Goal: Communication & Community: Answer question/provide support

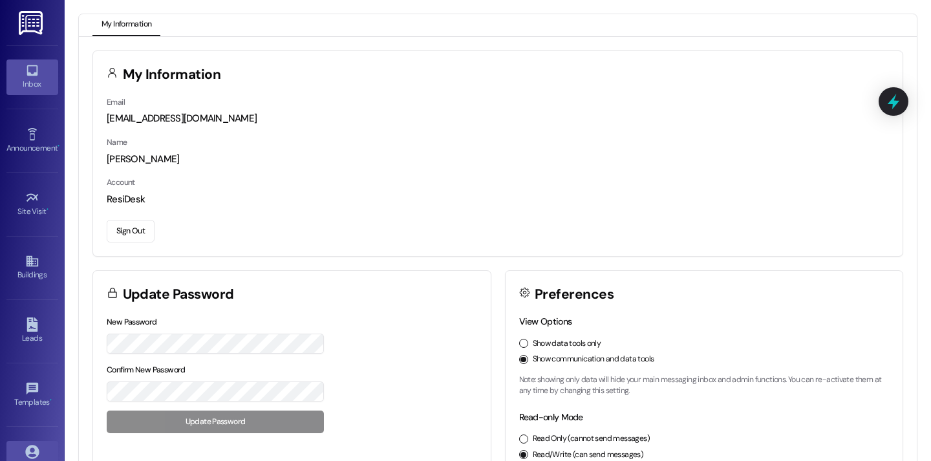
click at [16, 85] on div "Inbox" at bounding box center [32, 84] width 65 height 13
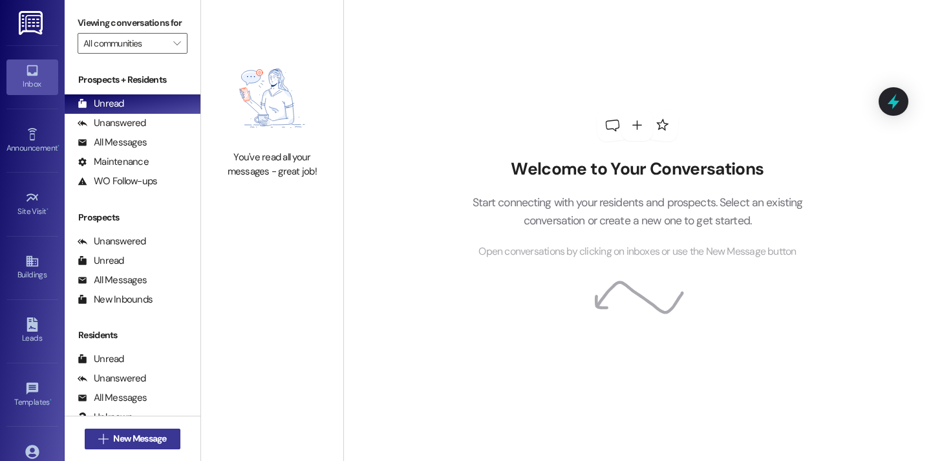
click at [147, 442] on span "New Message" at bounding box center [139, 439] width 53 height 14
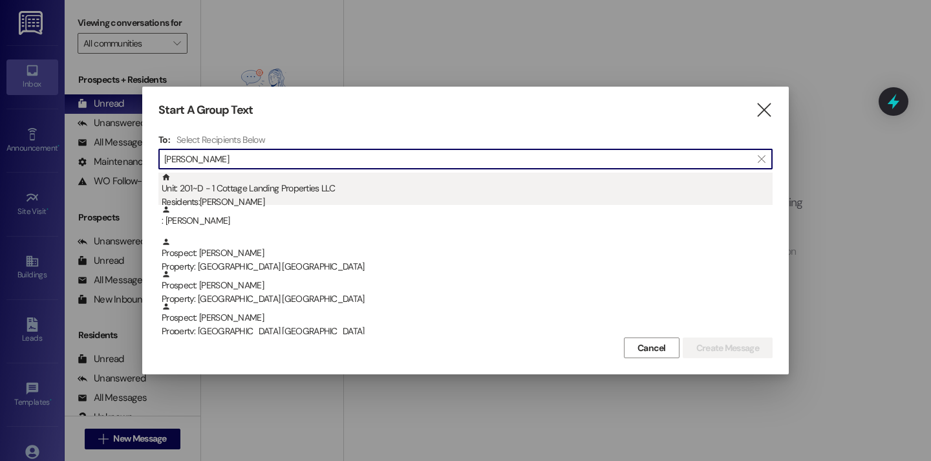
type input "jon"
click at [328, 179] on div "Unit: 201~D - 1 Cottage Landing Properties LLC Residents: Charles Jonau" at bounding box center [467, 191] width 611 height 37
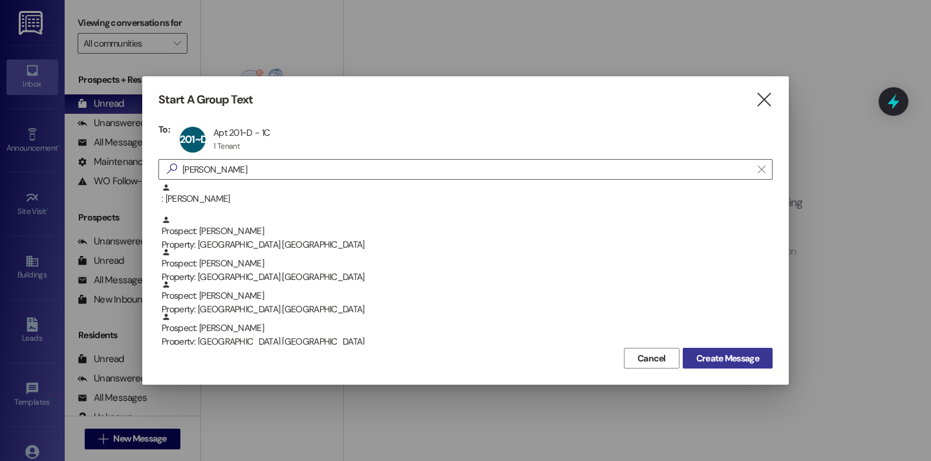
click at [699, 367] on button "Create Message" at bounding box center [728, 358] width 90 height 21
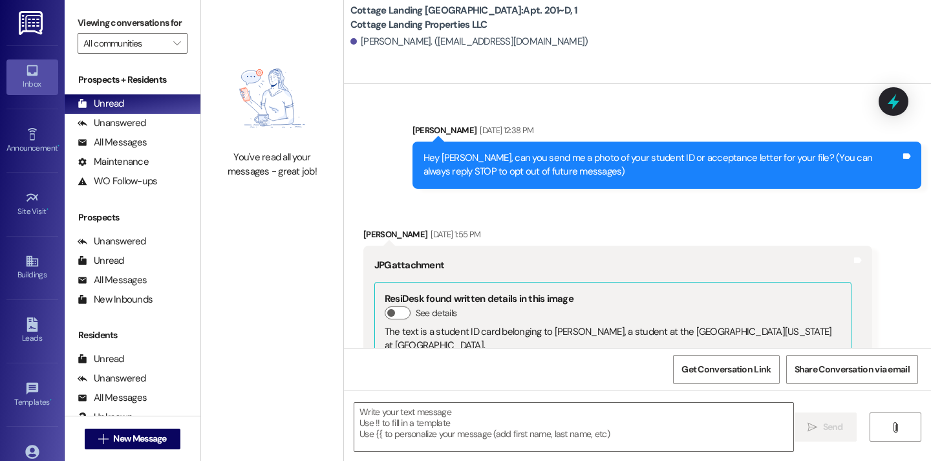
scroll to position [13432, 0]
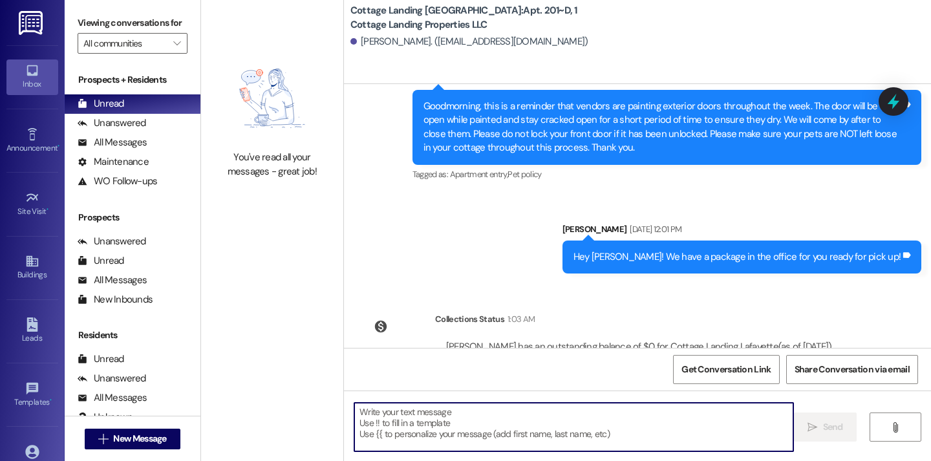
click at [391, 415] on textarea at bounding box center [573, 427] width 439 height 49
type textarea "!!"
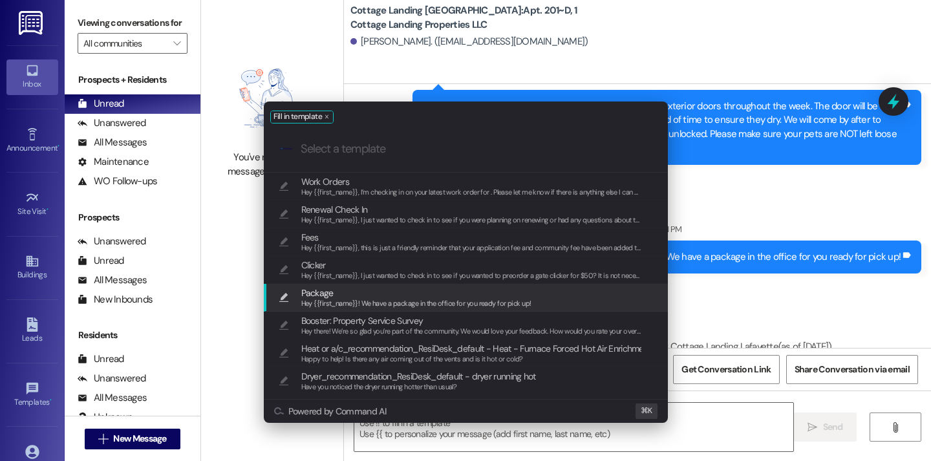
click at [407, 297] on span "Package" at bounding box center [416, 293] width 230 height 14
type textarea "Hey {{first_name}}! We have a package in the office for you ready for pick up!"
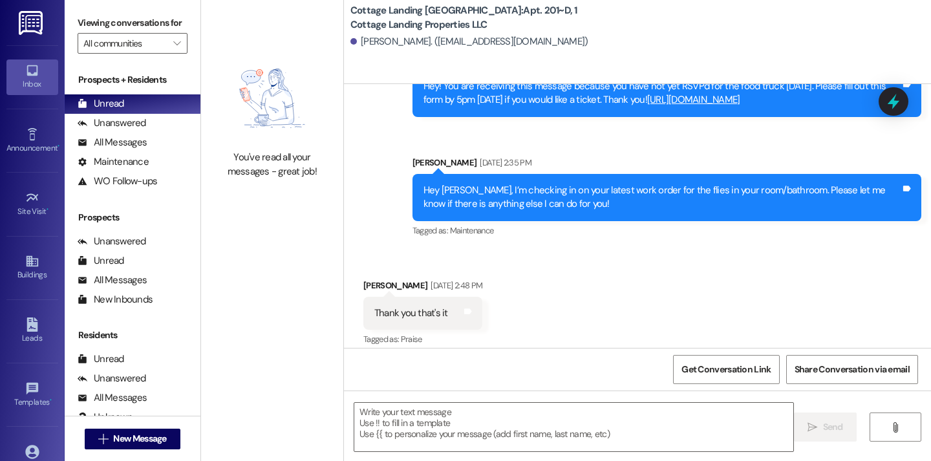
click at [146, 451] on div " New Message" at bounding box center [133, 439] width 96 height 32
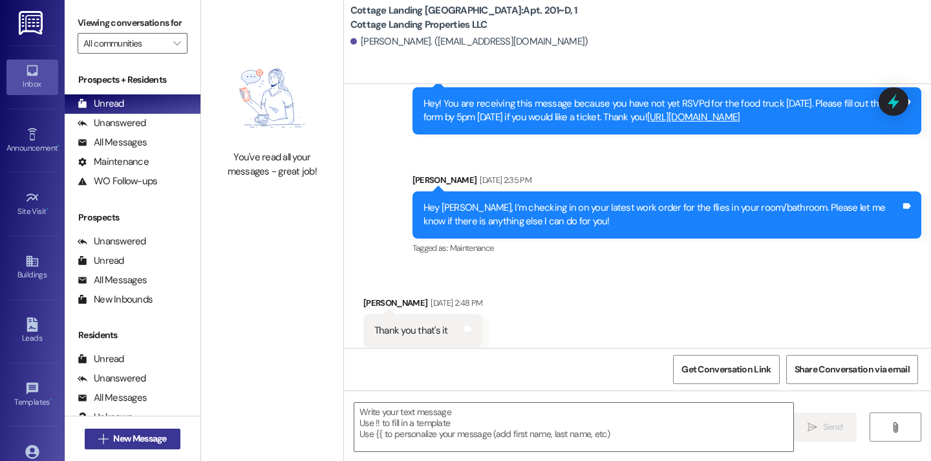
click at [147, 444] on span "New Message" at bounding box center [139, 439] width 53 height 14
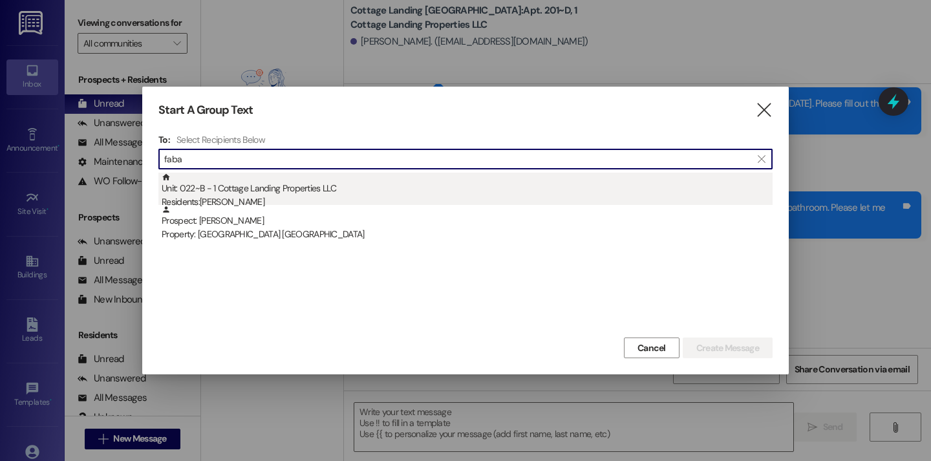
type input "faba"
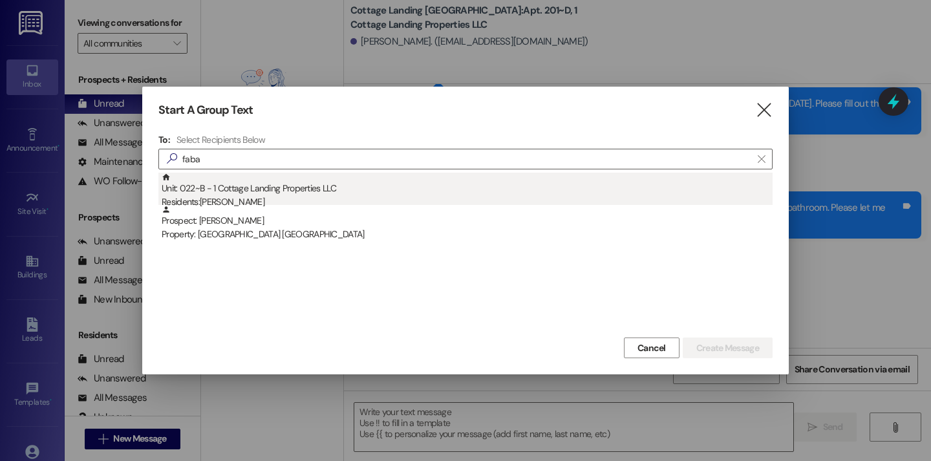
click at [261, 198] on div "Residents: Jeffrey Fabacher Jr" at bounding box center [467, 202] width 611 height 14
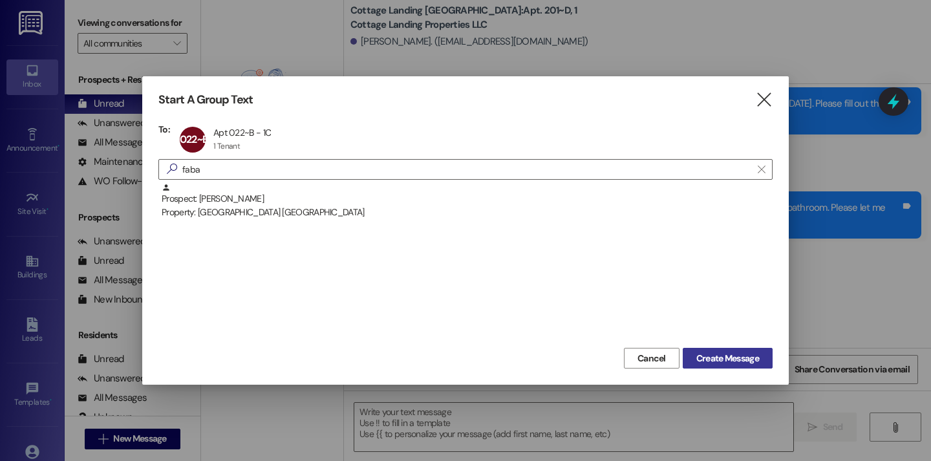
click at [740, 363] on span "Create Message" at bounding box center [728, 359] width 63 height 14
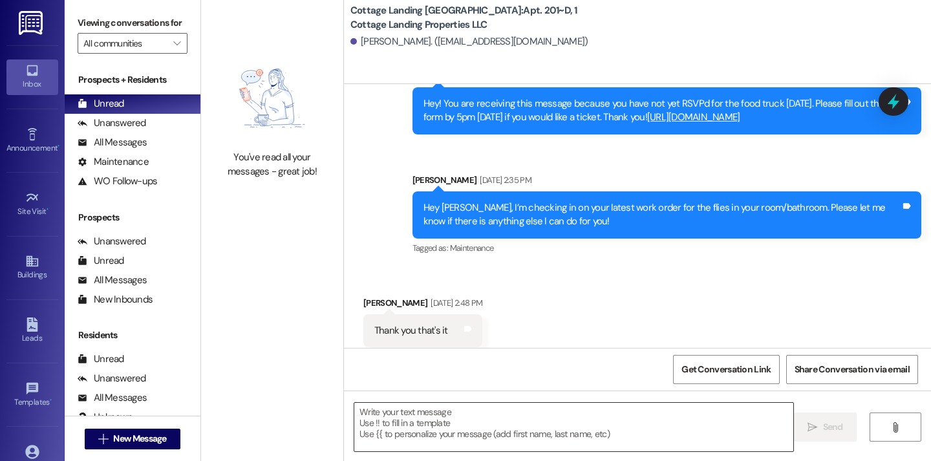
click at [586, 419] on textarea at bounding box center [573, 427] width 439 height 49
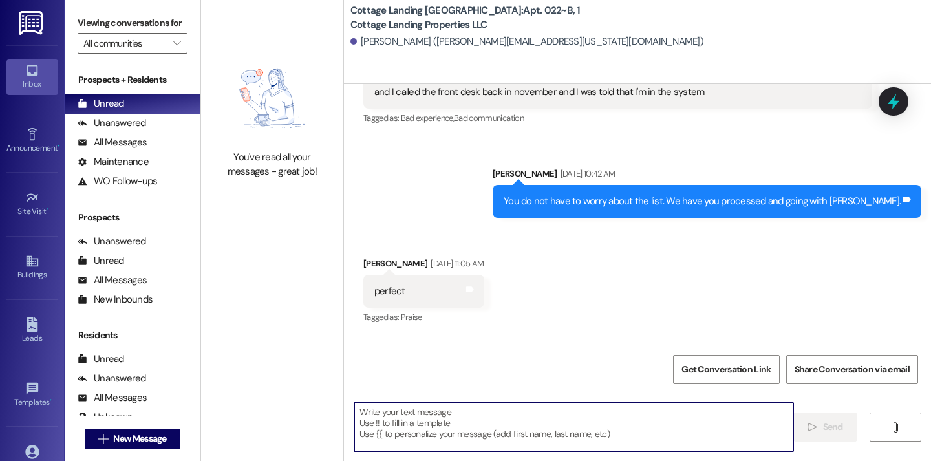
scroll to position [1250, 0]
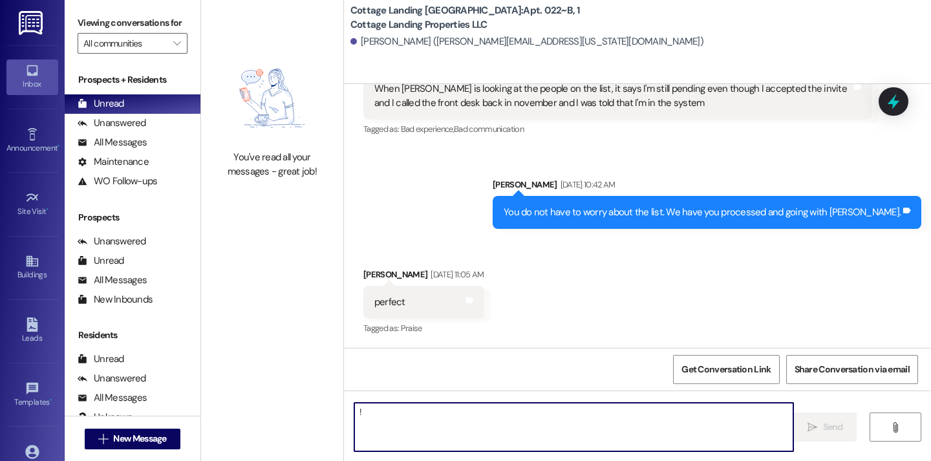
type textarea "!!"
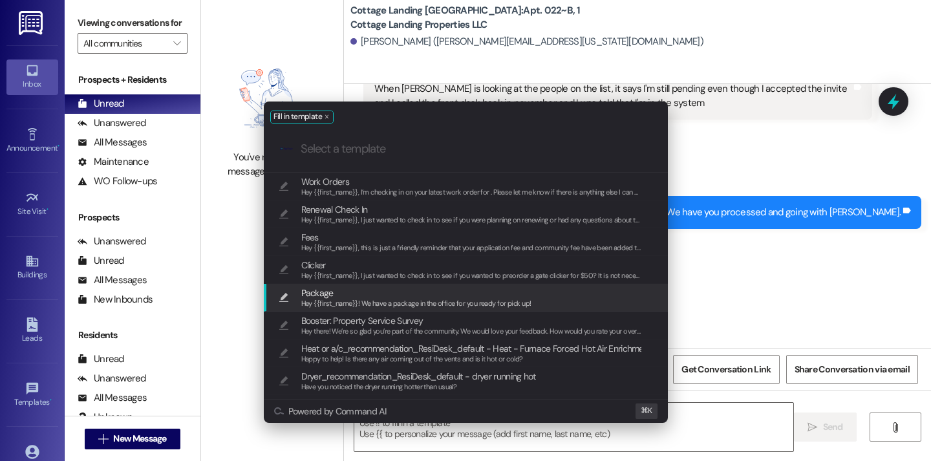
click at [371, 288] on span "Package" at bounding box center [416, 293] width 230 height 14
type textarea "Hey {{first_name}}! We have a package in the office for you ready for pick up!"
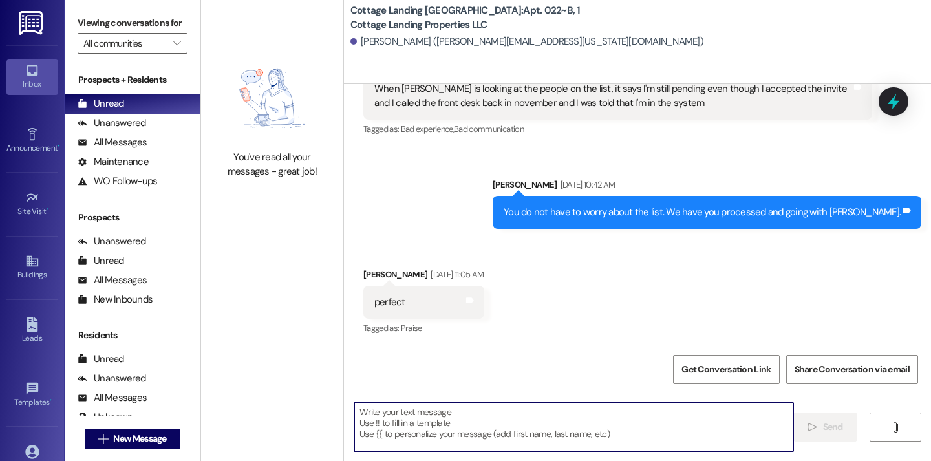
scroll to position [2051, 0]
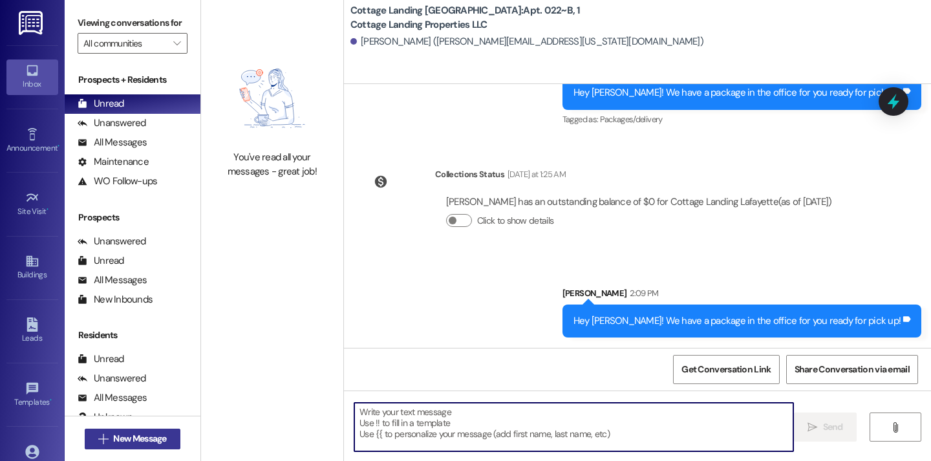
click at [144, 435] on span "New Message" at bounding box center [139, 439] width 53 height 14
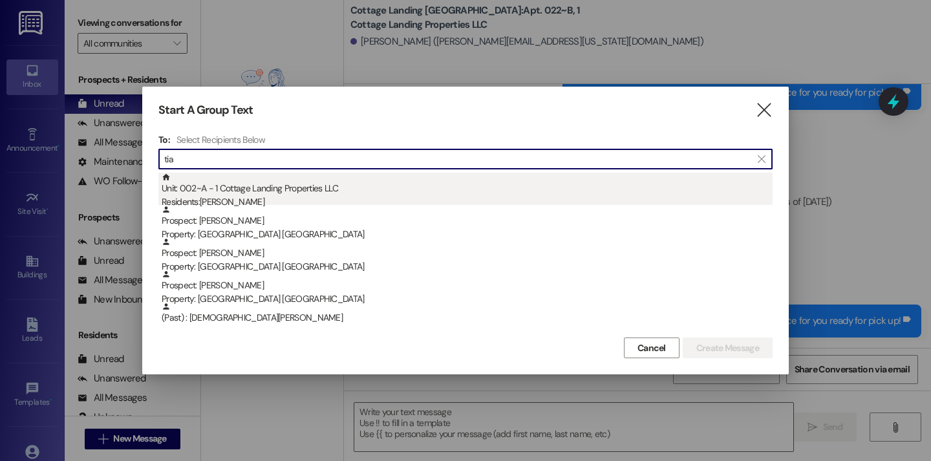
type input "tia"
click at [274, 198] on div "Residents: Tia Miller" at bounding box center [467, 202] width 611 height 14
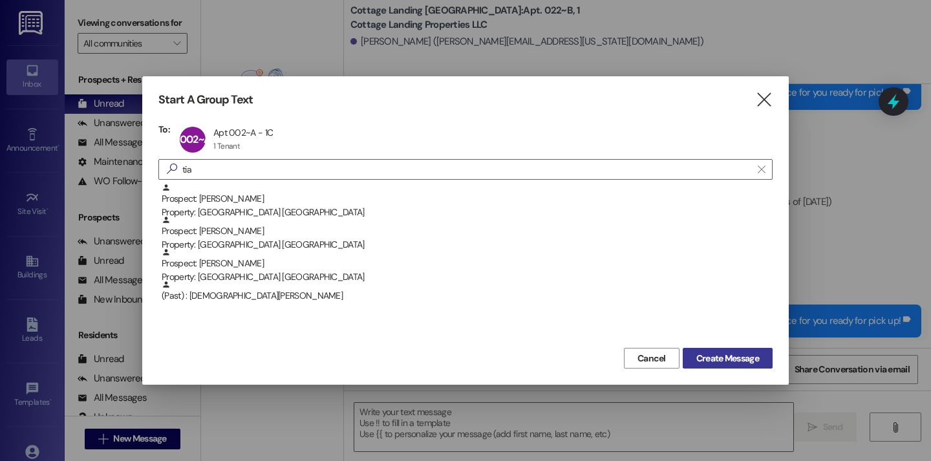
click at [706, 365] on span "Create Message" at bounding box center [728, 359] width 63 height 14
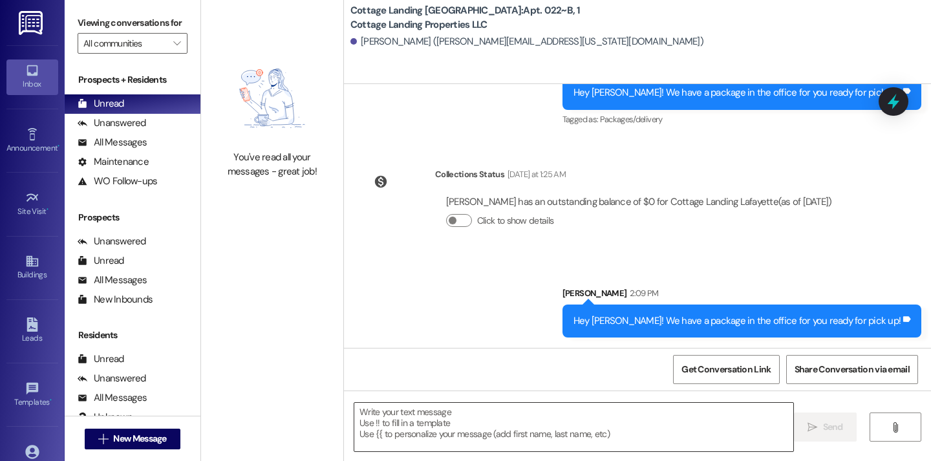
click at [527, 414] on textarea at bounding box center [573, 427] width 439 height 49
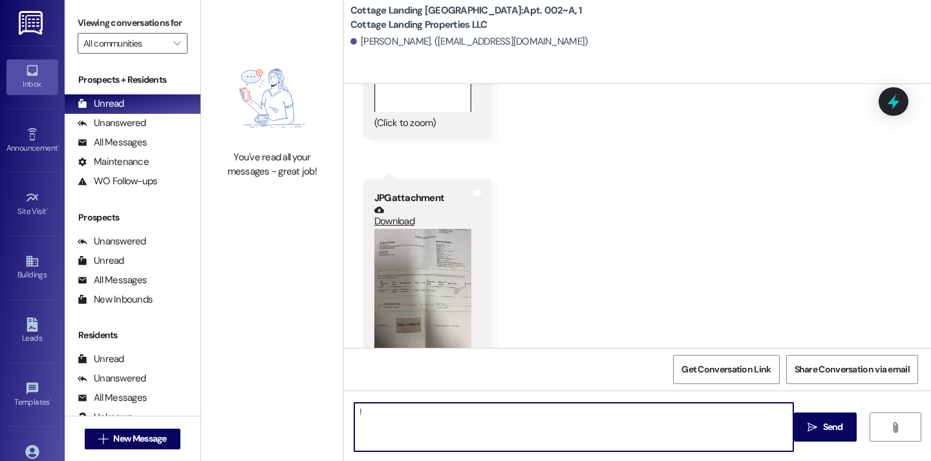
scroll to position [4646, 0]
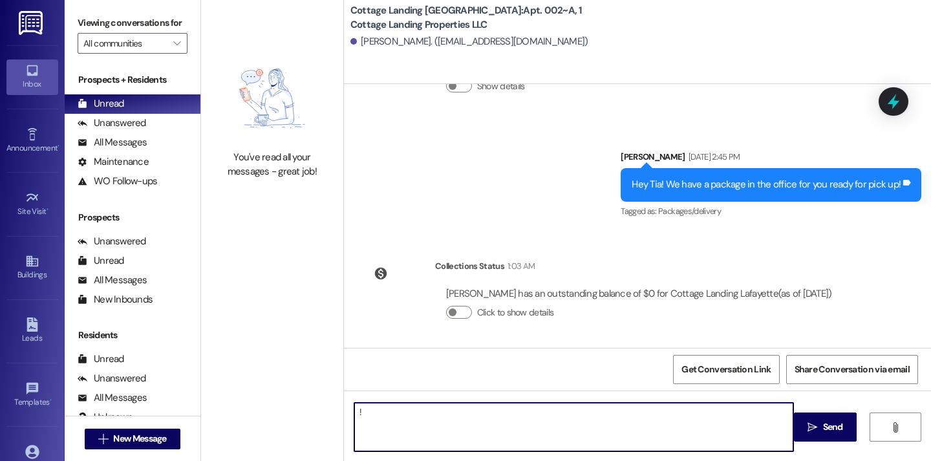
type textarea "!!"
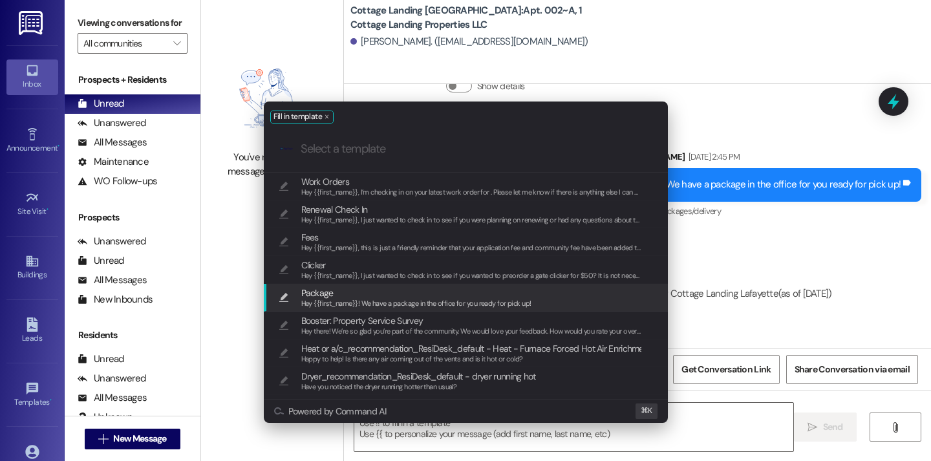
click at [437, 297] on span "Package" at bounding box center [416, 293] width 230 height 14
type textarea "Hey {{first_name}}! We have a package in the office for you ready for pick up!"
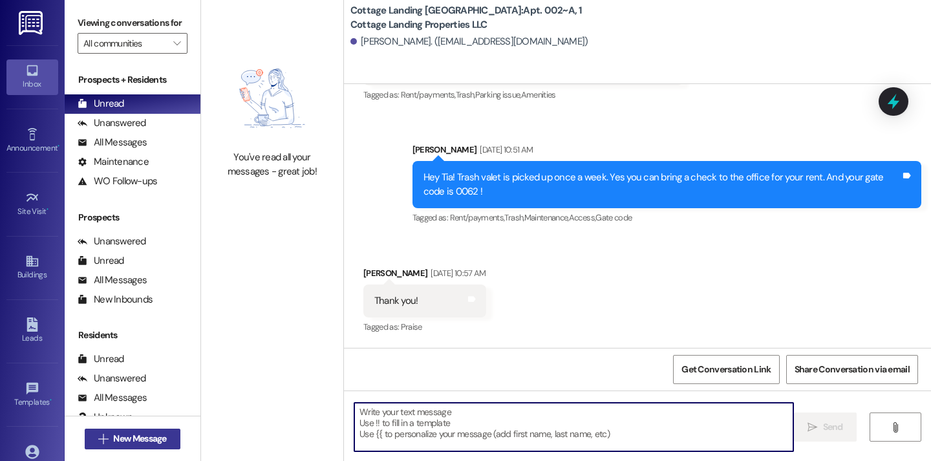
scroll to position [4096, 0]
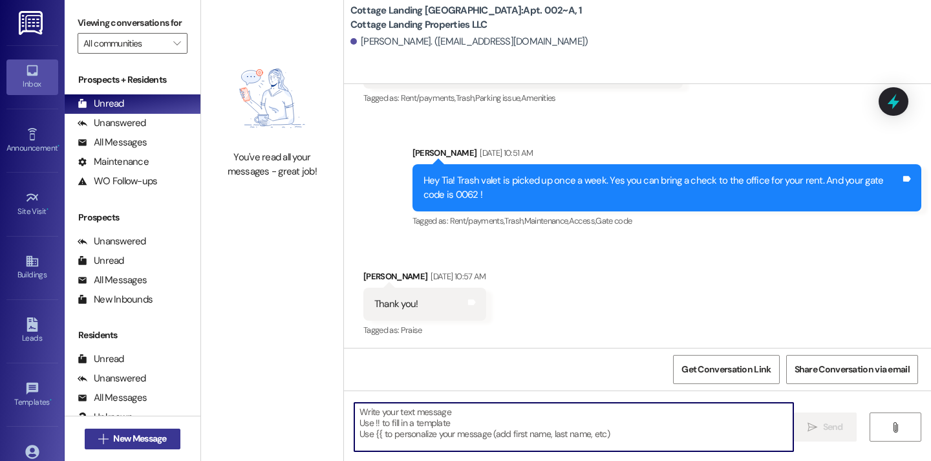
click at [146, 440] on span "New Message" at bounding box center [139, 439] width 53 height 14
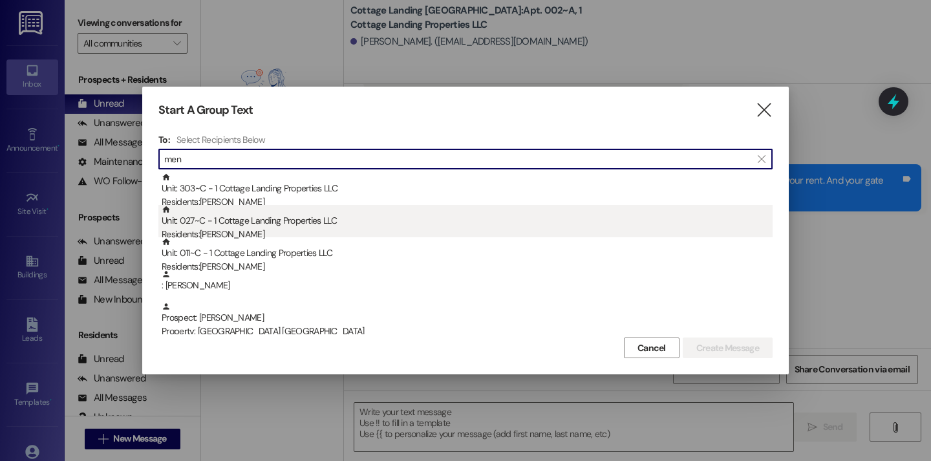
type input "men"
click at [252, 232] on div "Residents: Maci Menard" at bounding box center [467, 235] width 611 height 14
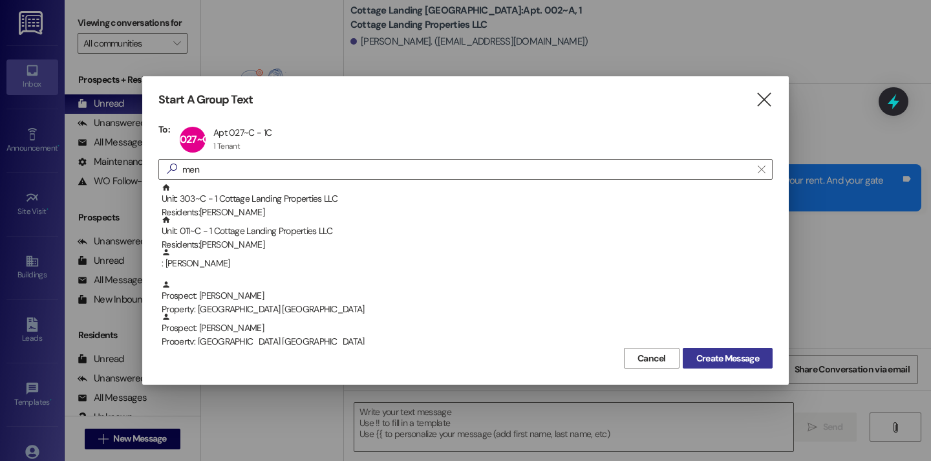
click at [712, 363] on span "Create Message" at bounding box center [728, 359] width 63 height 14
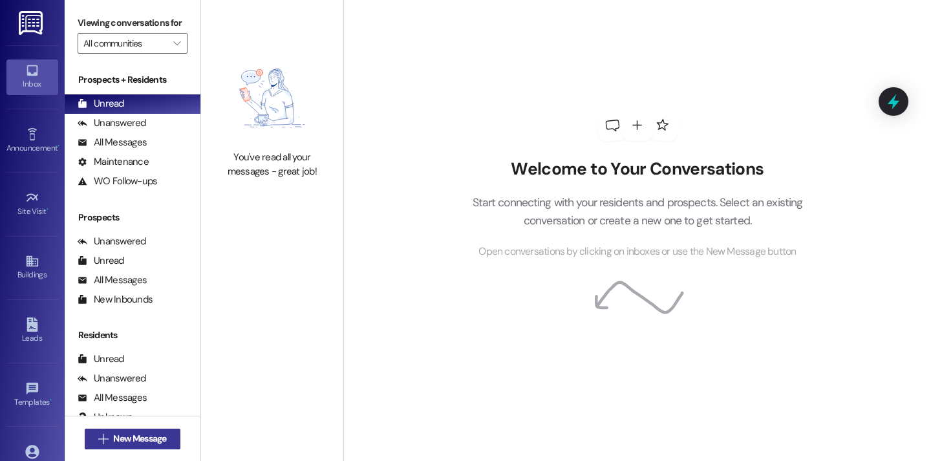
click at [144, 446] on button " New Message" at bounding box center [133, 439] width 96 height 21
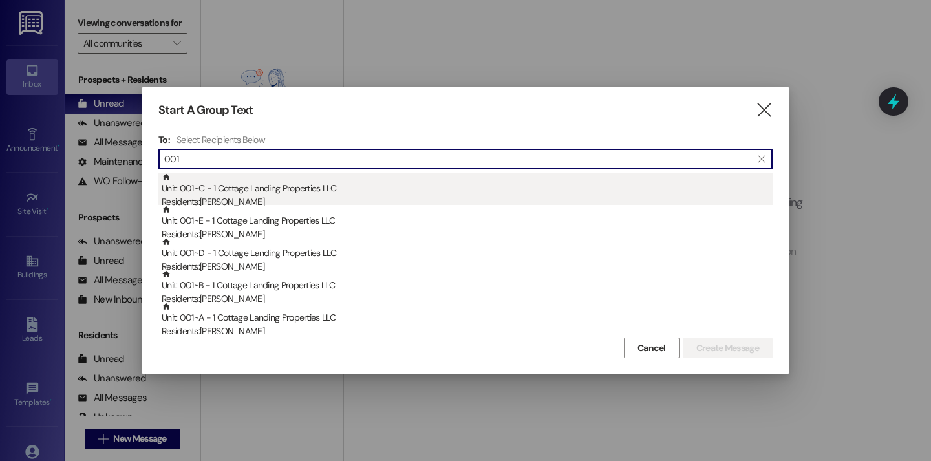
type input "001"
click at [296, 186] on div "Unit: 001~C - 1 Cottage Landing Properties LLC Residents: [PERSON_NAME]" at bounding box center [467, 191] width 611 height 37
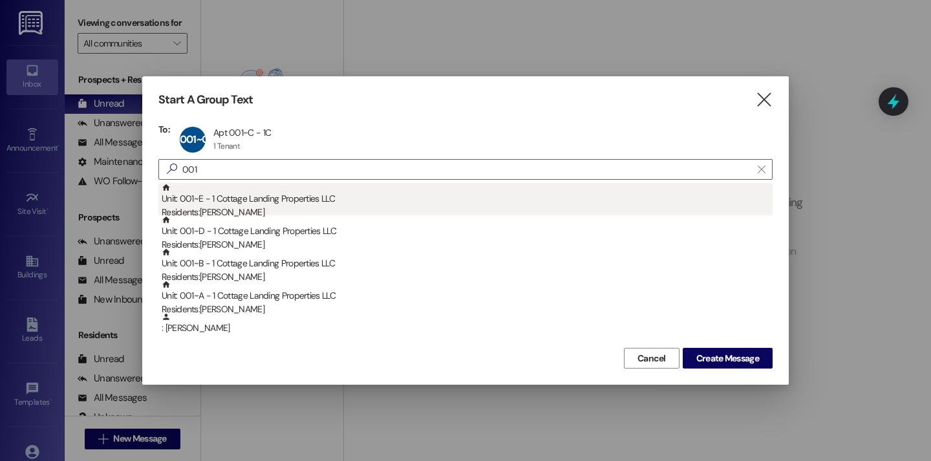
click at [290, 208] on div "Residents: [PERSON_NAME]" at bounding box center [467, 213] width 611 height 14
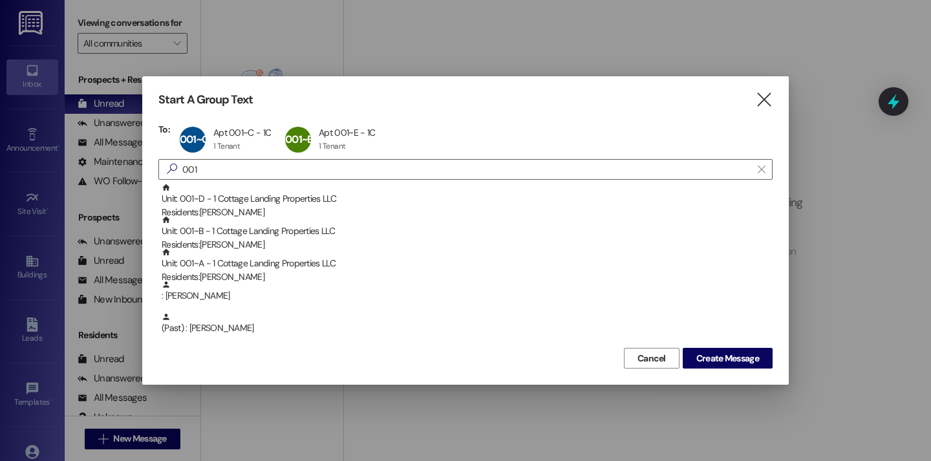
click at [290, 208] on div "Residents: [PERSON_NAME]" at bounding box center [467, 213] width 611 height 14
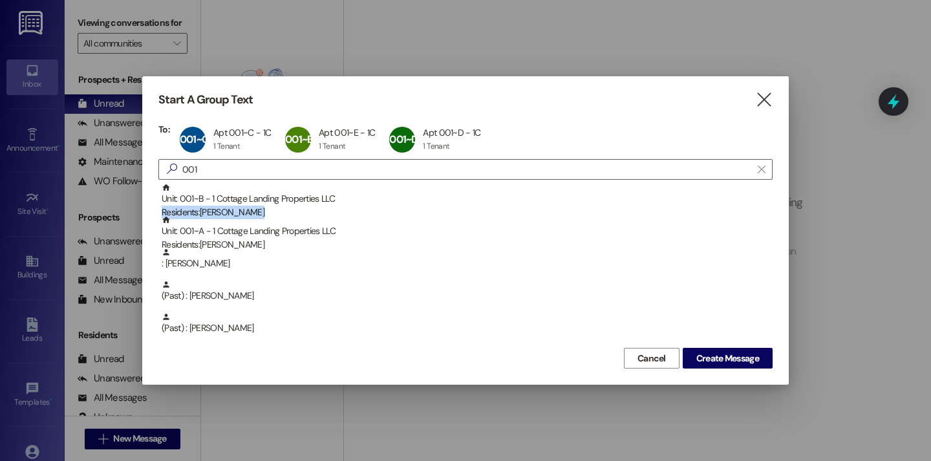
click at [290, 208] on div "Residents: [PERSON_NAME]" at bounding box center [467, 213] width 611 height 14
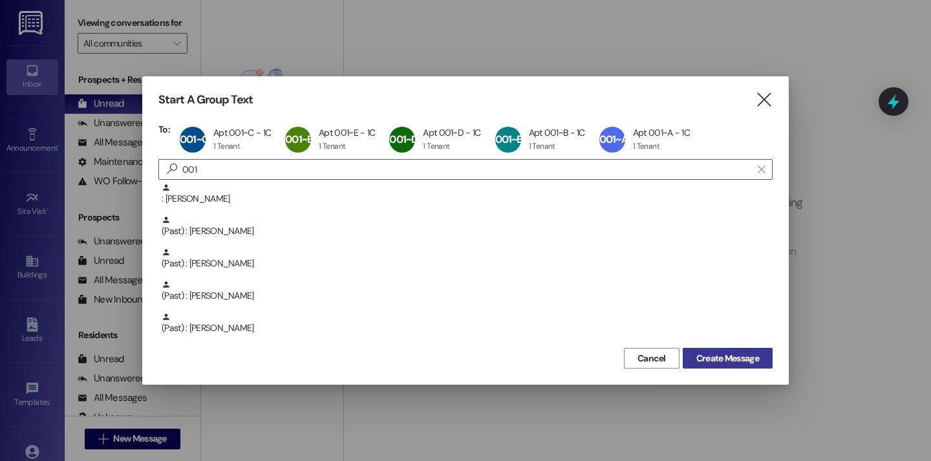
click at [694, 360] on span "Create Message" at bounding box center [728, 359] width 68 height 14
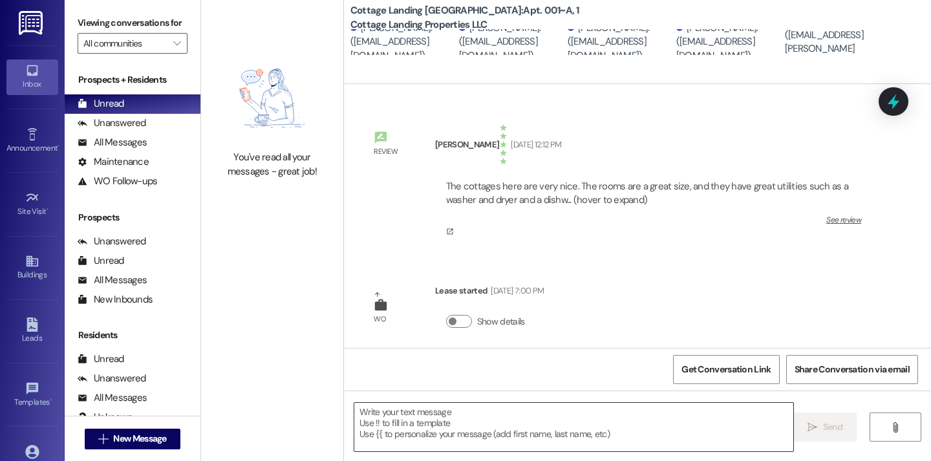
click at [418, 429] on textarea at bounding box center [573, 427] width 439 height 49
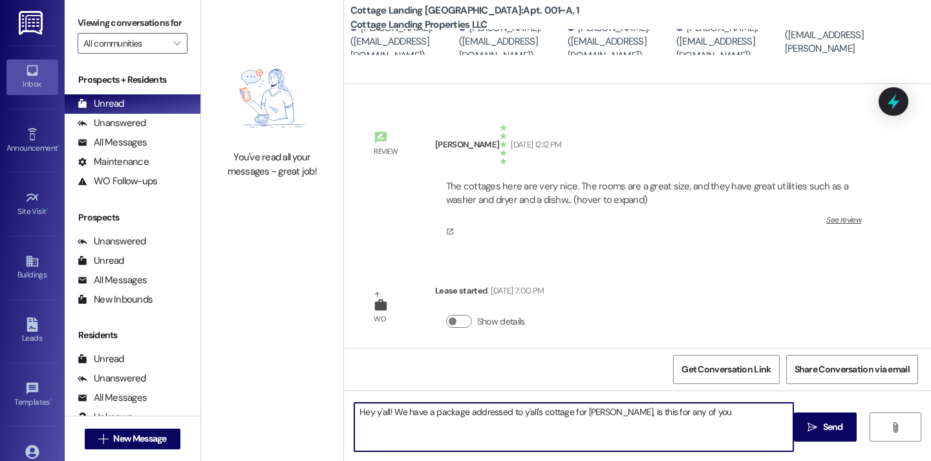
type textarea "Hey y'all! We have a package addressed to y'all's cottage for [PERSON_NAME], is…"
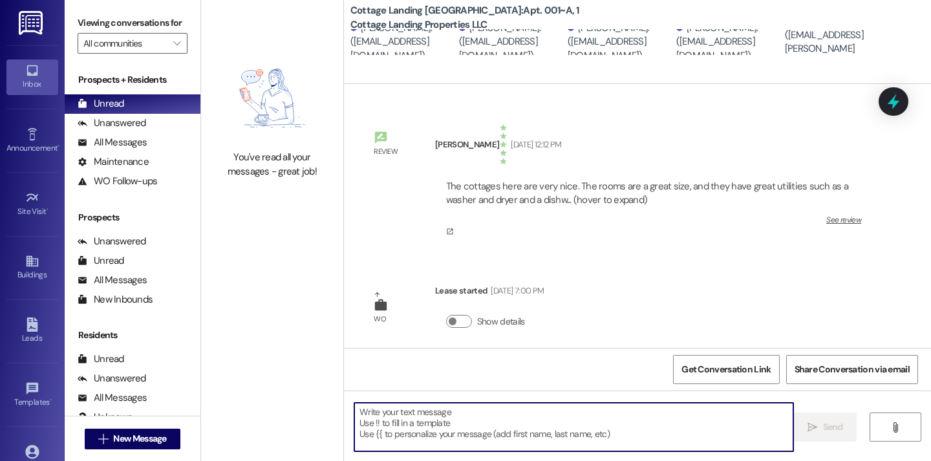
scroll to position [113, 0]
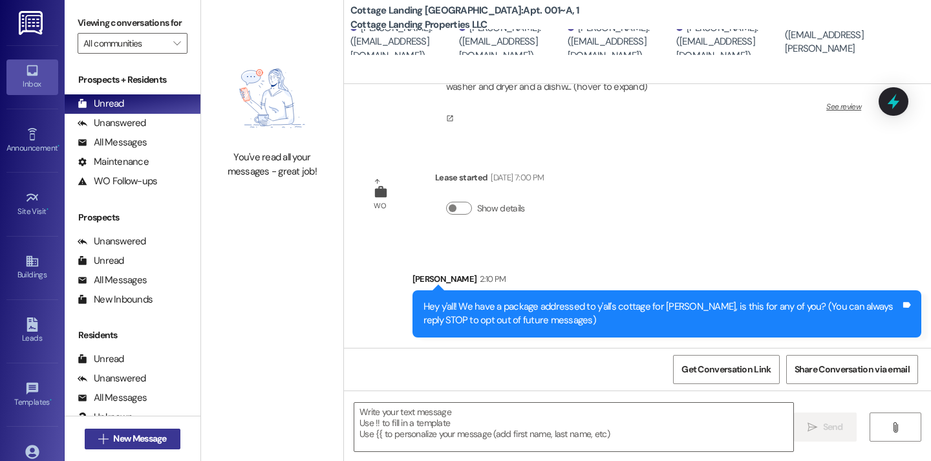
click at [145, 440] on span "New Message" at bounding box center [139, 439] width 53 height 14
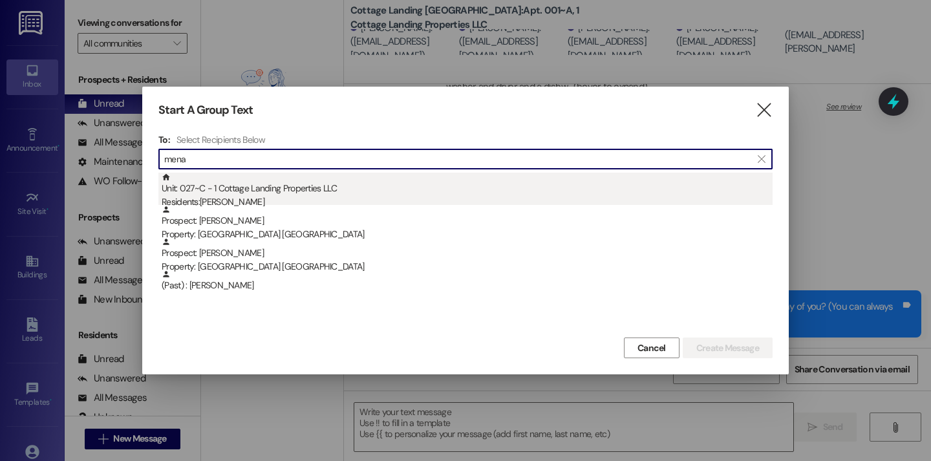
type input "mena"
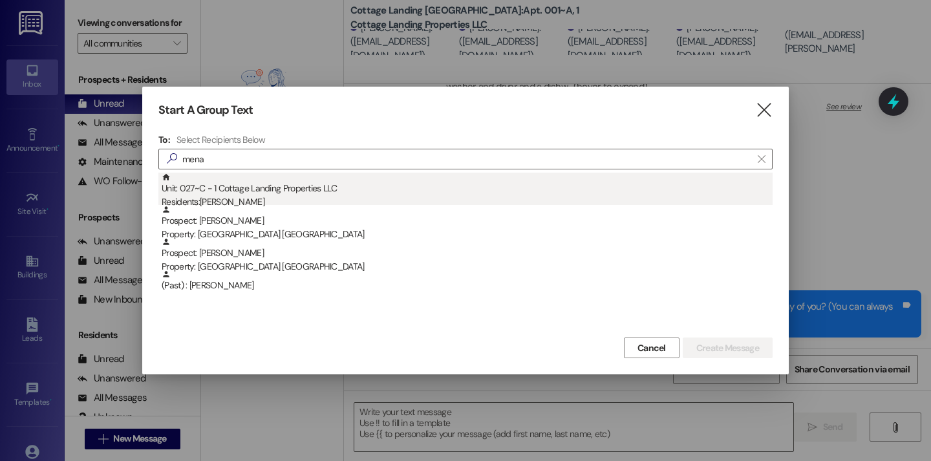
click at [272, 183] on div "Unit: 027~C - 1 Cottage Landing Properties LLC Residents: Maci Menard" at bounding box center [467, 191] width 611 height 37
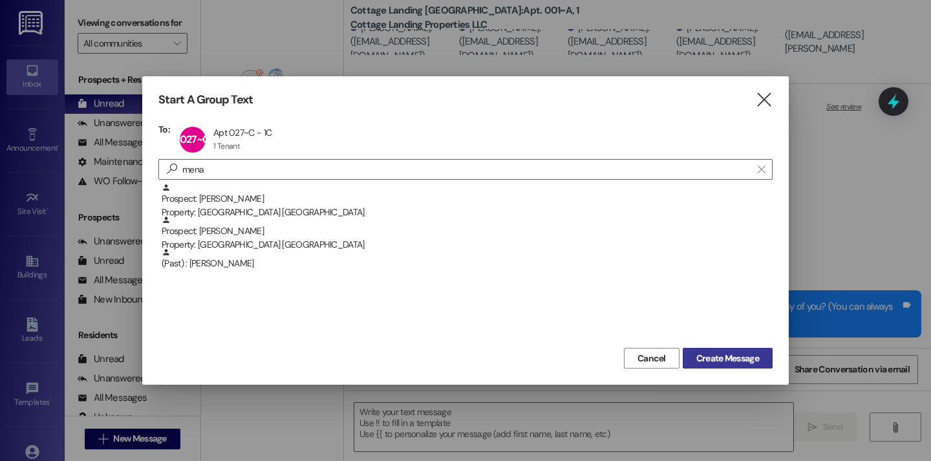
click at [733, 353] on span "Create Message" at bounding box center [728, 359] width 63 height 14
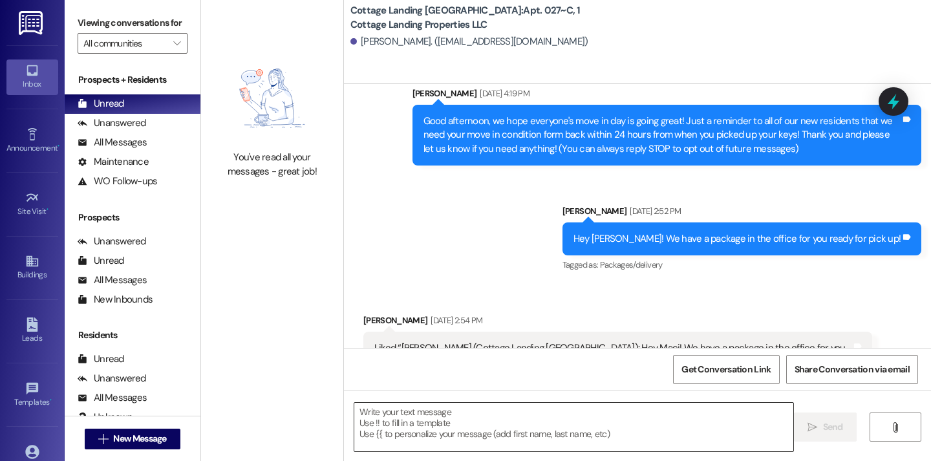
scroll to position [155, 0]
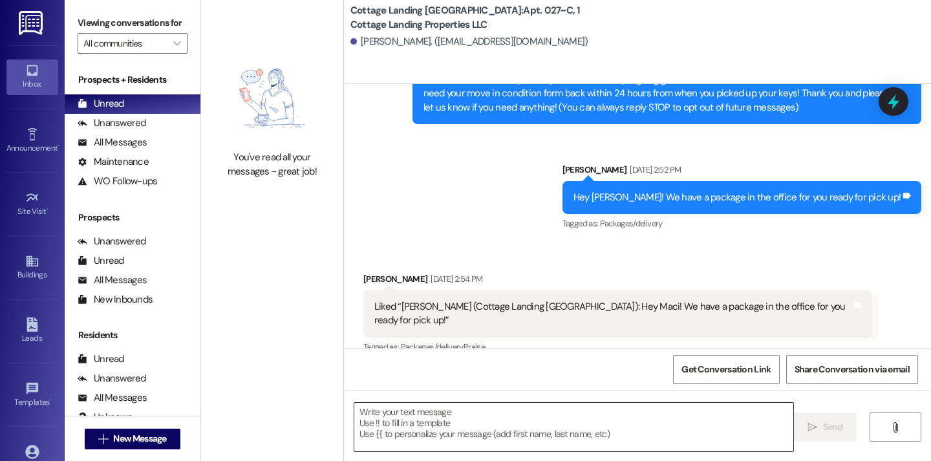
click at [493, 424] on textarea at bounding box center [573, 427] width 439 height 49
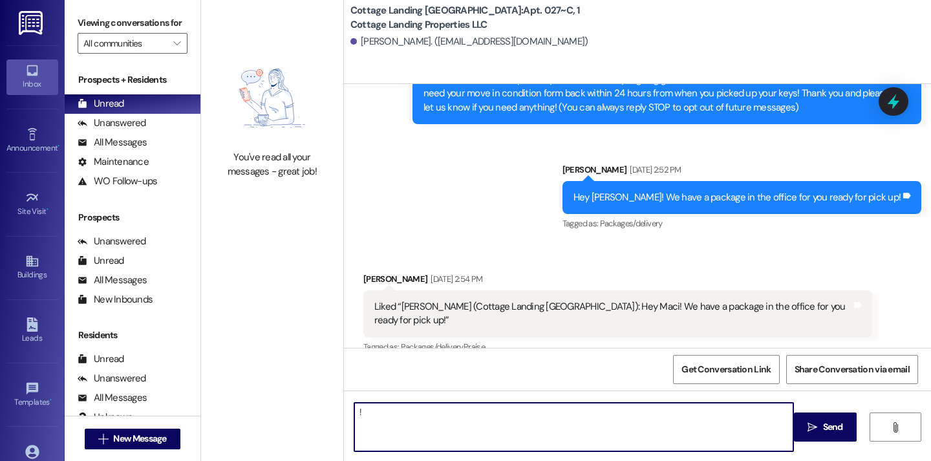
type textarea "!!"
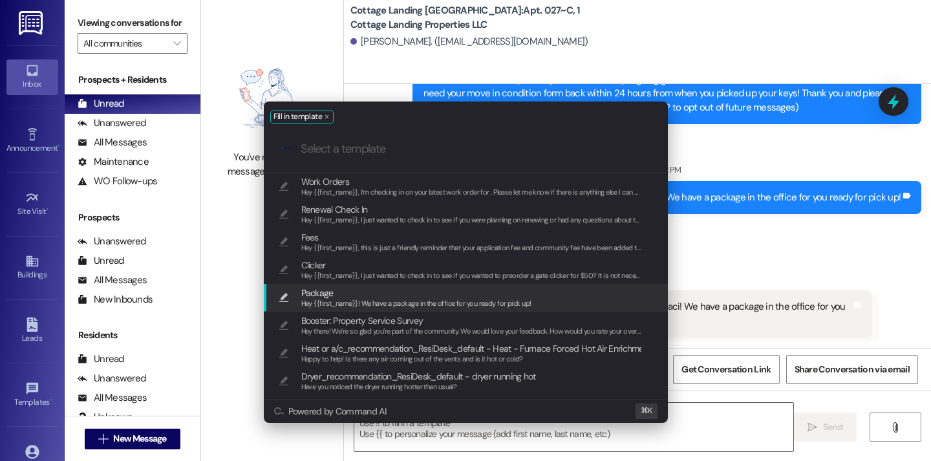
click at [425, 305] on span "Hey {{first_name}}! We have a package in the office for you ready for pick up!" at bounding box center [416, 303] width 230 height 9
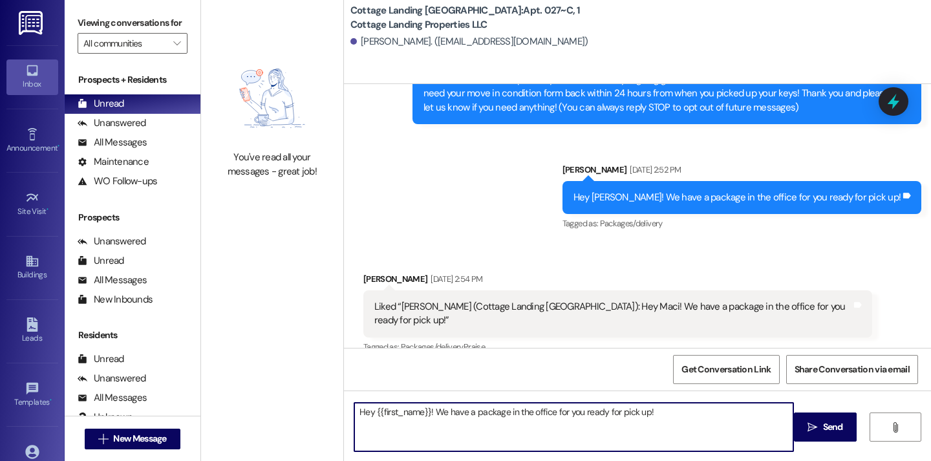
drag, startPoint x: 660, startPoint y: 413, endPoint x: 329, endPoint y: 413, distance: 331.8
click at [329, 413] on div "You've read all your messages - great job! Cottage Landing Lafayette: Apt. 027~…" at bounding box center [566, 230] width 730 height 461
type textarea "Hey Maci! We have a larger package in the office for you, would you please be a…"
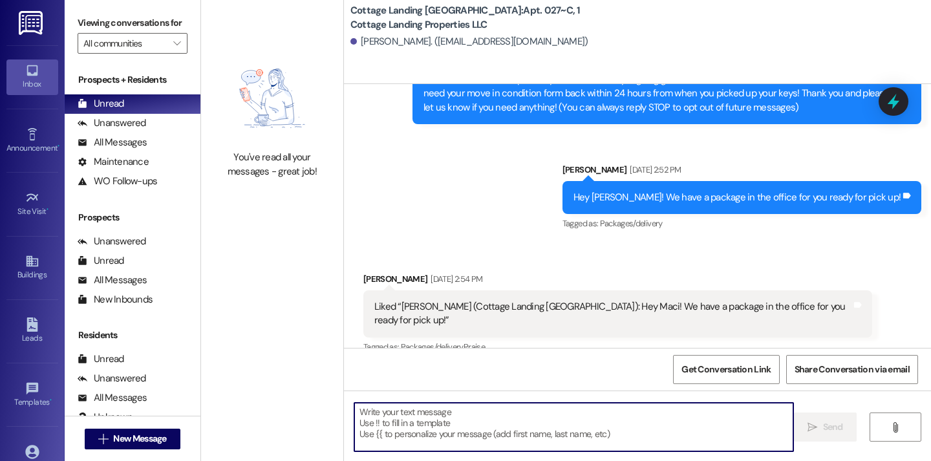
scroll to position [568, 0]
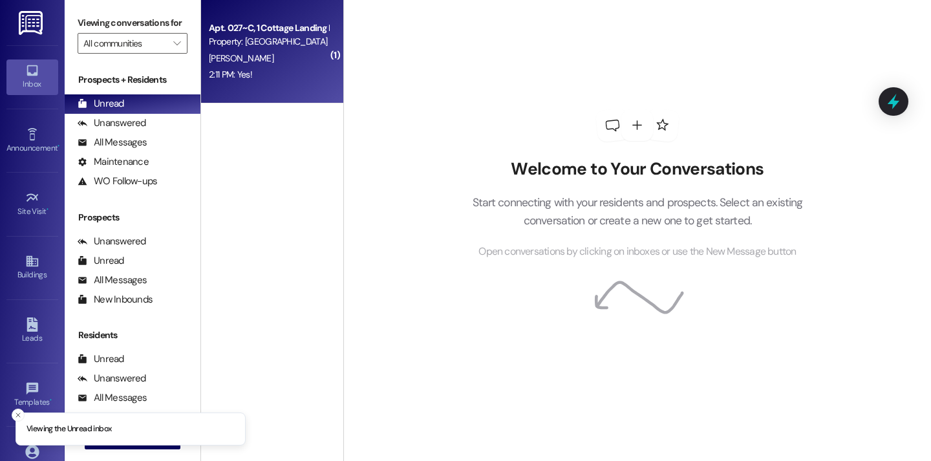
click at [263, 60] on div "M. Menard" at bounding box center [269, 58] width 122 height 16
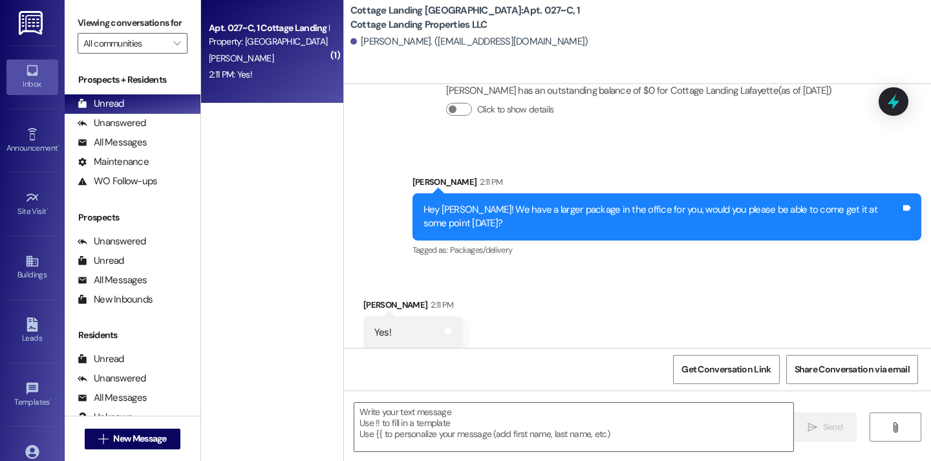
scroll to position [696, 0]
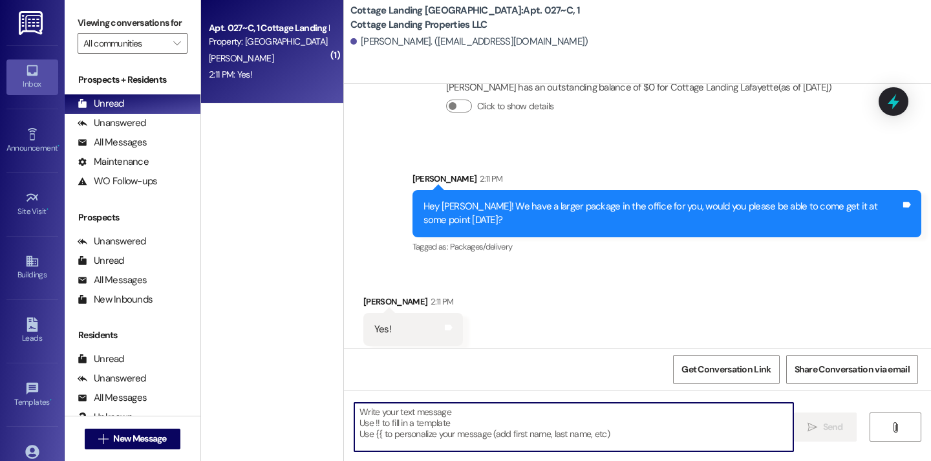
click at [395, 423] on textarea at bounding box center [573, 427] width 439 height 49
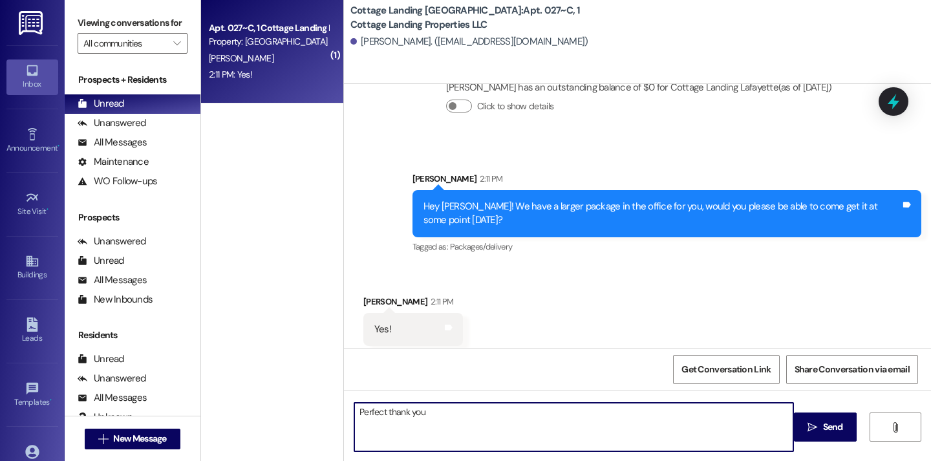
type textarea "Perfect thank you!"
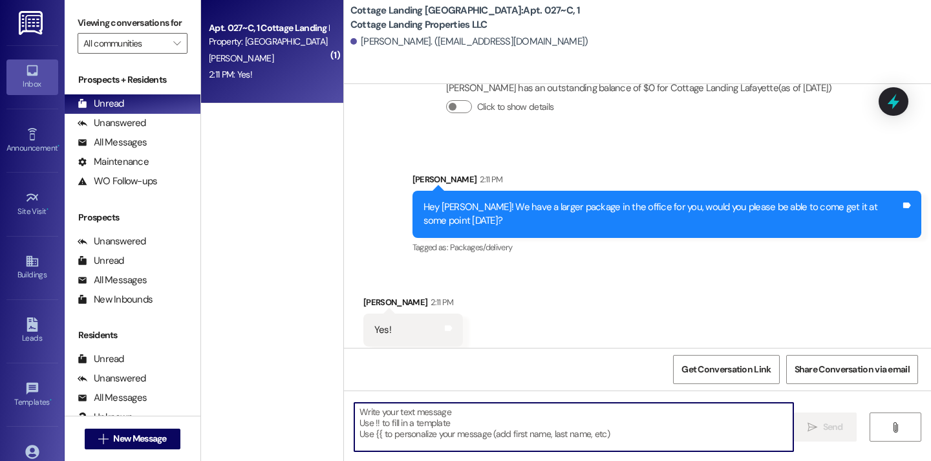
scroll to position [786, 0]
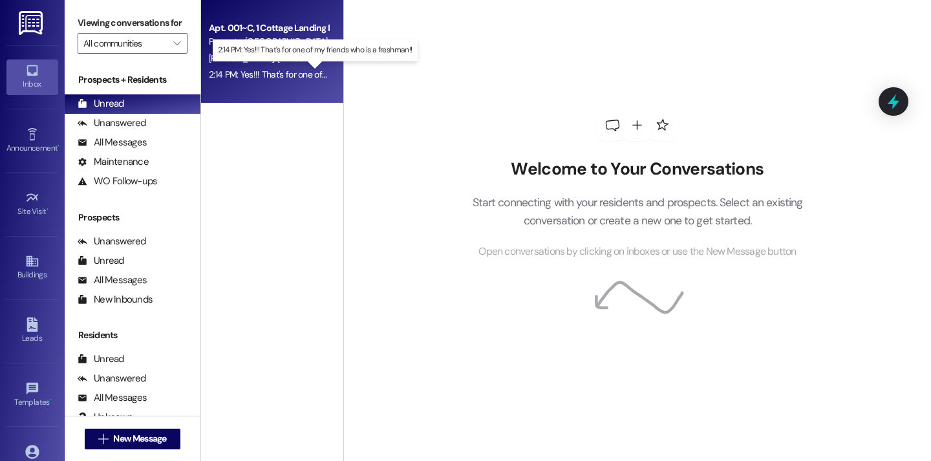
click at [251, 77] on div "2:14 PM: Yes!!! That's for one of my friends who is a freshman!! 2:14 PM: Yes!!…" at bounding box center [324, 75] width 230 height 12
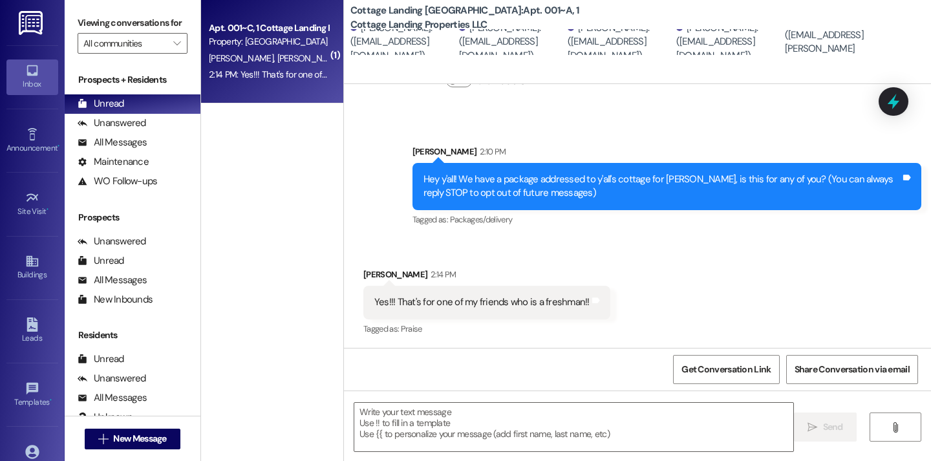
scroll to position [241, 0]
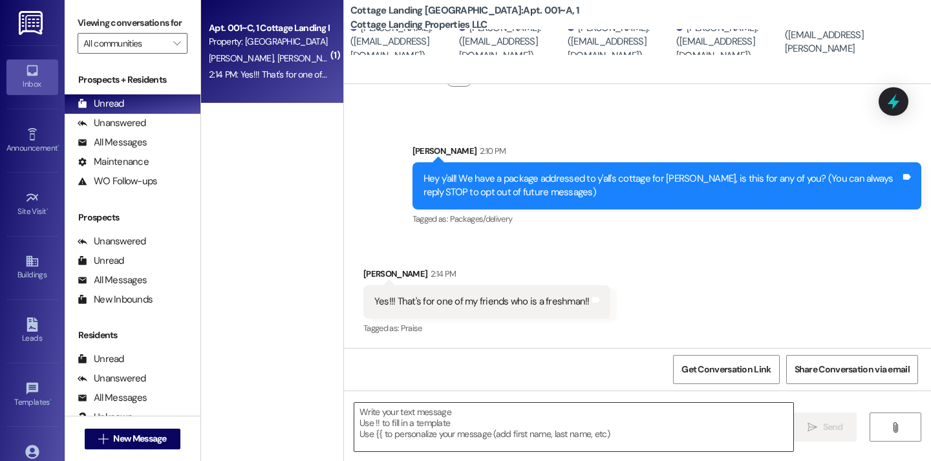
click at [432, 444] on textarea at bounding box center [573, 427] width 439 height 49
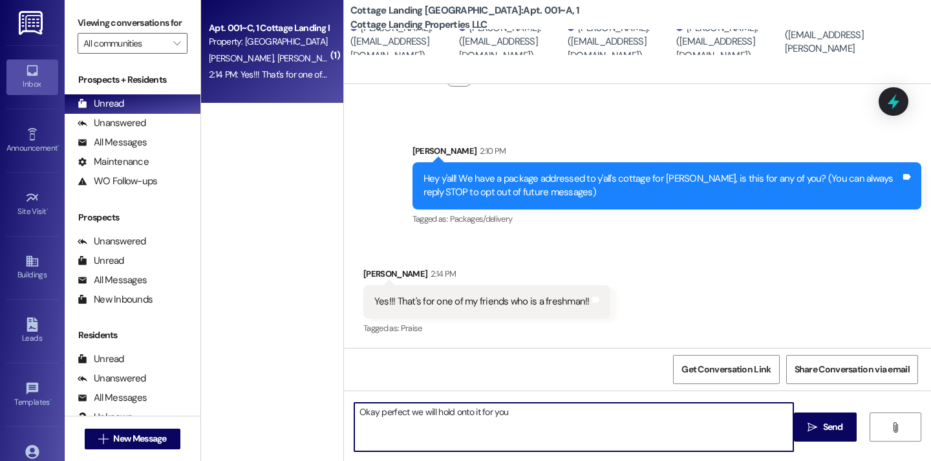
type textarea "Okay perfect we will hold onto it for you!"
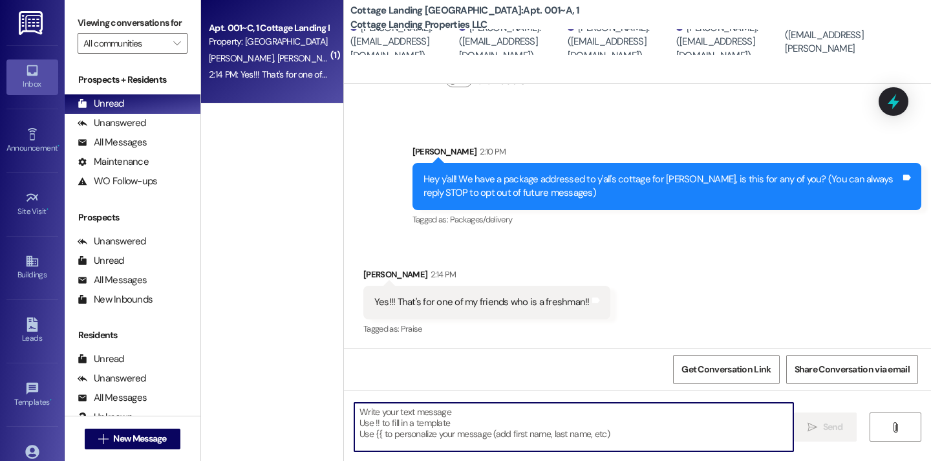
scroll to position [331, 0]
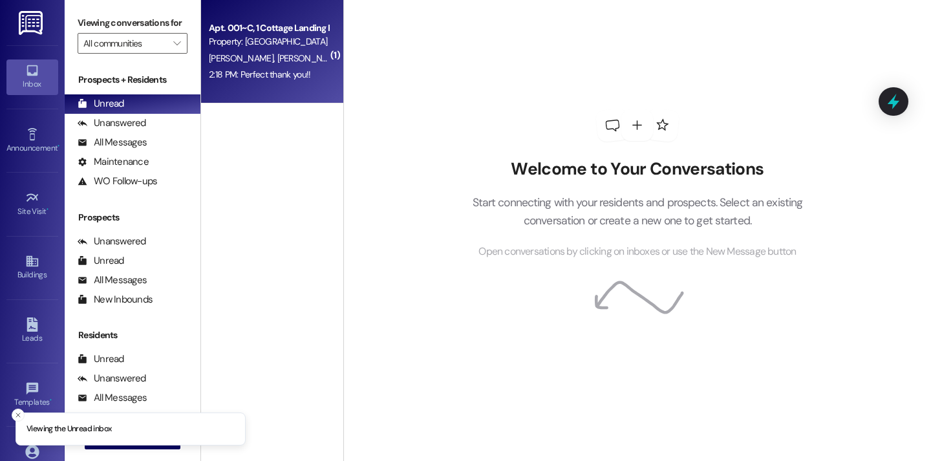
click at [275, 83] on div "Apt. 001~C, 1 Cottage Landing Properties LLC Property: [GEOGRAPHIC_DATA] [GEOGR…" at bounding box center [272, 51] width 142 height 103
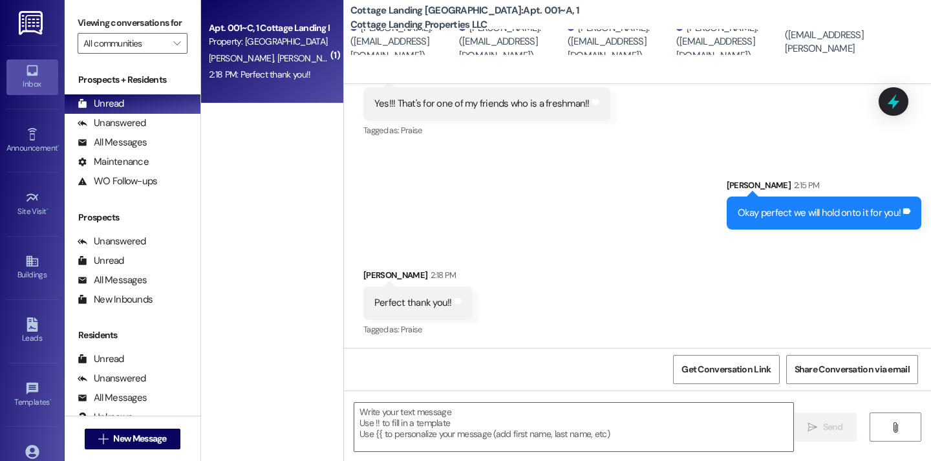
scroll to position [440, 0]
click at [475, 414] on textarea at bounding box center [573, 427] width 439 height 49
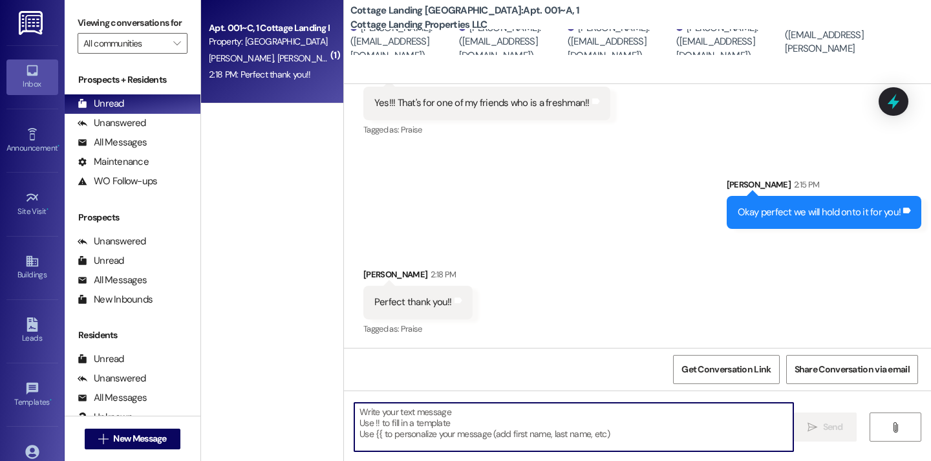
type textarea "n"
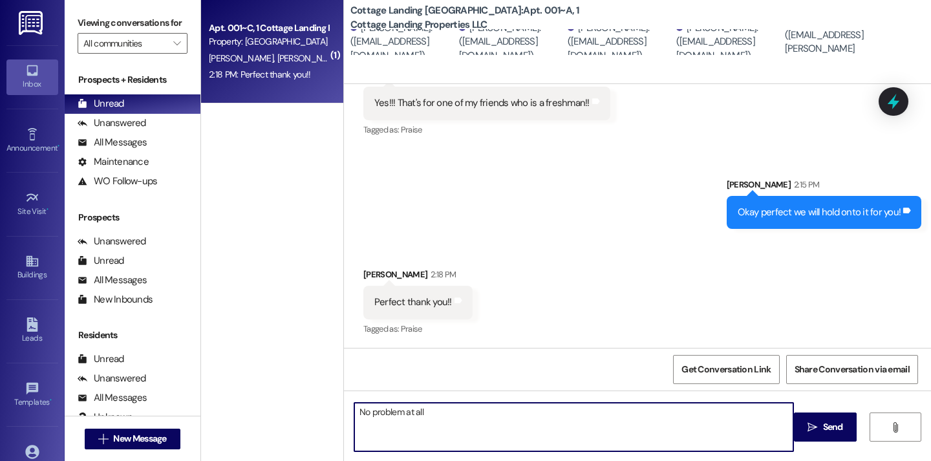
type textarea "No problem at all~"
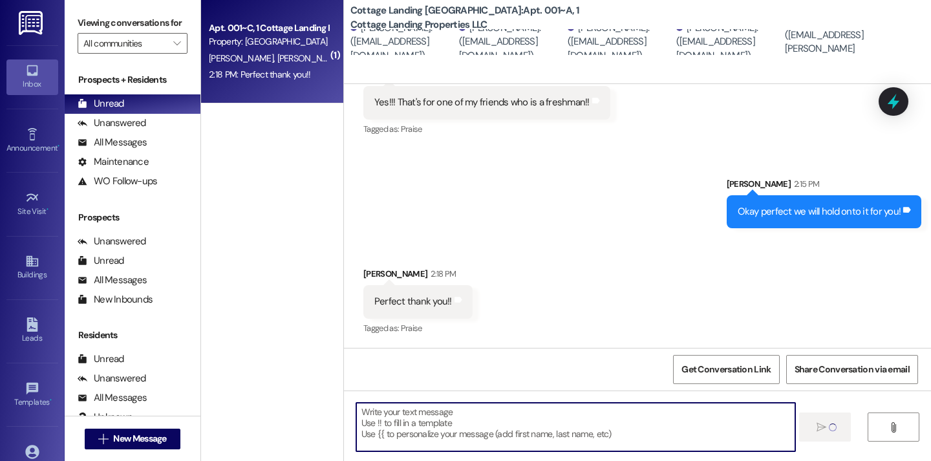
scroll to position [530, 0]
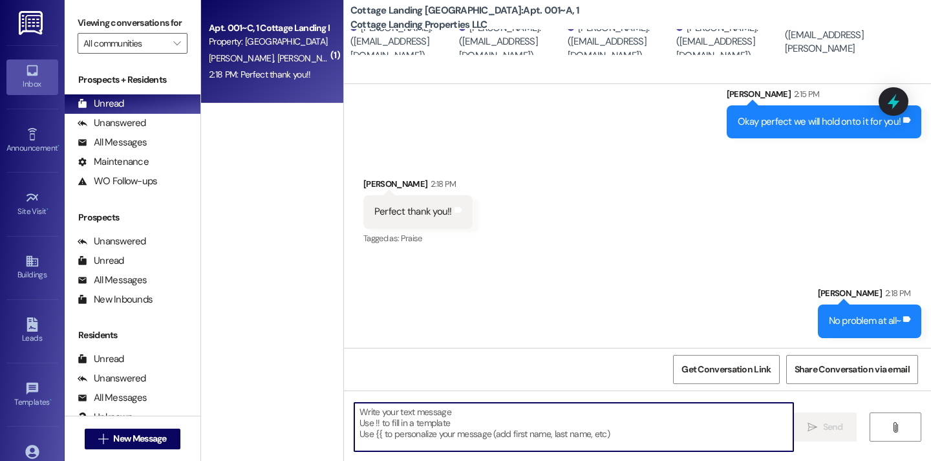
click at [544, 427] on textarea at bounding box center [573, 427] width 439 height 49
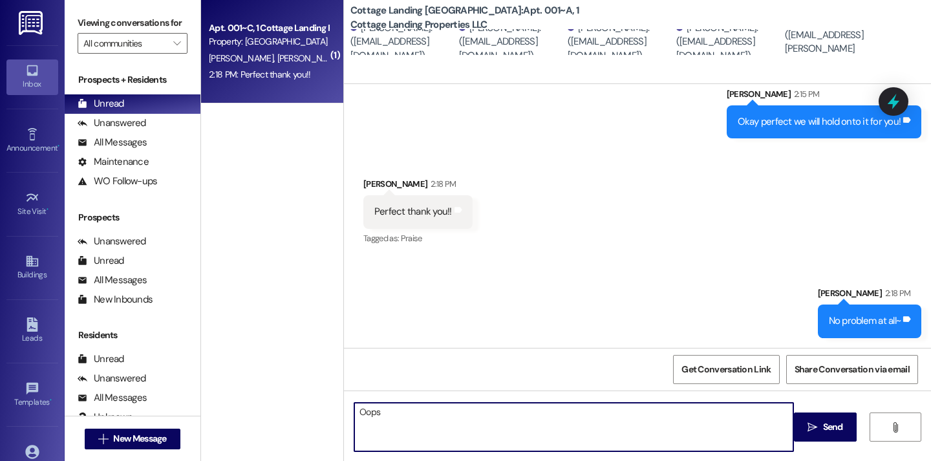
type textarea "Oops !"
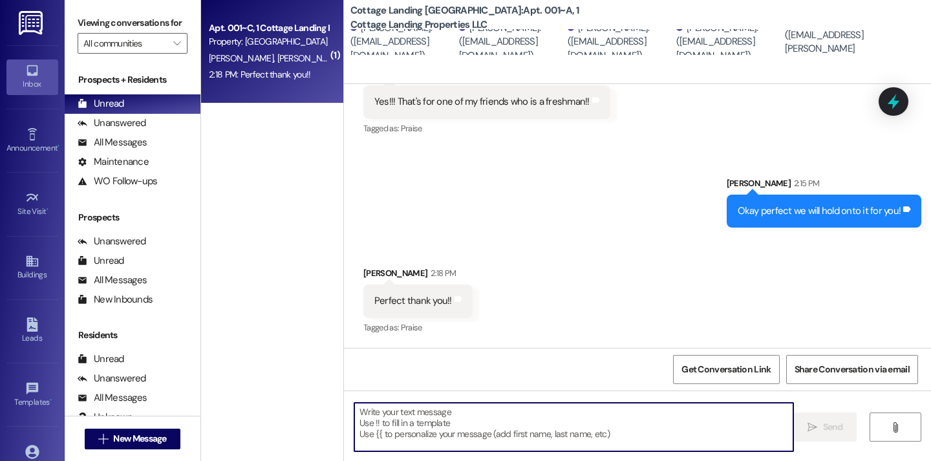
scroll to position [621, 0]
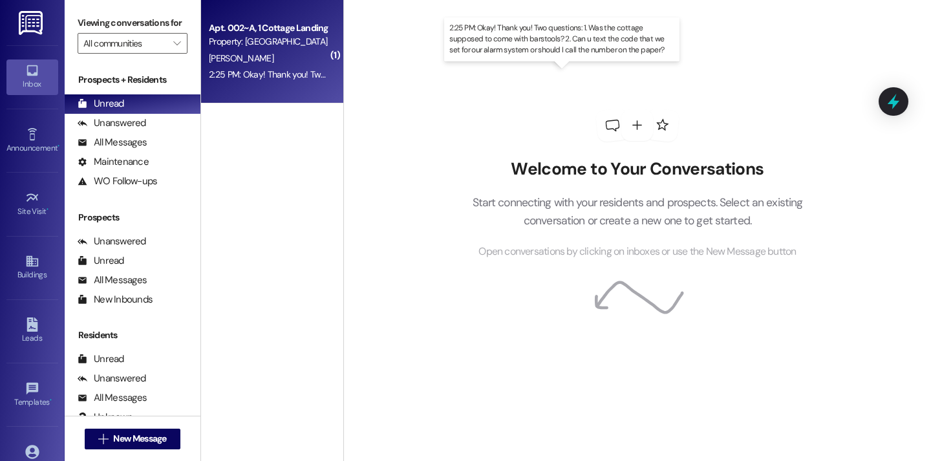
click at [265, 73] on div "2:25 PM: Okay! Thank you! Two questions: 1. Was the cottage supposed to come wi…" at bounding box center [572, 75] width 726 height 12
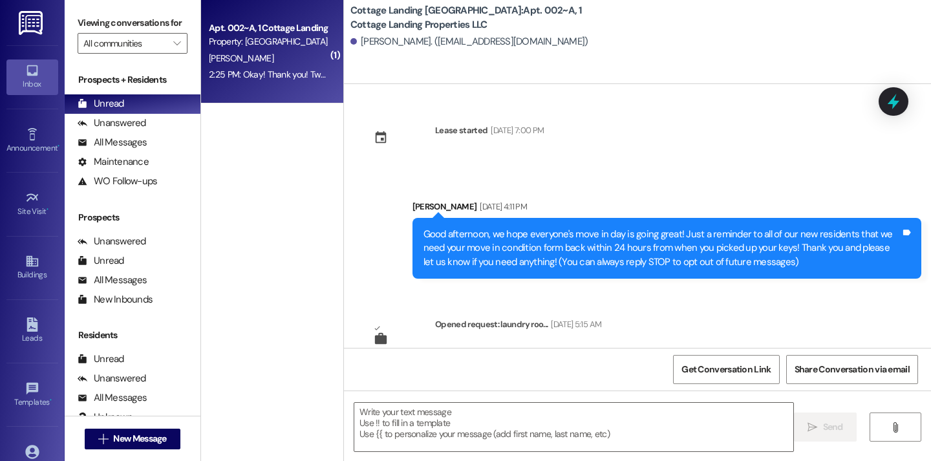
scroll to position [4906, 0]
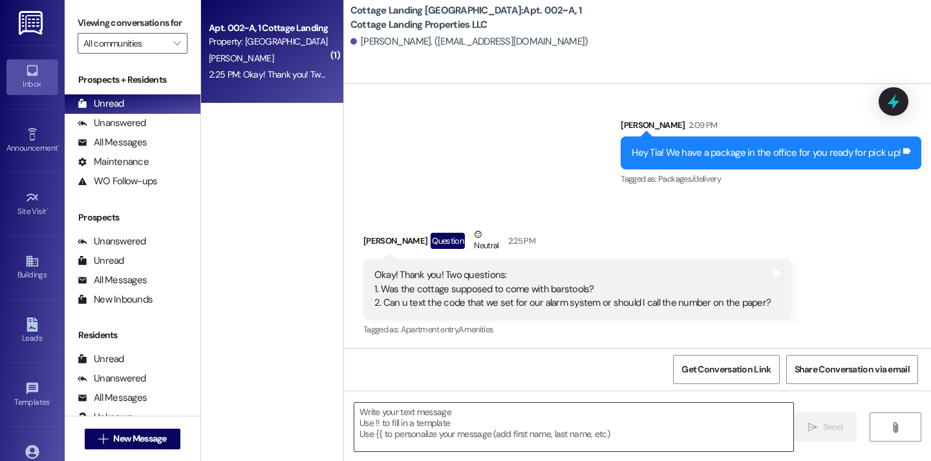
click at [385, 444] on textarea at bounding box center [573, 427] width 439 height 49
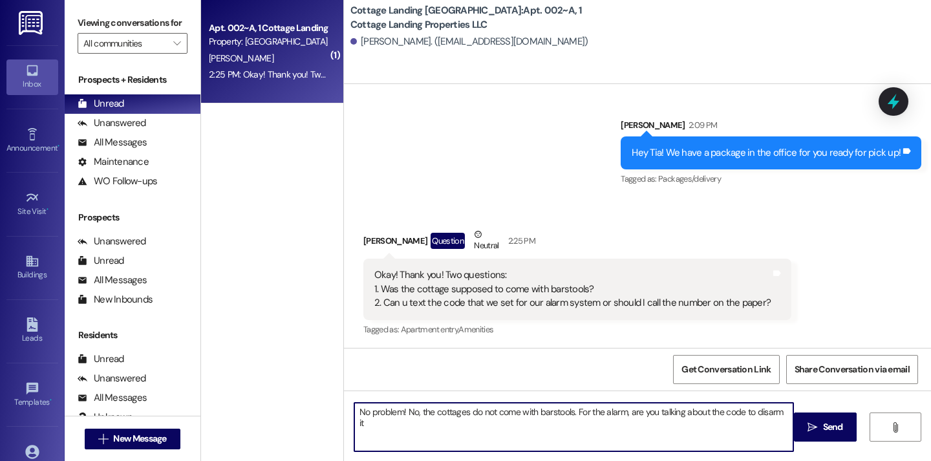
type textarea "No problem! No, the cottages do not come with barstools. For the alarm, are you…"
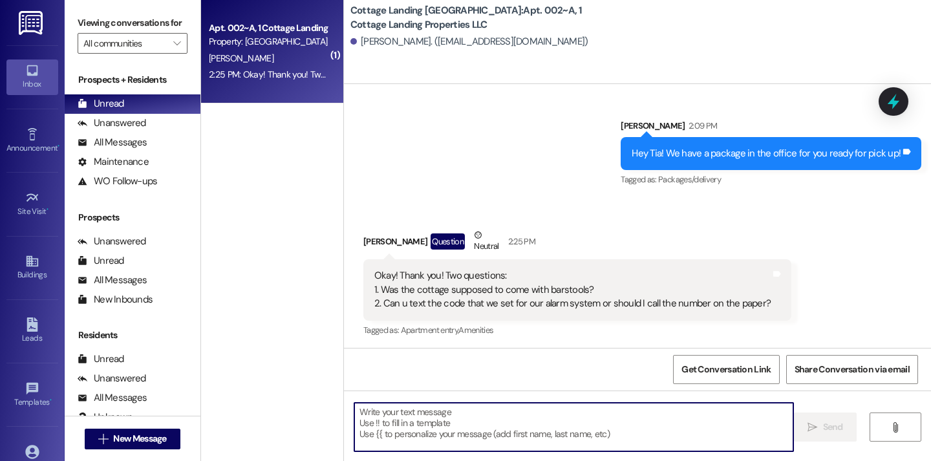
scroll to position [4996, 0]
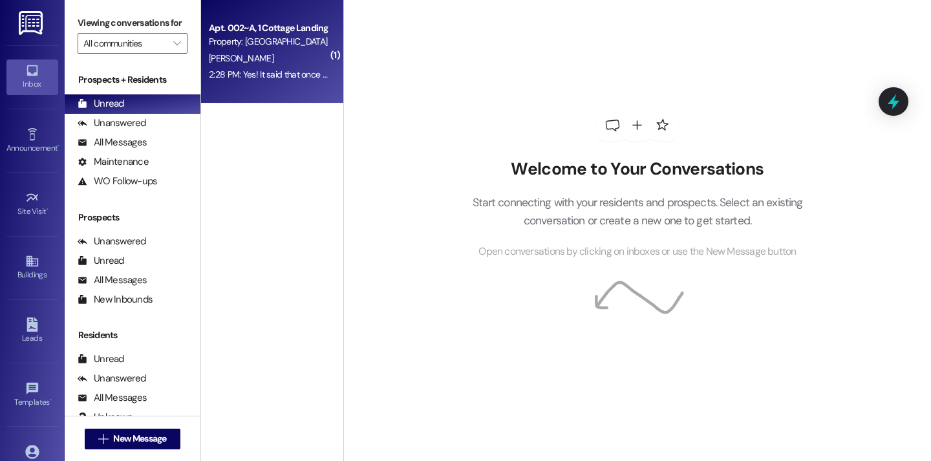
click at [288, 85] on div "Apt. 002~A, 1 Cottage Landing Properties LLC Property: Cottage Landing Lafayett…" at bounding box center [272, 51] width 142 height 103
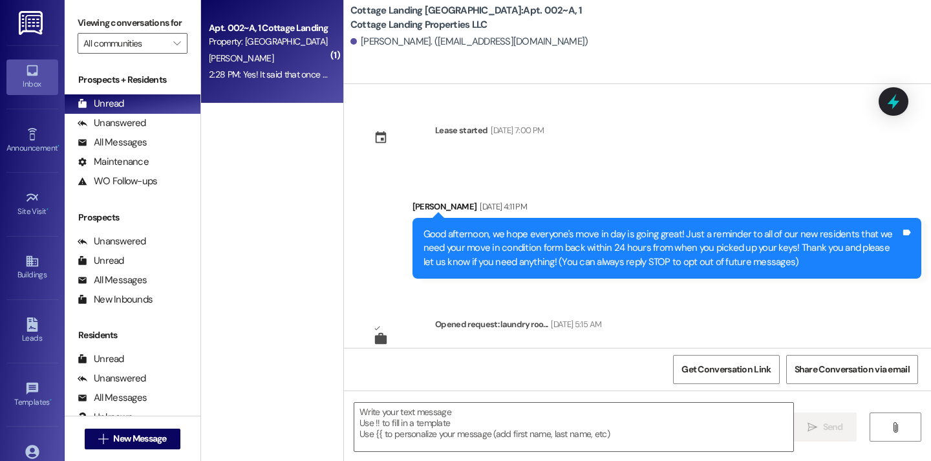
scroll to position [5133, 0]
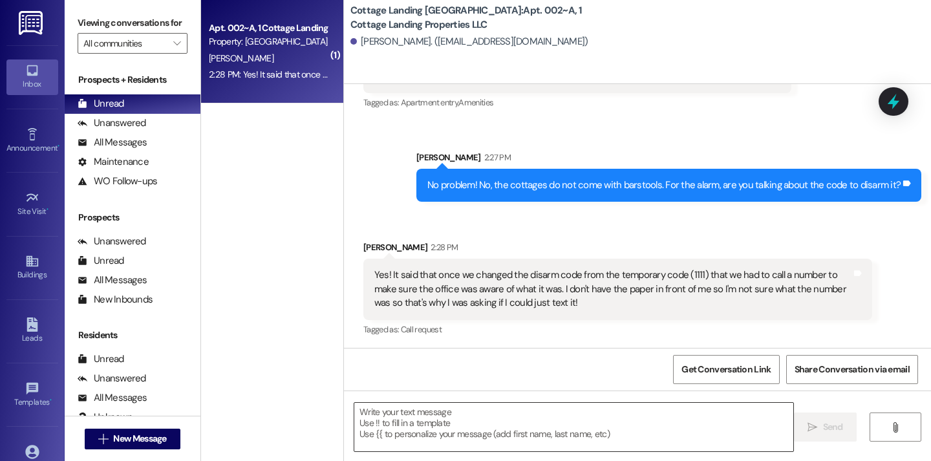
click at [402, 436] on textarea at bounding box center [573, 427] width 439 height 49
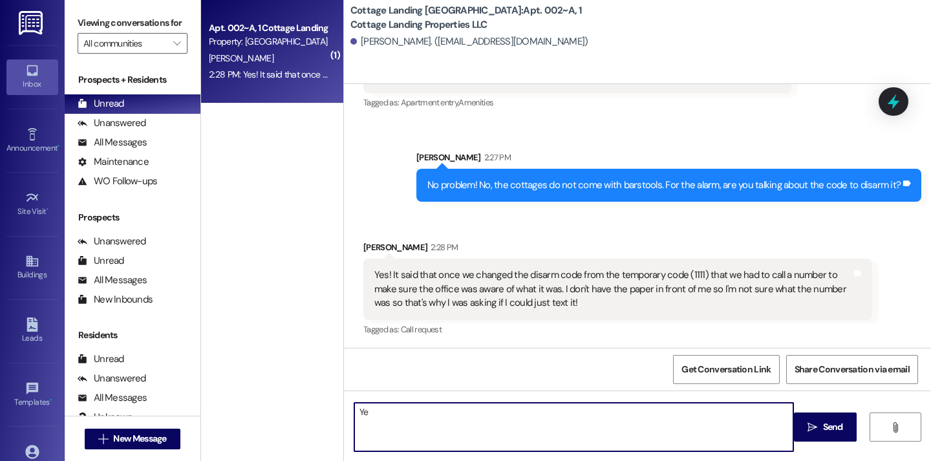
type textarea "Y"
type textarea "Okay I gotcha! You can just text us what y'all changed the code to in here! Tha…"
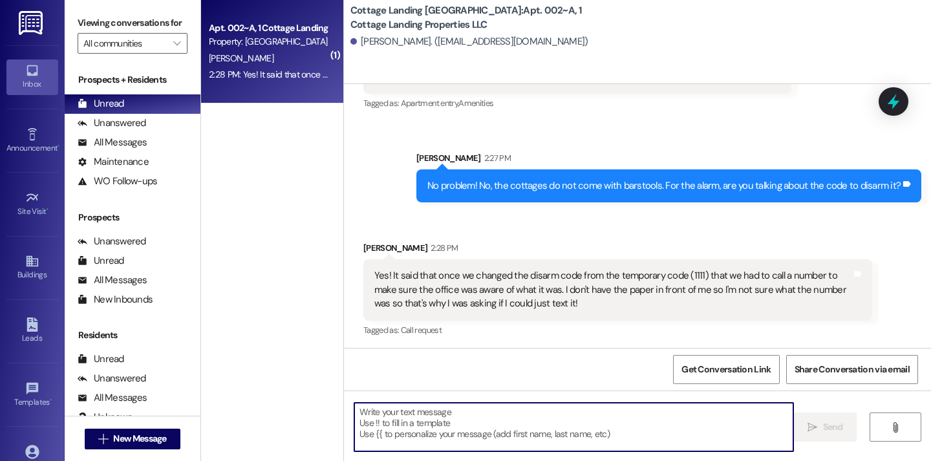
scroll to position [5223, 0]
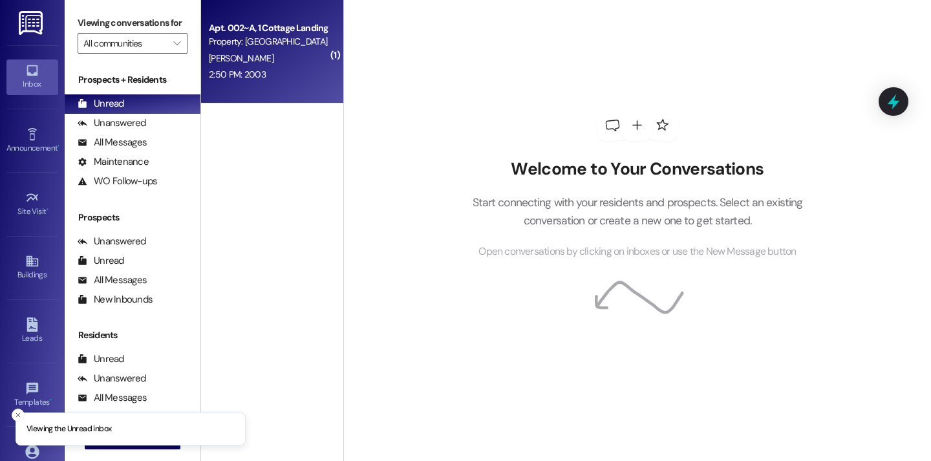
click at [272, 64] on div "[PERSON_NAME]" at bounding box center [269, 58] width 122 height 16
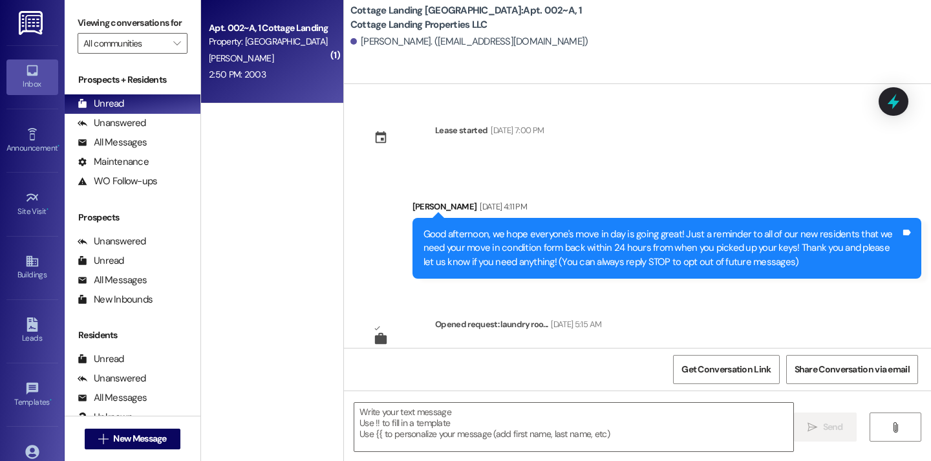
scroll to position [5313, 0]
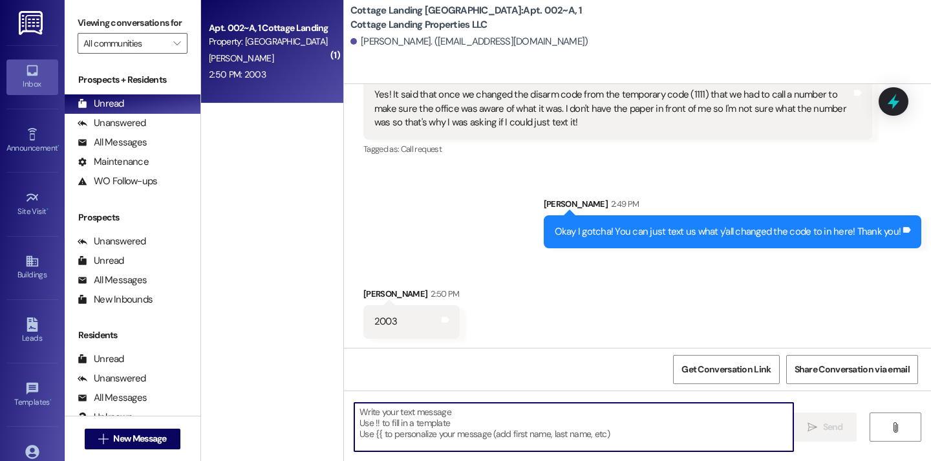
click at [398, 437] on textarea at bounding box center [573, 427] width 439 height 49
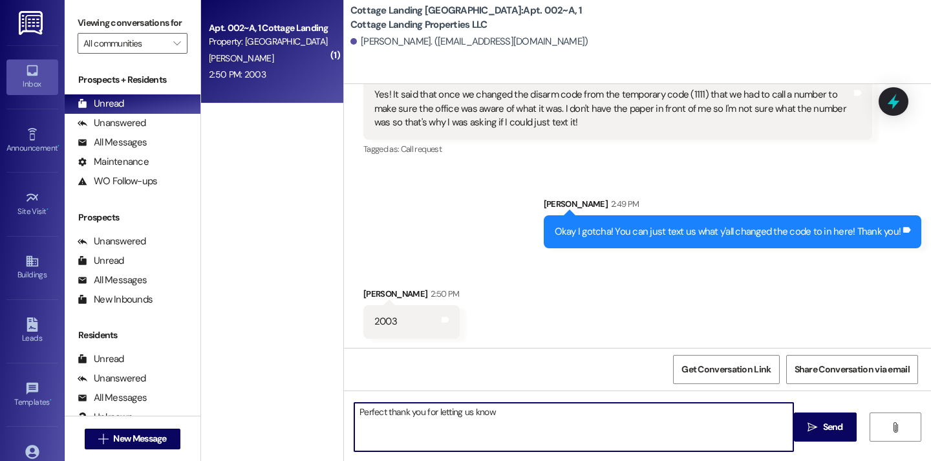
type textarea "Perfect thank you for letting us know!"
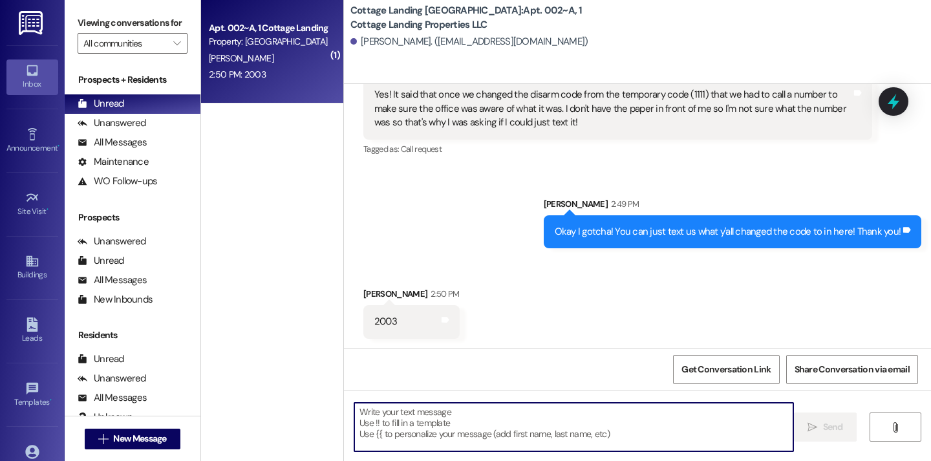
scroll to position [5403, 0]
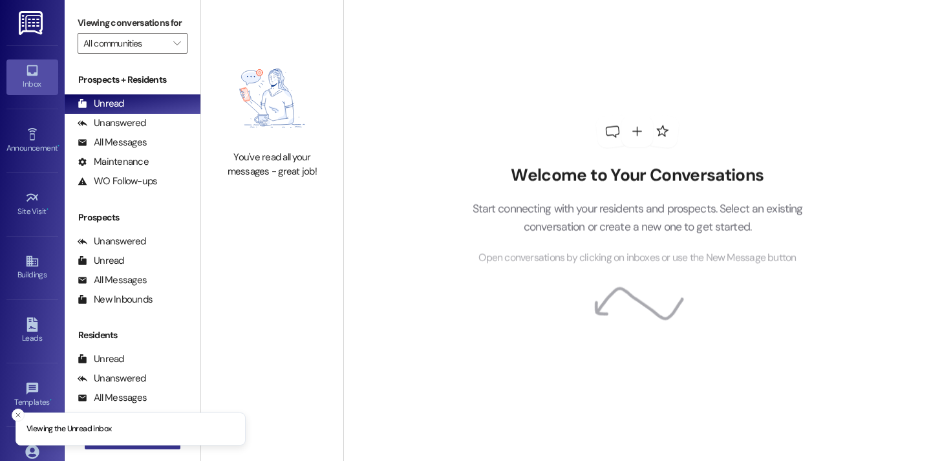
click at [162, 446] on button " New Message" at bounding box center [133, 439] width 96 height 21
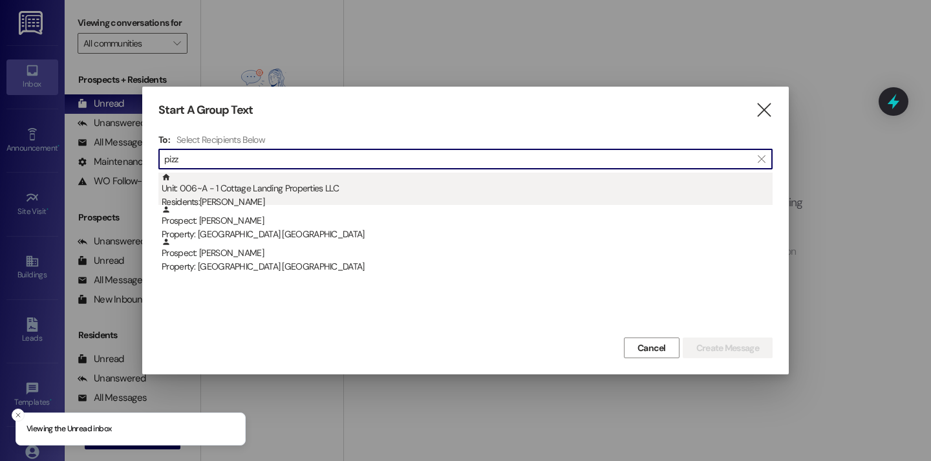
type input "pizz"
click at [277, 188] on div "Unit: 006~A - 1 Cottage Landing Properties LLC Residents: [PERSON_NAME]" at bounding box center [467, 191] width 611 height 37
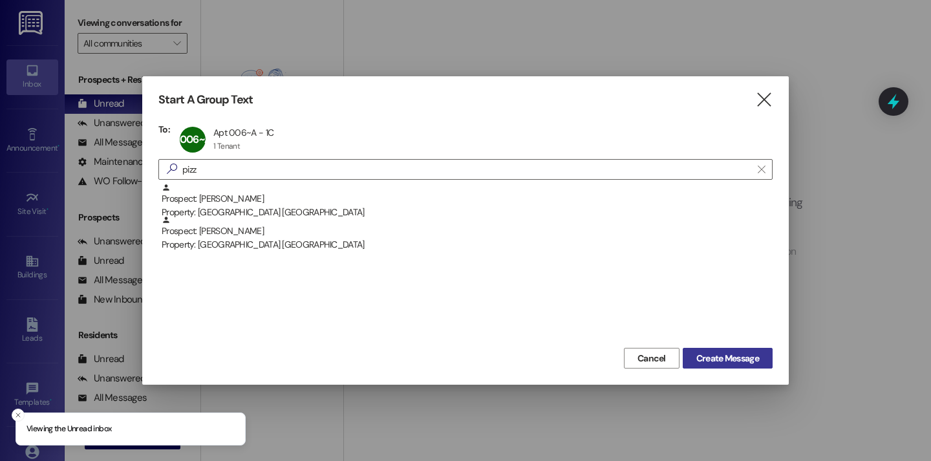
click at [714, 357] on span "Create Message" at bounding box center [728, 359] width 63 height 14
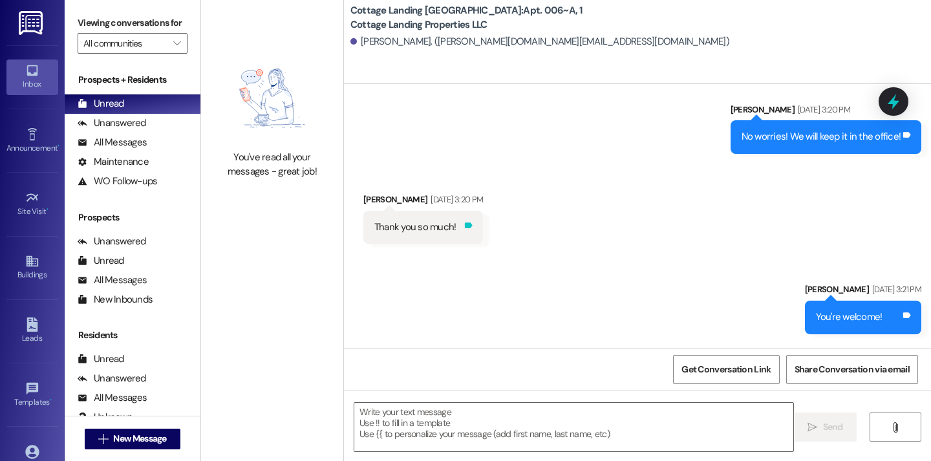
scroll to position [402, 0]
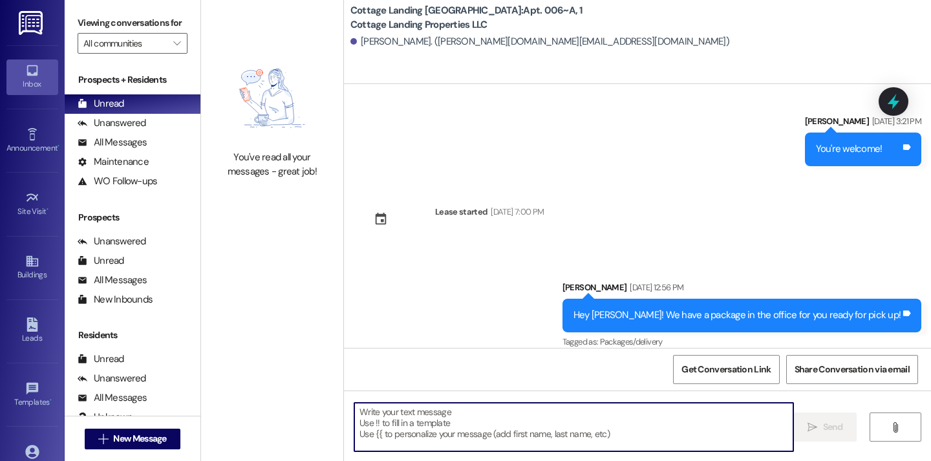
click at [450, 407] on textarea at bounding box center [573, 427] width 439 height 49
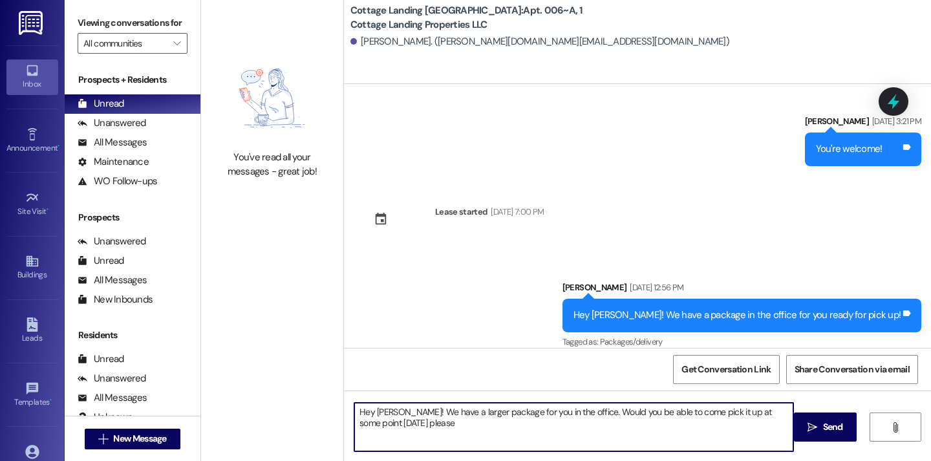
type textarea "Hey [PERSON_NAME]! We have a larger package for you in the office. Would you be…"
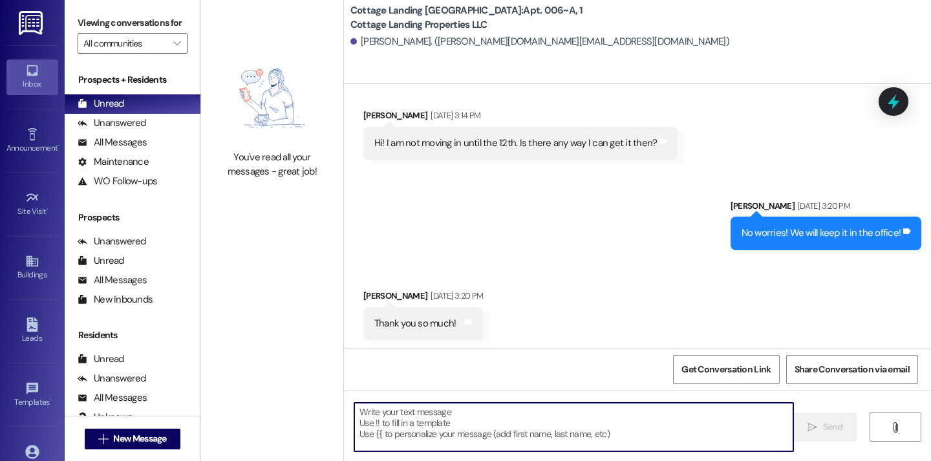
scroll to position [126, 0]
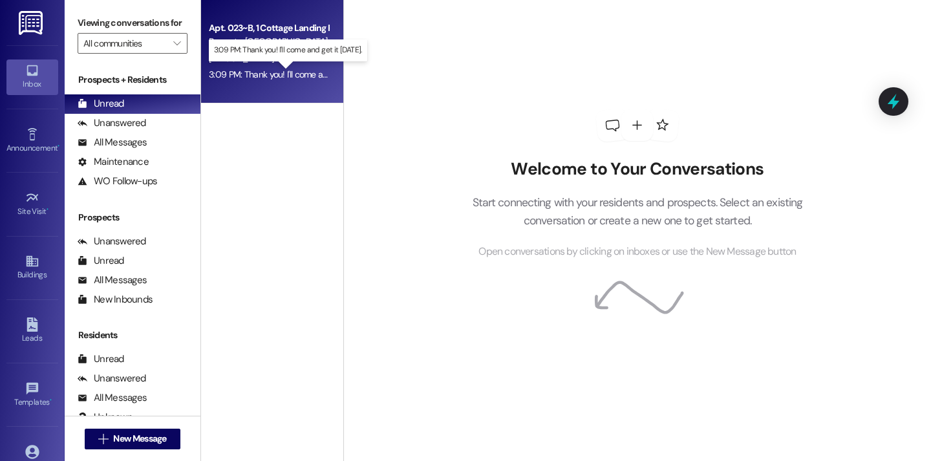
click at [298, 74] on div "3:09 PM: Thank you! I'll come and get it [DATE]. 3:09 PM: Thank you! I'll come …" at bounding box center [295, 75] width 172 height 12
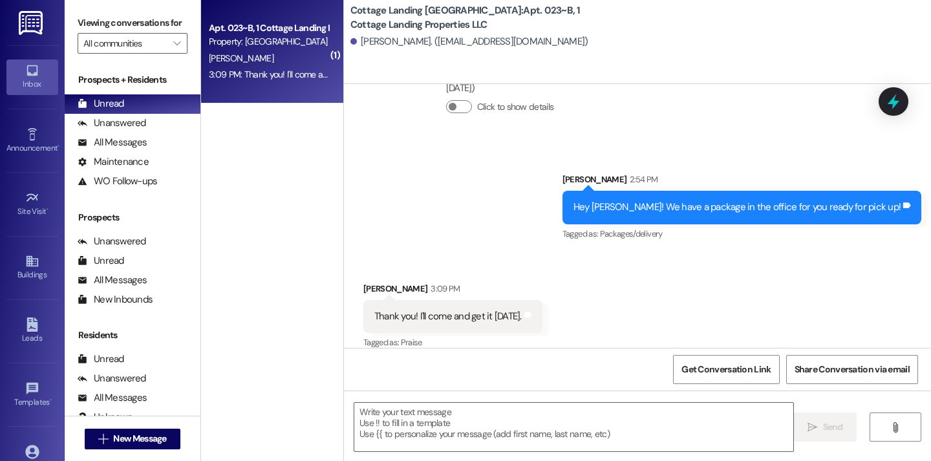
scroll to position [278, 0]
click at [428, 429] on textarea at bounding box center [573, 427] width 439 height 49
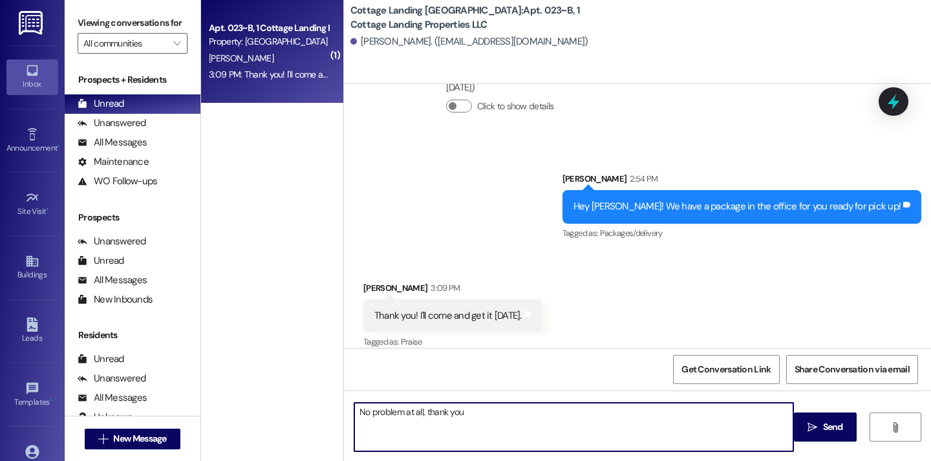
type textarea "No problem at all, thank you!"
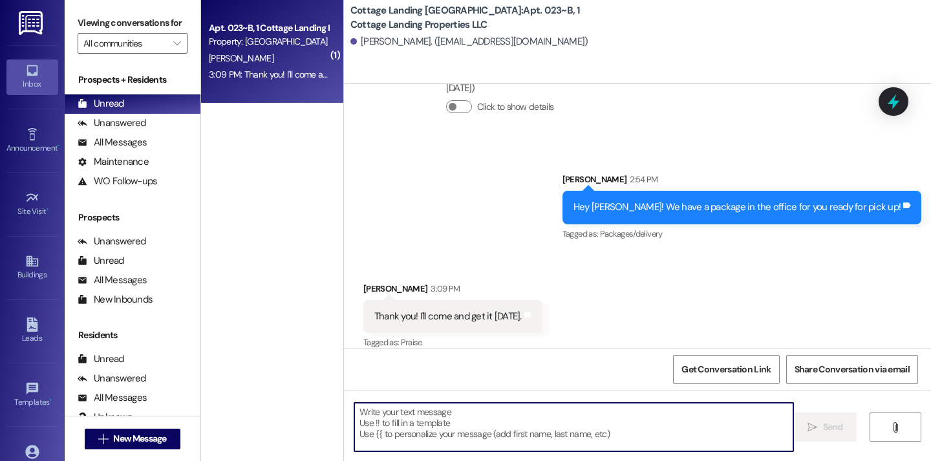
scroll to position [369, 0]
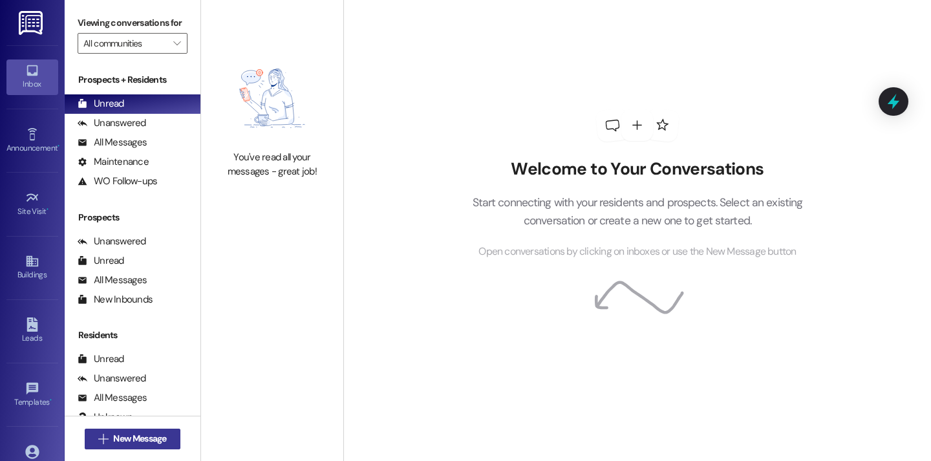
click at [163, 434] on span "New Message" at bounding box center [139, 439] width 53 height 14
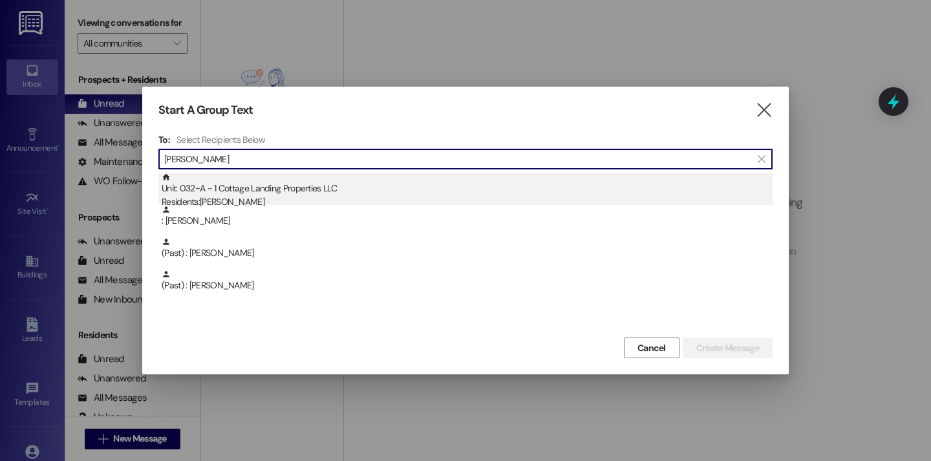
type input "[PERSON_NAME]"
click at [265, 173] on div "Unit: 032~A - 1 Cottage Landing Properties LLC Residents: Baileigh Kellogg" at bounding box center [467, 191] width 611 height 37
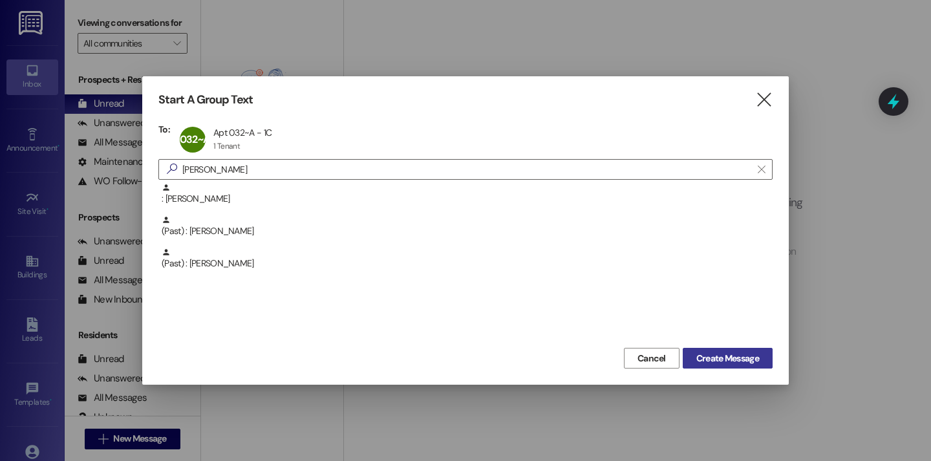
click at [739, 359] on span "Create Message" at bounding box center [728, 359] width 63 height 14
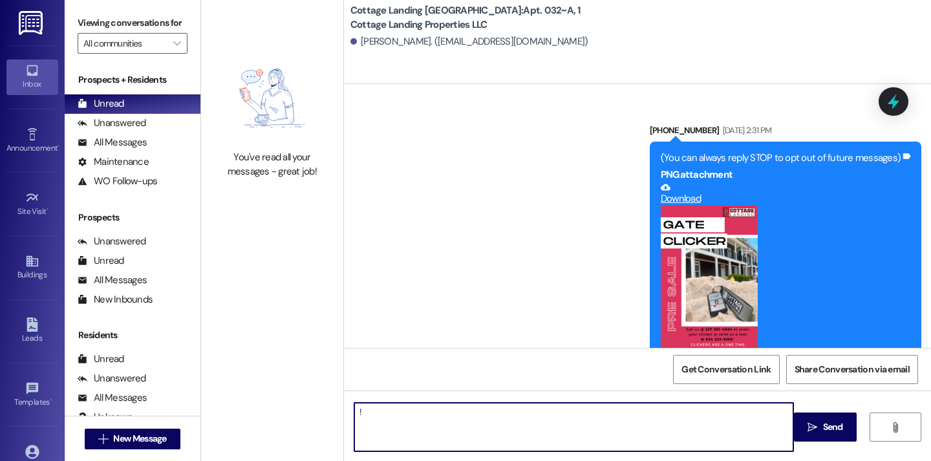
scroll to position [24570, 0]
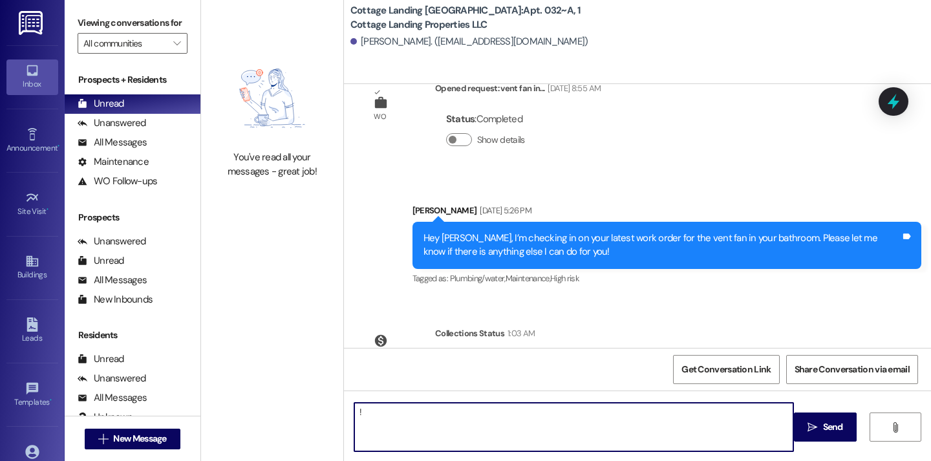
type textarea "!!"
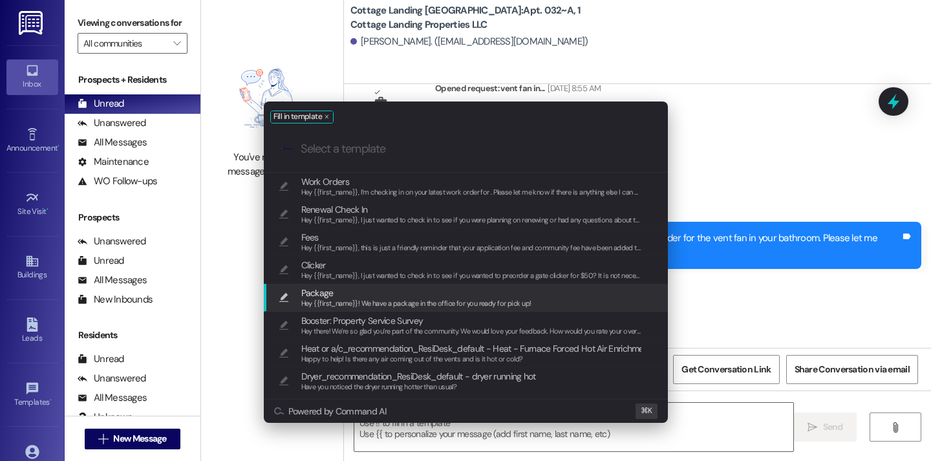
click at [409, 288] on span "Package" at bounding box center [416, 293] width 230 height 14
type textarea "Hey {{first_name}}! We have a package in the office for you ready for pick up!"
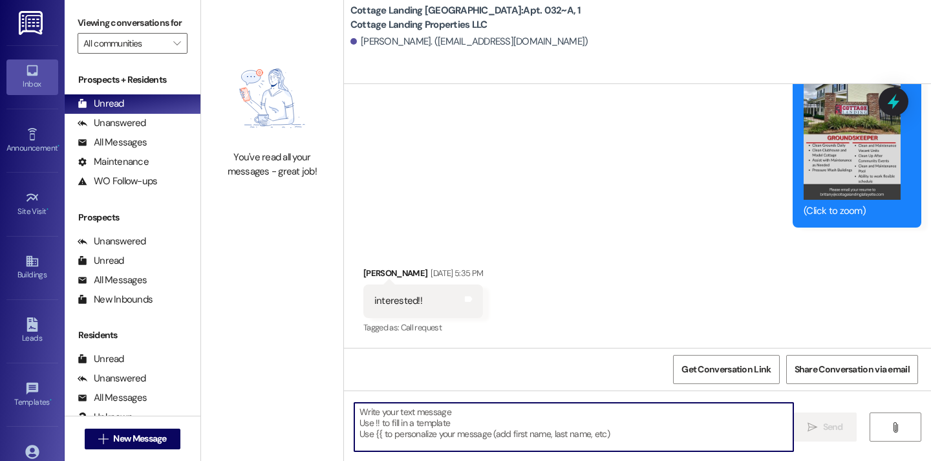
scroll to position [15056, 0]
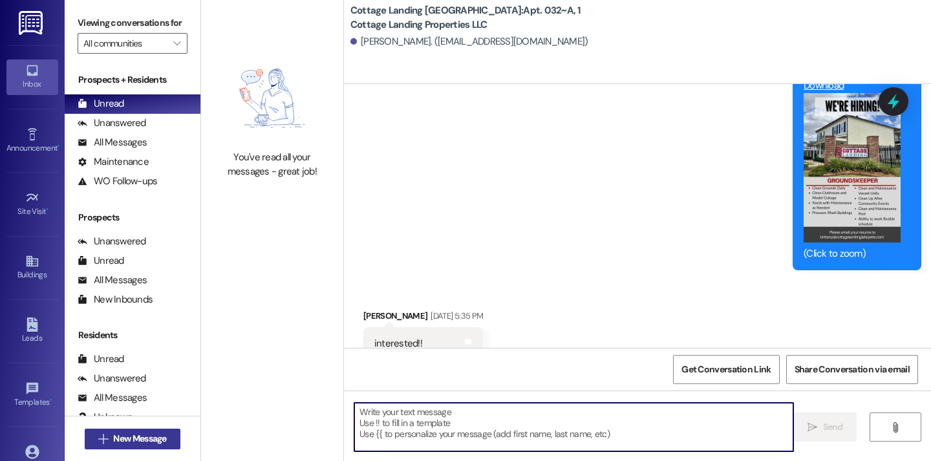
click at [144, 440] on span "New Message" at bounding box center [139, 439] width 53 height 14
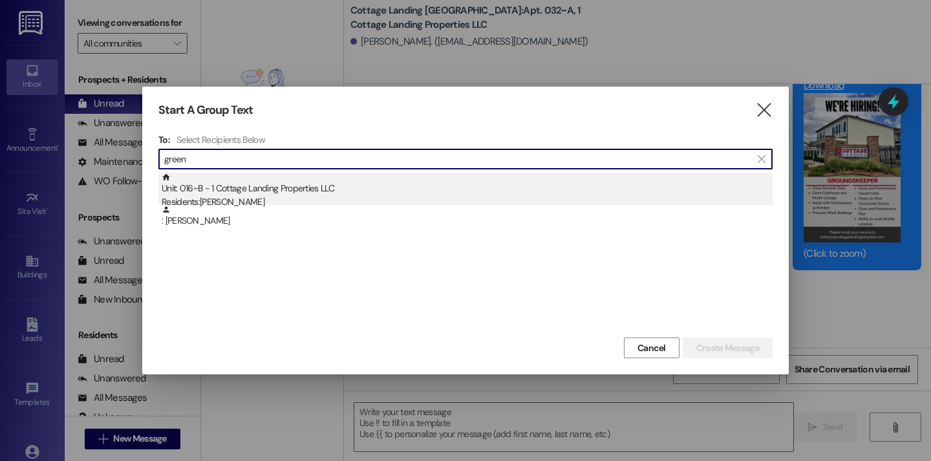
type input "green"
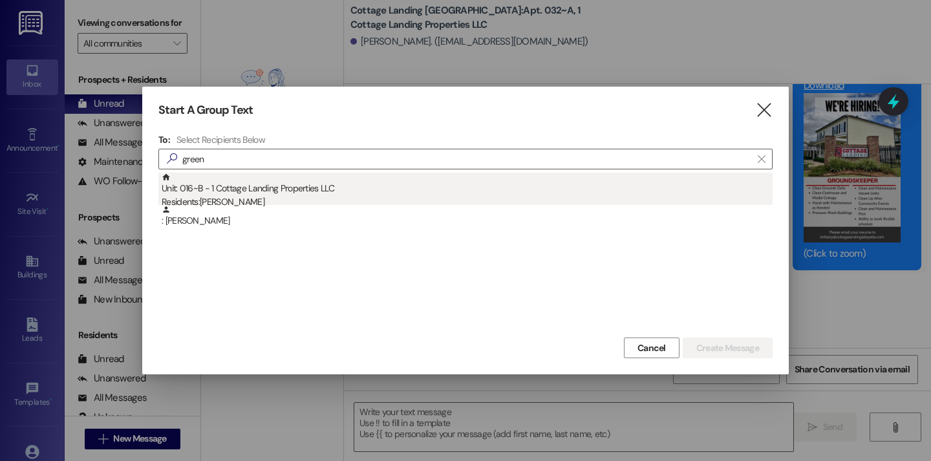
click at [283, 192] on div "Unit: 016~B - 1 Cottage Landing Properties LLC Residents: Ariyah Green" at bounding box center [467, 191] width 611 height 37
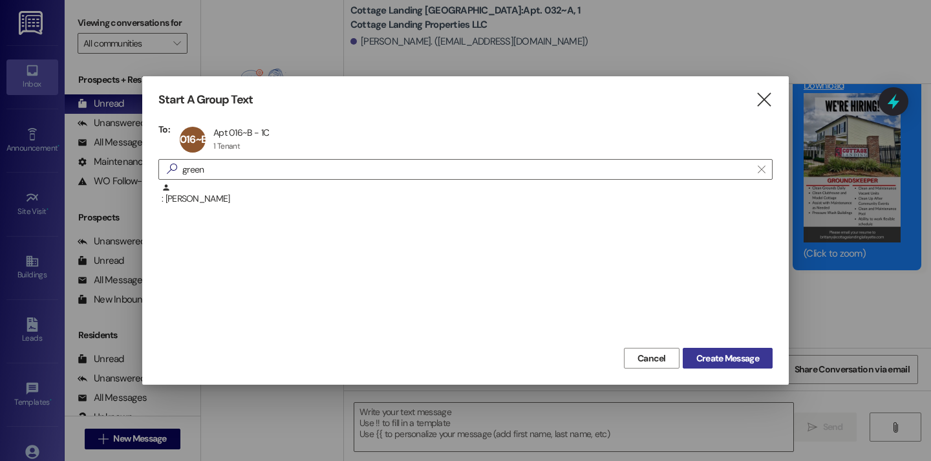
click at [714, 361] on span "Create Message" at bounding box center [728, 359] width 63 height 14
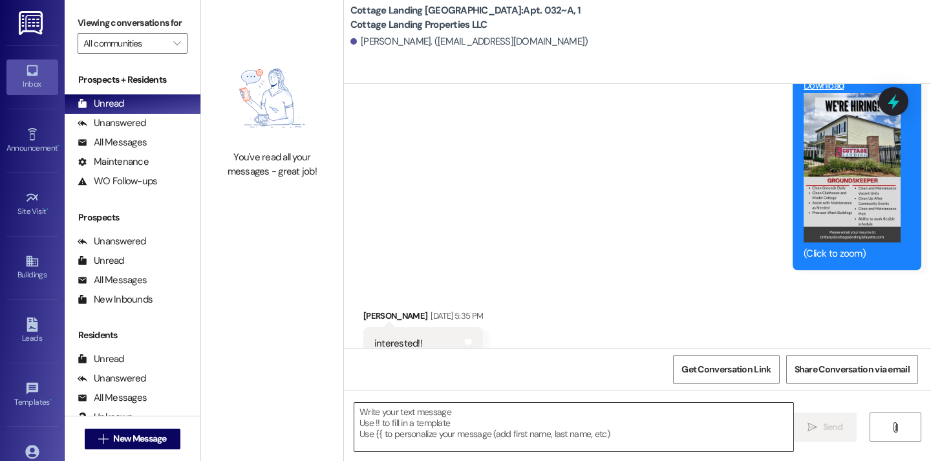
click at [537, 418] on textarea at bounding box center [573, 427] width 439 height 49
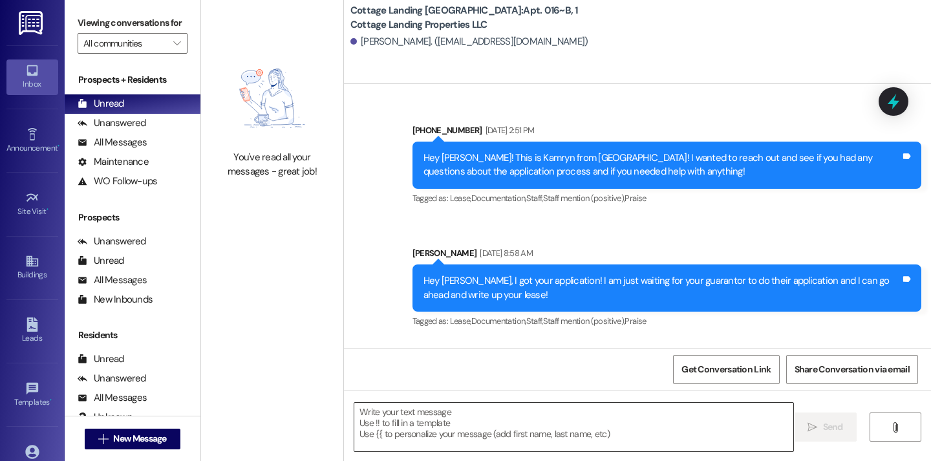
click at [489, 425] on textarea at bounding box center [573, 427] width 439 height 49
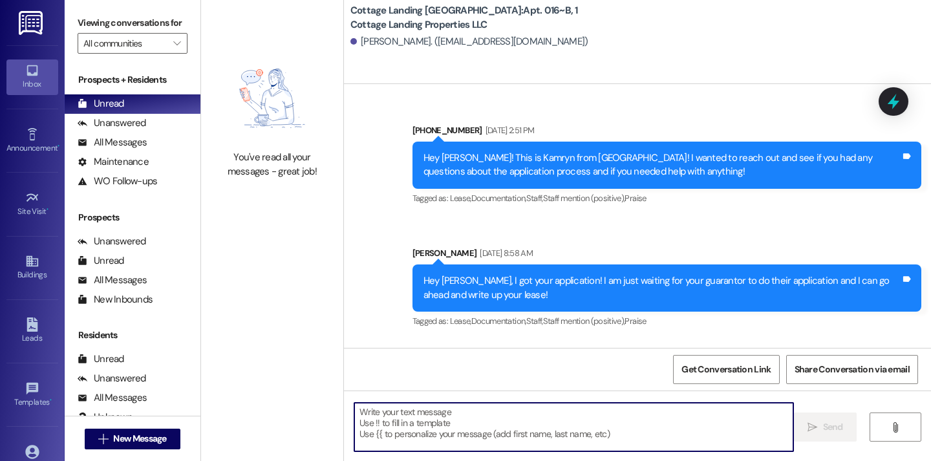
scroll to position [30391, 0]
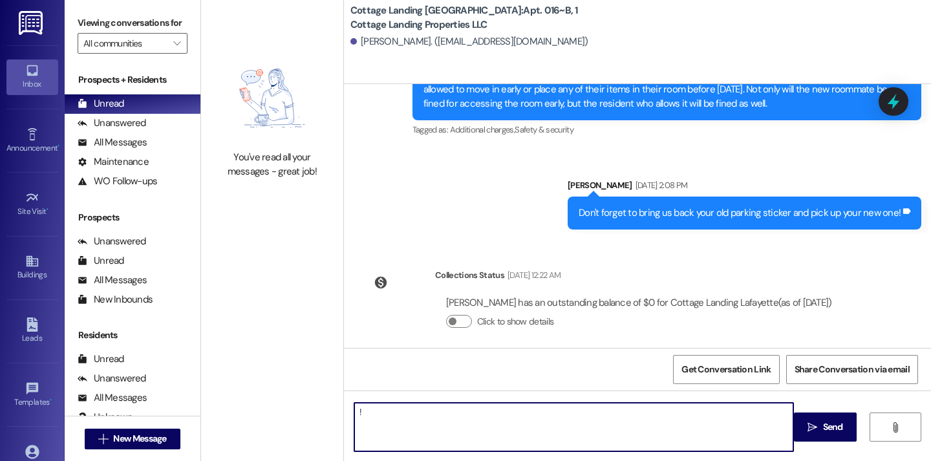
type textarea "!!"
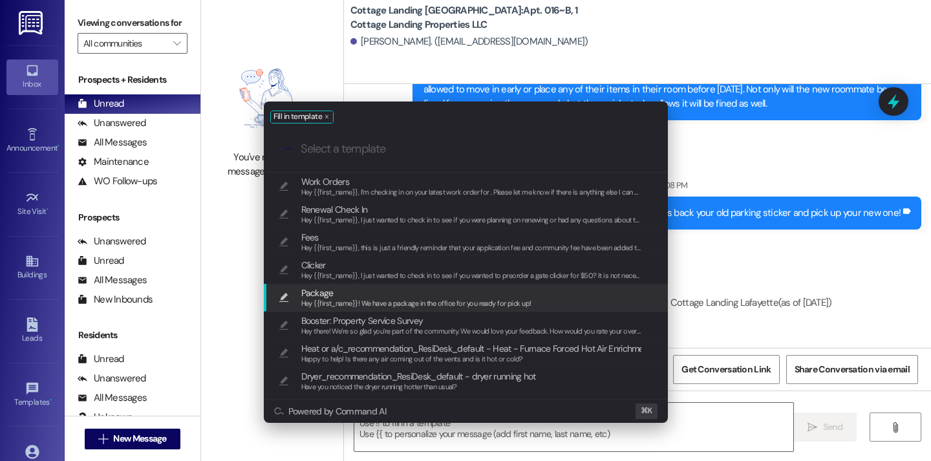
click at [439, 301] on span "Hey {{first_name}}! We have a package in the office for you ready for pick up!" at bounding box center [416, 303] width 230 height 9
type textarea "Hey {{first_name}}! We have a package in the office for you ready for pick up!"
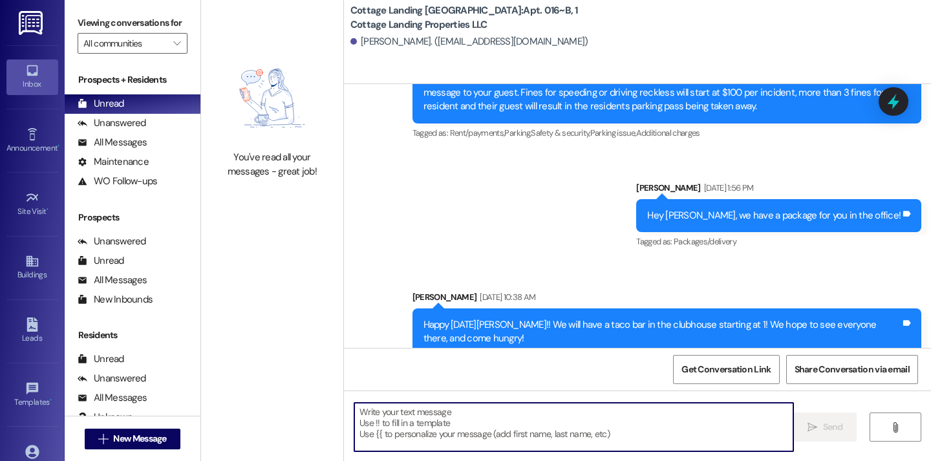
click at [149, 450] on div " New Message" at bounding box center [133, 439] width 96 height 32
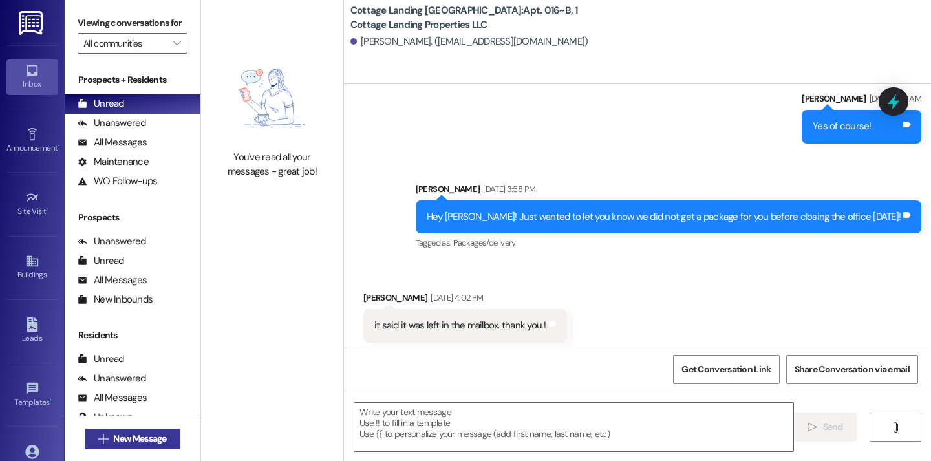
scroll to position [25394, 0]
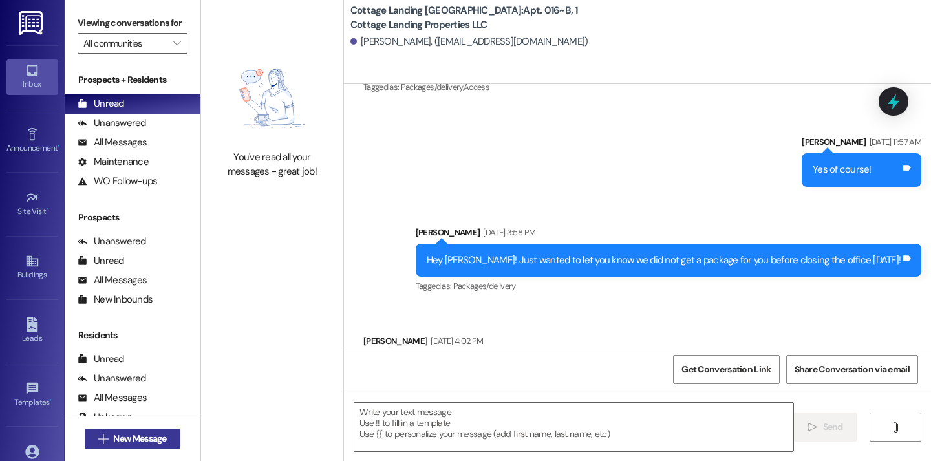
click at [149, 443] on span "New Message" at bounding box center [139, 439] width 53 height 14
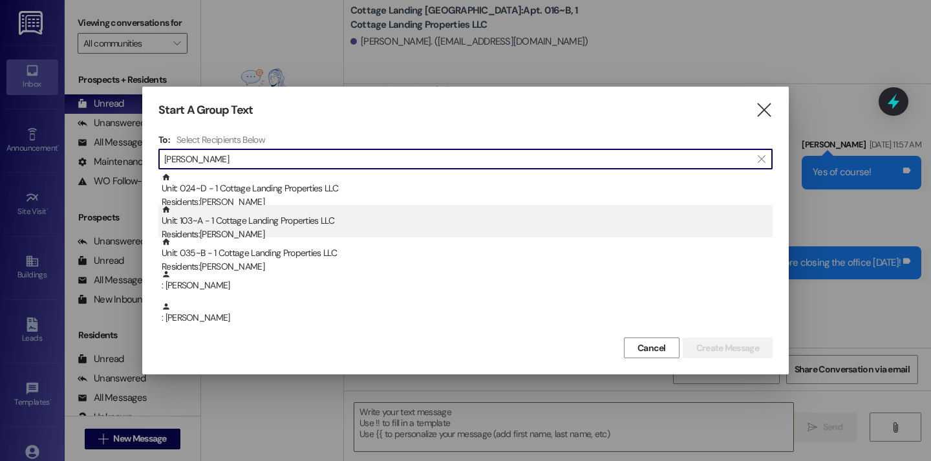
type input "richa"
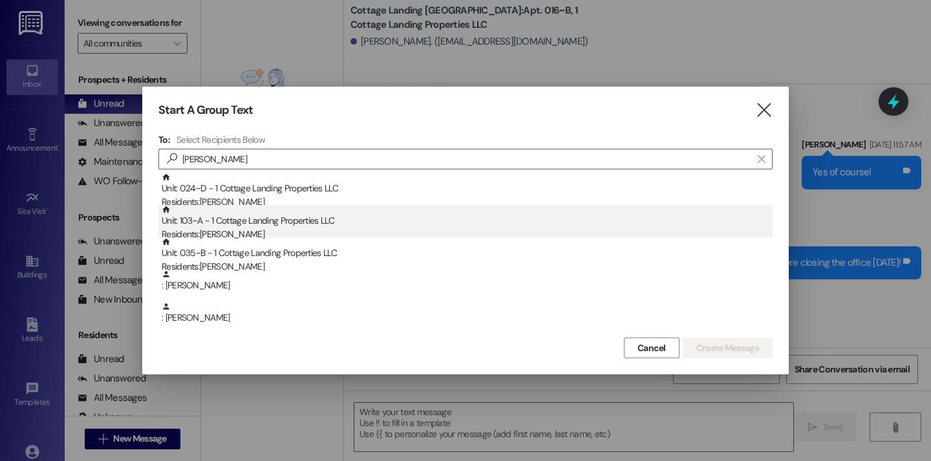
click at [224, 206] on div "Unit: 103~A - 1 Cottage Landing Properties LLC Residents: Peyton Richard" at bounding box center [467, 223] width 611 height 37
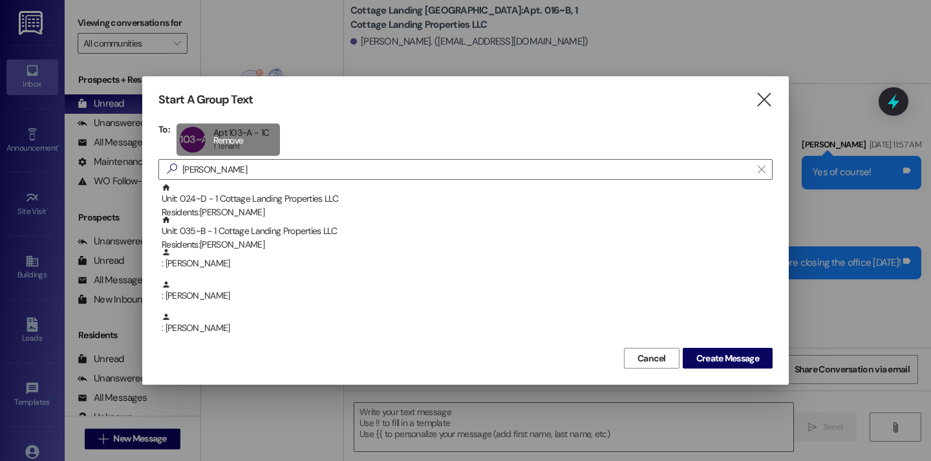
click at [217, 140] on div "103~A Apt 103~A - 1C Apt 103~A - 1C 1 Tenant 1 Tenant click to remove" at bounding box center [228, 140] width 103 height 32
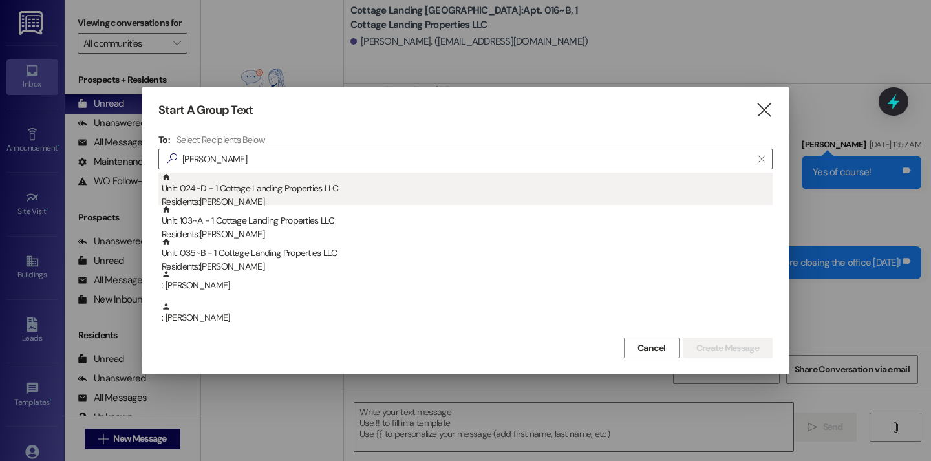
click at [226, 191] on div "Unit: 024~D - 1 Cottage Landing Properties LLC Residents: Demi Richard" at bounding box center [467, 191] width 611 height 37
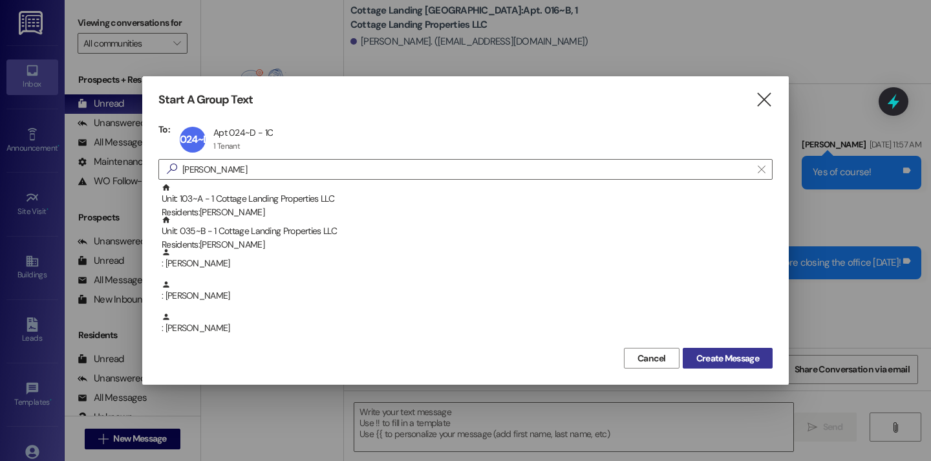
click at [724, 363] on span "Create Message" at bounding box center [728, 359] width 63 height 14
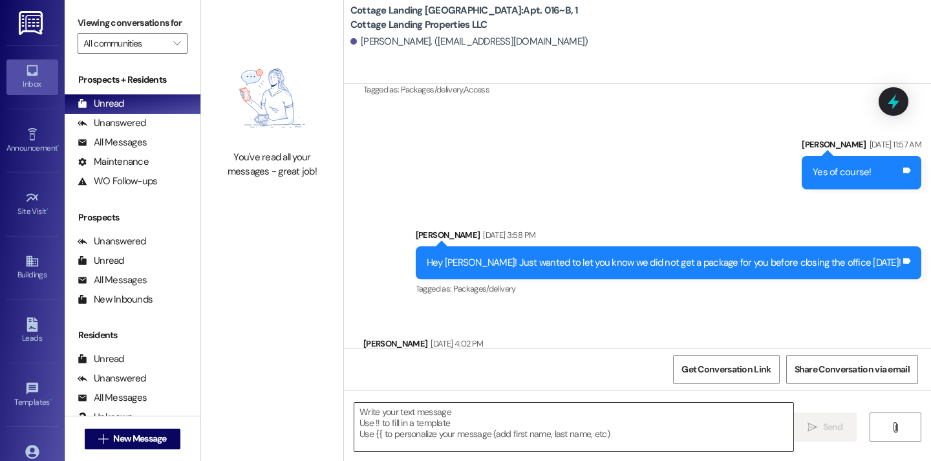
click at [538, 429] on textarea at bounding box center [573, 427] width 439 height 49
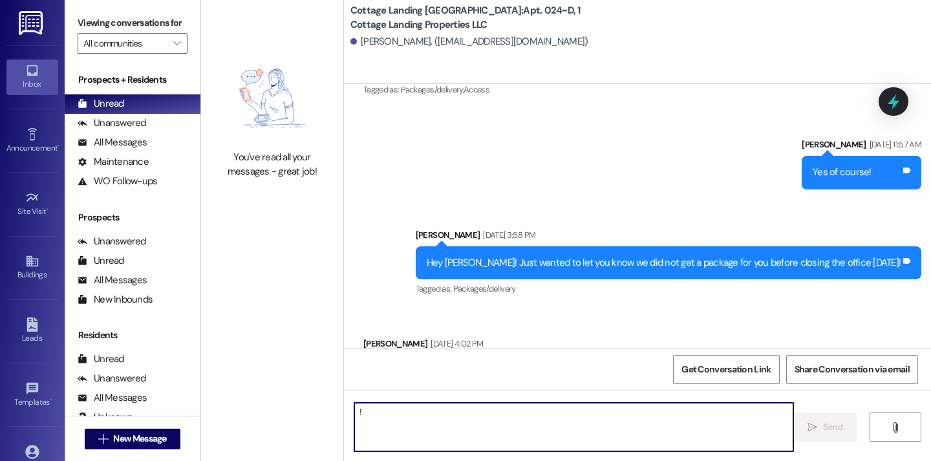
type textarea "!!"
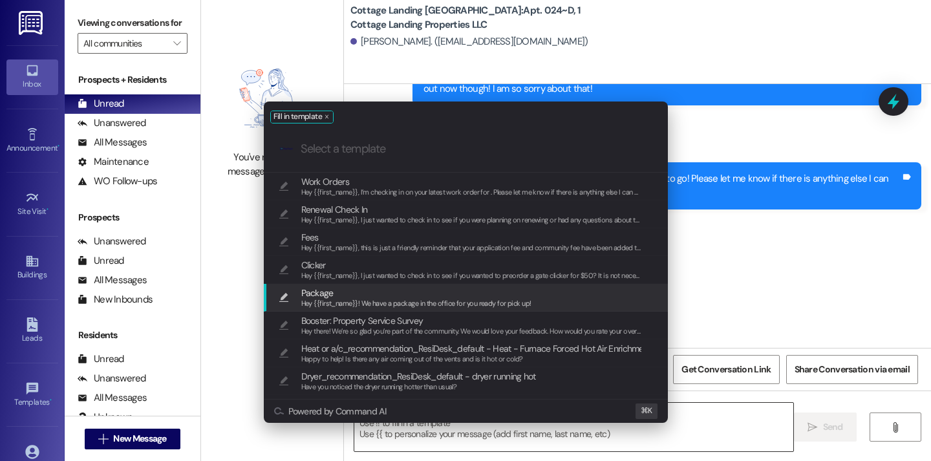
click at [376, 299] on span "Hey {{first_name}}! We have a package in the office for you ready for pick up!" at bounding box center [416, 303] width 230 height 9
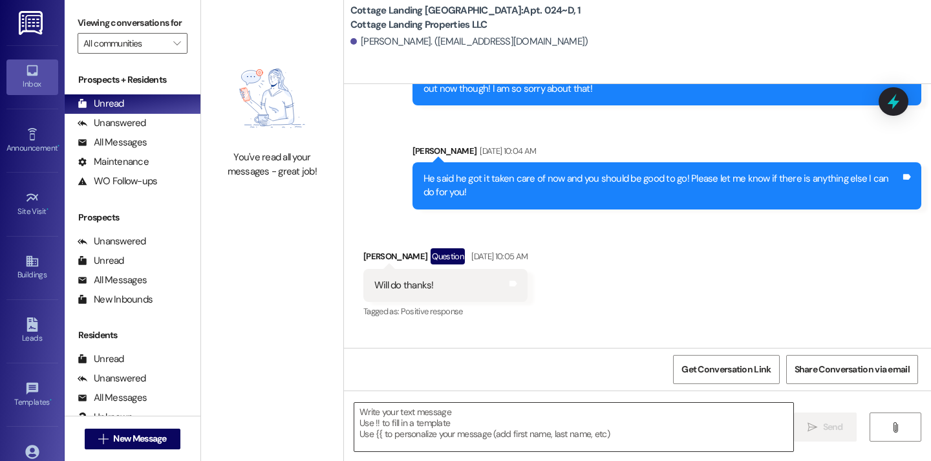
type textarea "Hey {{first_name}}! We have a package in the office for you ready for pick up!"
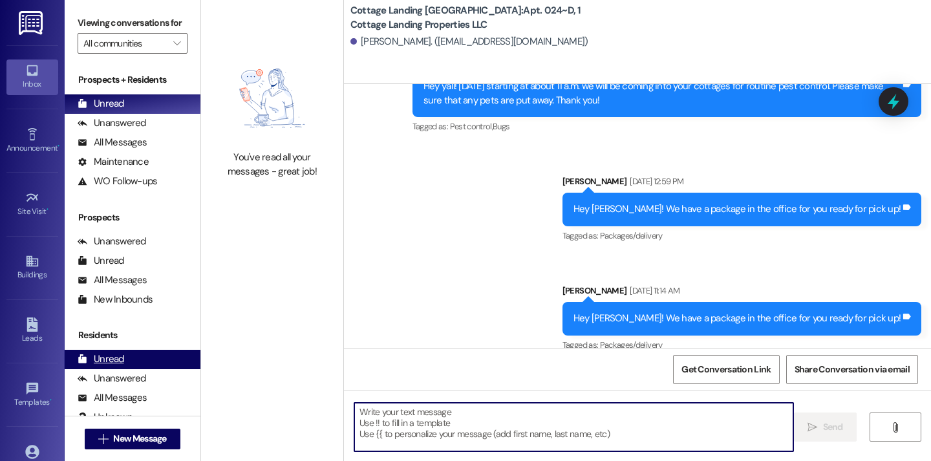
scroll to position [26580, 0]
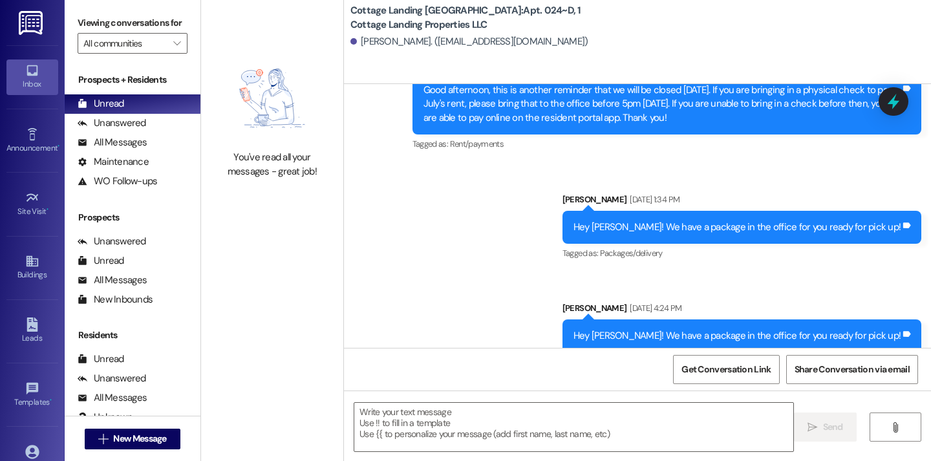
click at [135, 423] on div " New Message" at bounding box center [133, 439] width 96 height 32
click at [135, 437] on span "New Message" at bounding box center [139, 439] width 53 height 14
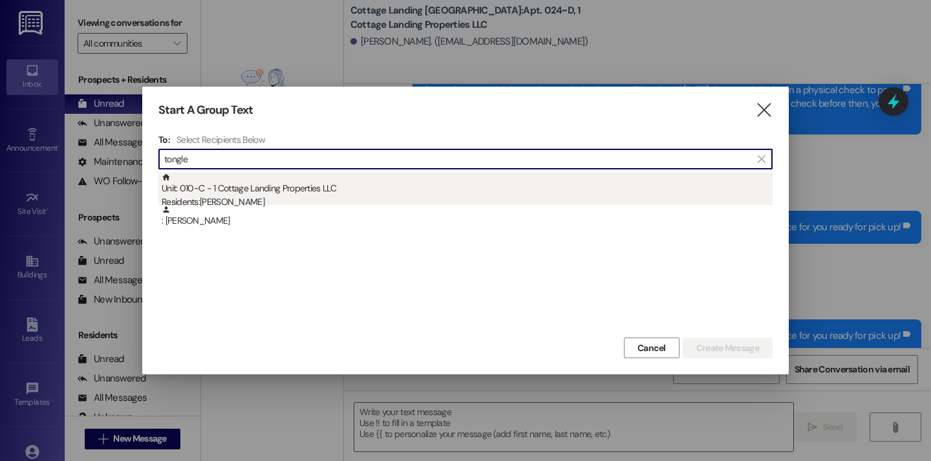
type input "tongle"
click at [257, 183] on div "Unit: 010~C - 1 Cottage Landing Properties LLC Residents: Joseph Tonglet" at bounding box center [467, 191] width 611 height 37
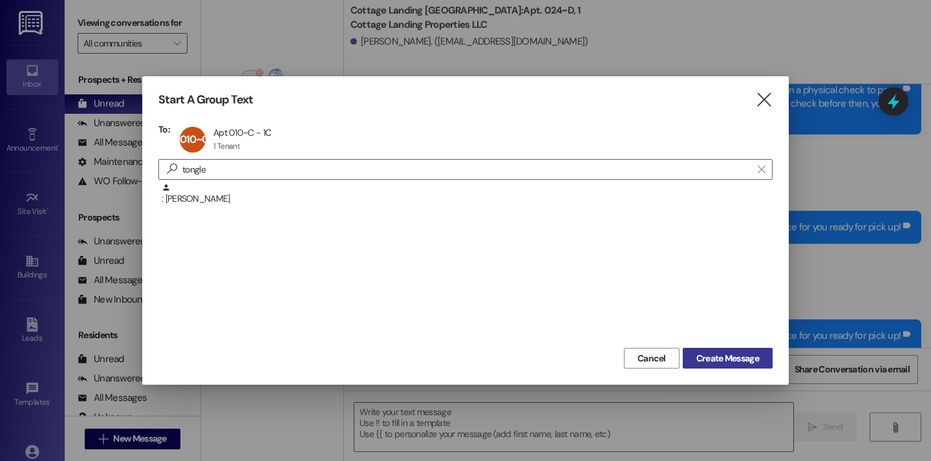
click at [738, 360] on span "Create Message" at bounding box center [728, 359] width 63 height 14
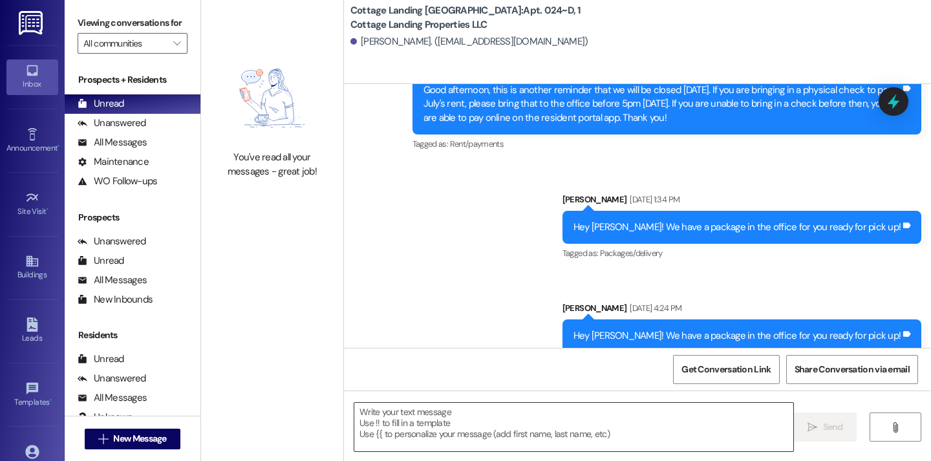
click at [575, 429] on textarea at bounding box center [573, 427] width 439 height 49
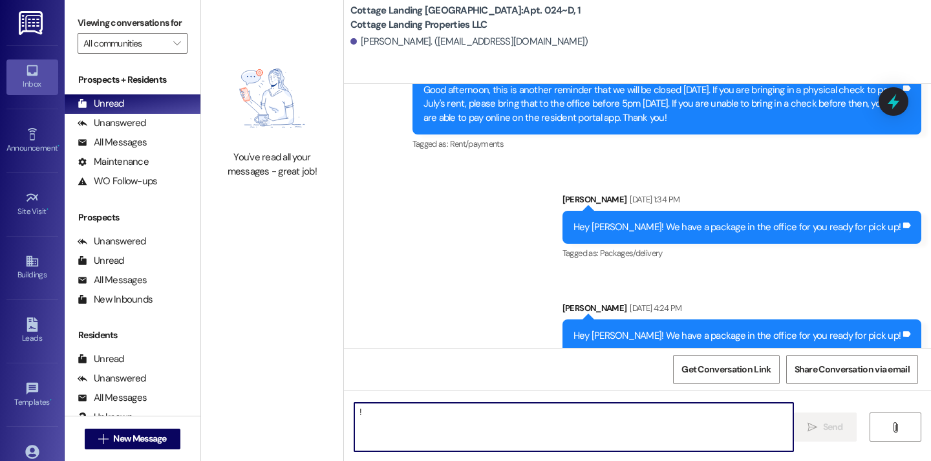
type textarea "!!"
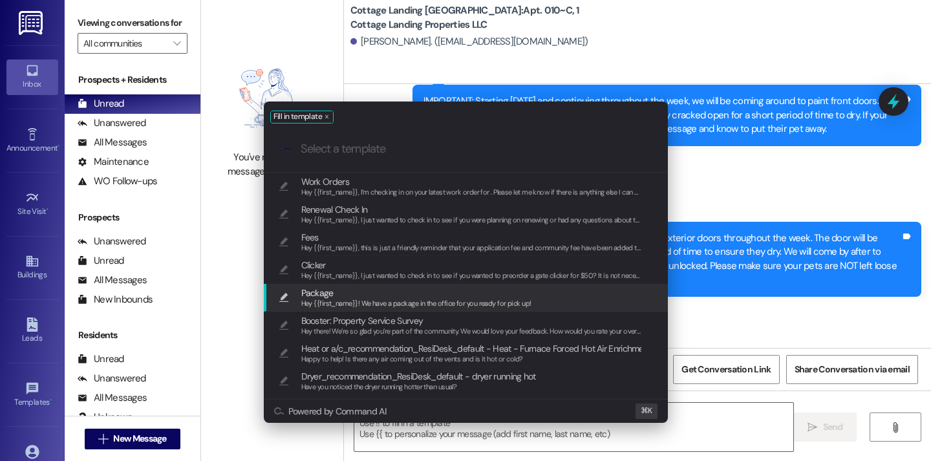
click at [445, 308] on span "Hey {{first_name}}! We have a package in the office for you ready for pick up!" at bounding box center [416, 303] width 230 height 9
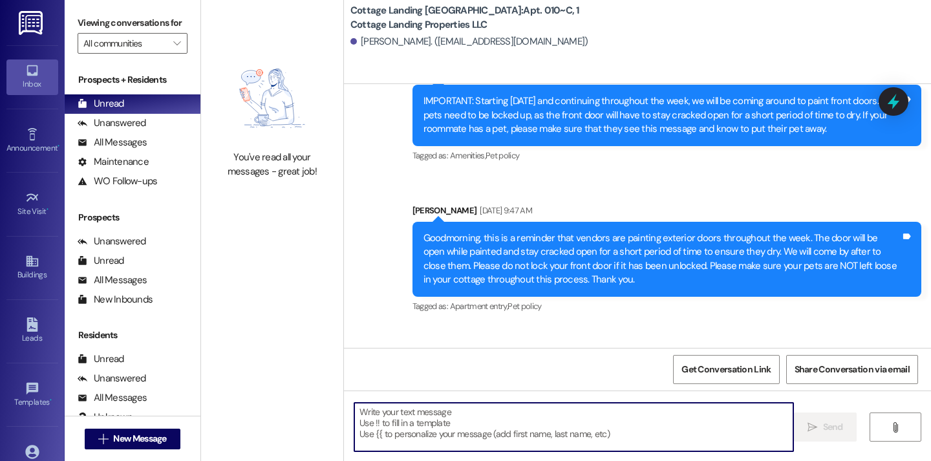
scroll to position [13786, 0]
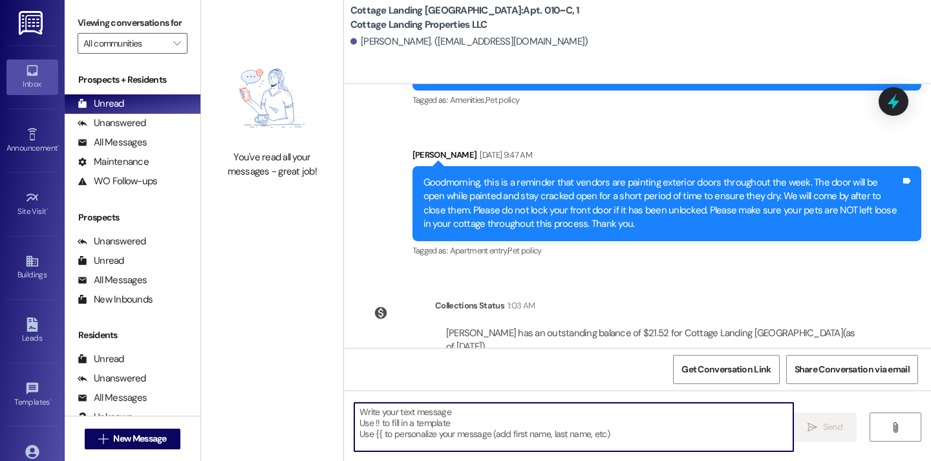
type textarea "Hey {{first_name}}! We have a package in the office for you ready for pick up!"
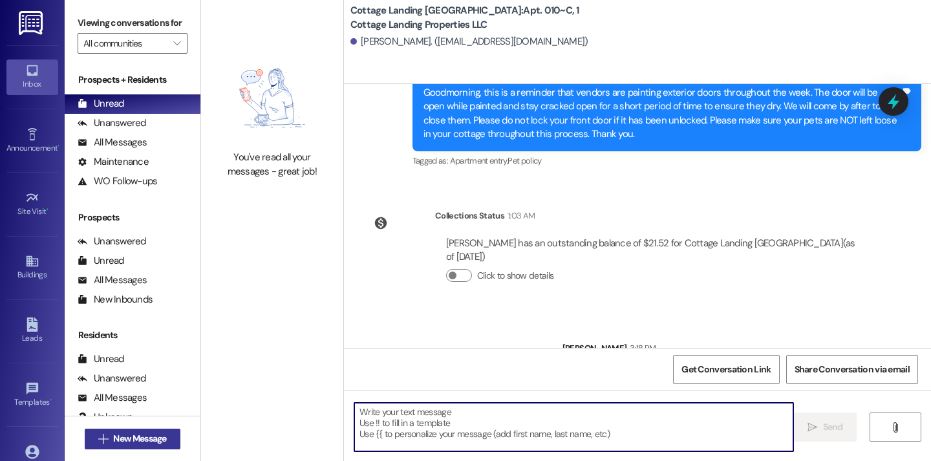
click at [162, 436] on span "New Message" at bounding box center [139, 439] width 53 height 14
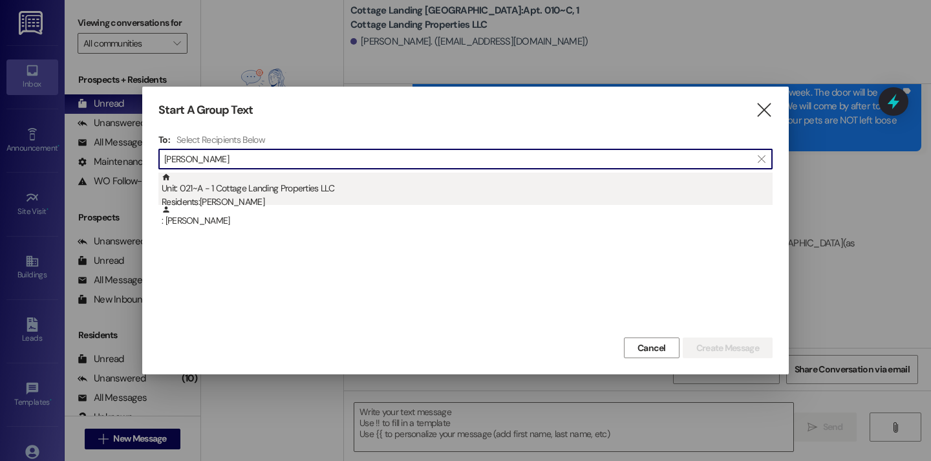
type input "burd"
click at [295, 185] on div "Unit: 021~A - 1 Cottage Landing Properties LLC Residents: Cara Burdsall" at bounding box center [467, 191] width 611 height 37
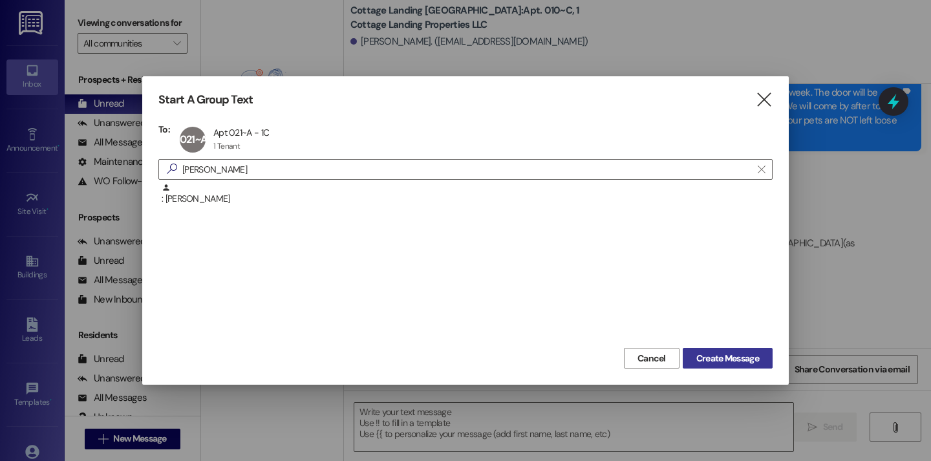
click at [714, 356] on span "Create Message" at bounding box center [728, 359] width 63 height 14
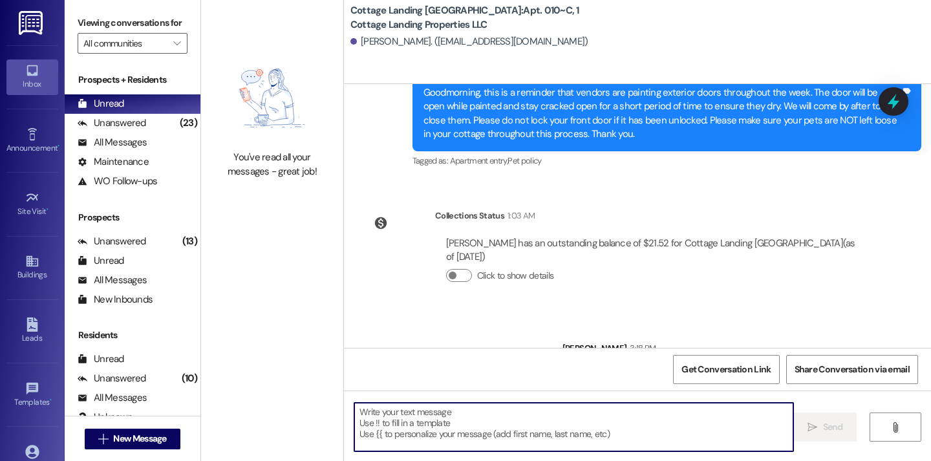
click at [513, 438] on textarea at bounding box center [573, 427] width 439 height 49
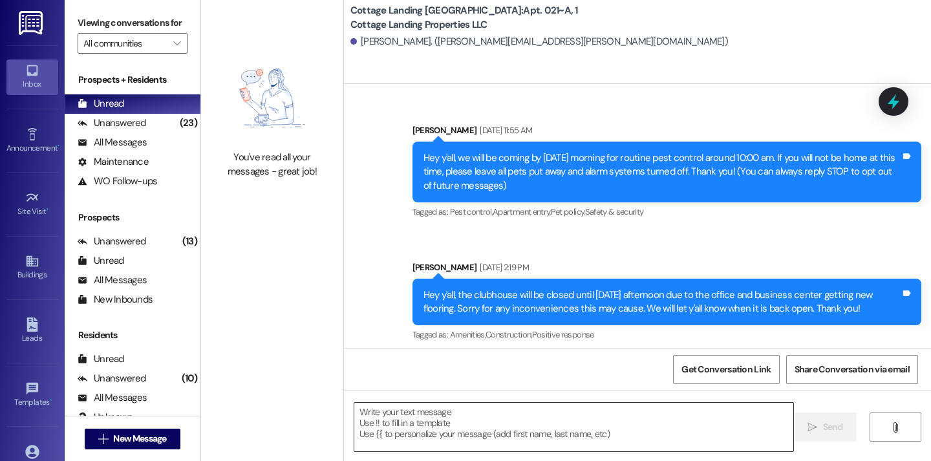
click at [493, 419] on textarea at bounding box center [573, 427] width 439 height 49
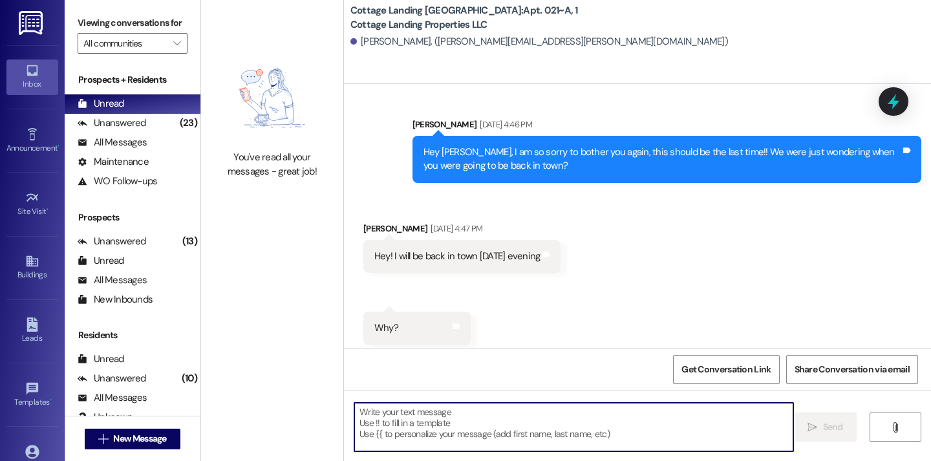
scroll to position [18582, 0]
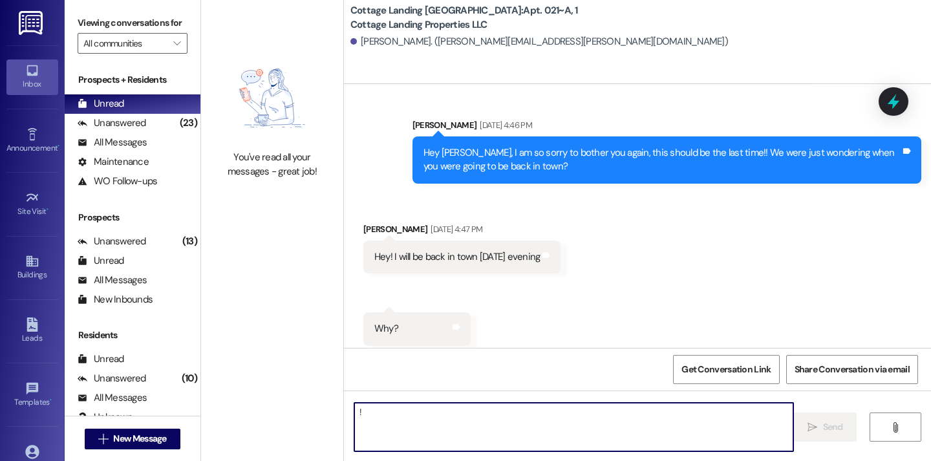
type textarea "!!"
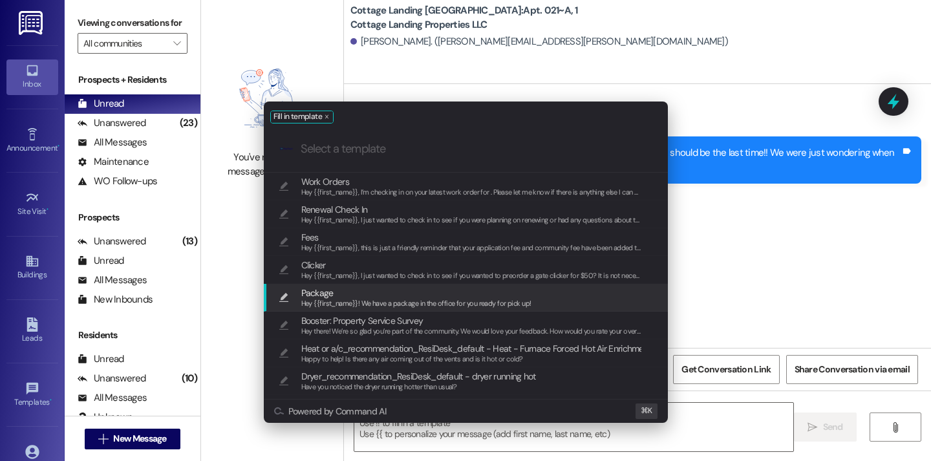
click at [459, 304] on span "Hey {{first_name}}! We have a package in the office for you ready for pick up!" at bounding box center [416, 303] width 230 height 9
type textarea "Hey {{first_name}}! We have a package in the office for you ready for pick up!"
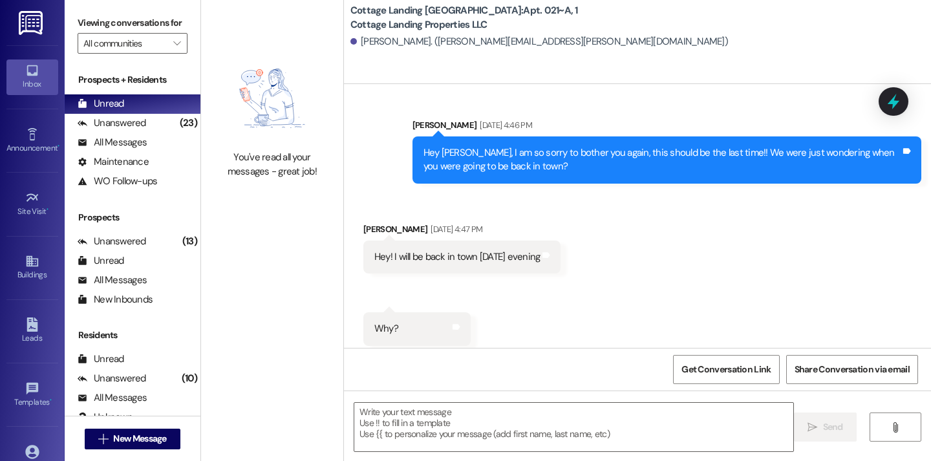
click at [154, 427] on div " New Message" at bounding box center [133, 439] width 96 height 32
click at [157, 436] on span "New Message" at bounding box center [139, 439] width 53 height 14
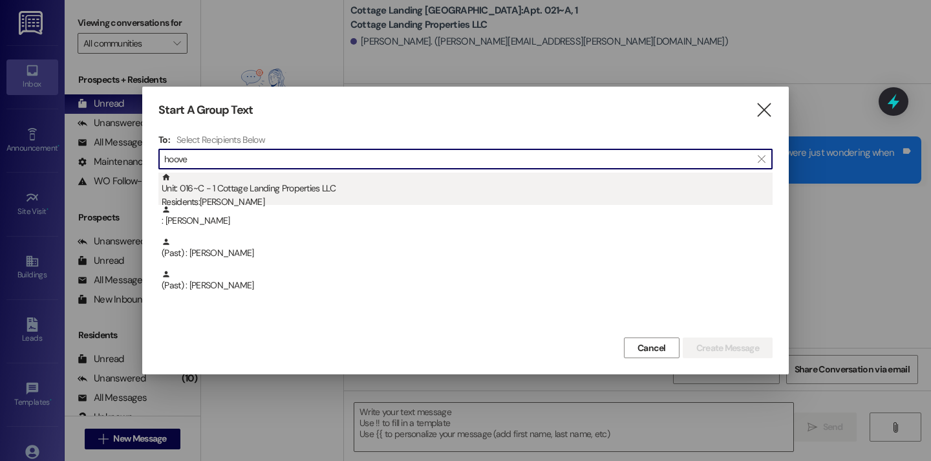
type input "hoove"
click at [255, 193] on div "Unit: 016~C - 1 Cottage Landing Properties LLC Residents: Angele Hoover" at bounding box center [467, 191] width 611 height 37
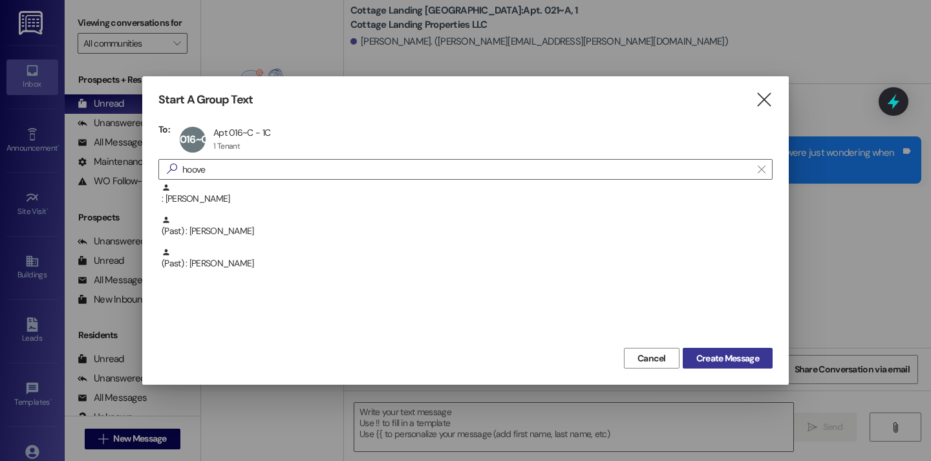
click at [717, 356] on span "Create Message" at bounding box center [728, 359] width 63 height 14
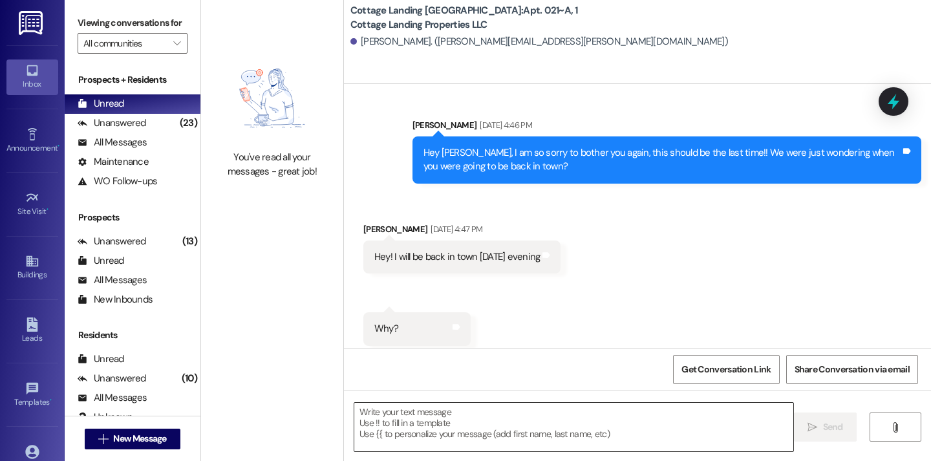
click at [617, 427] on textarea at bounding box center [573, 427] width 439 height 49
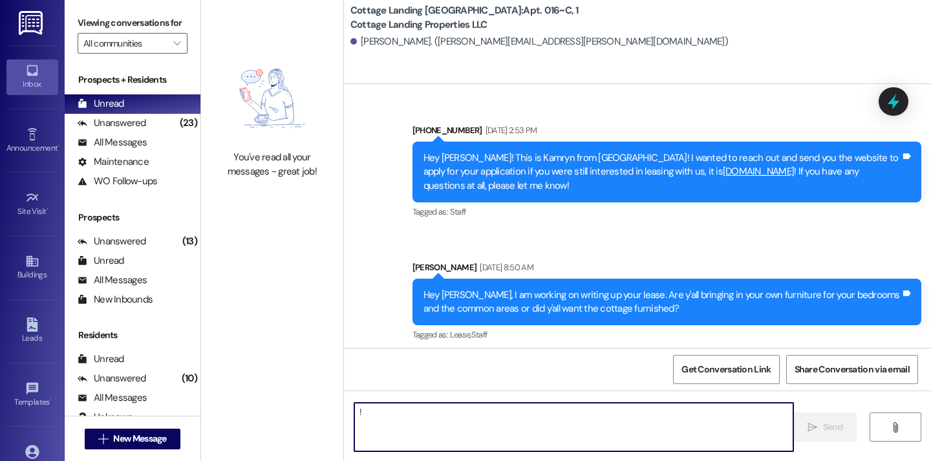
type textarea "!!"
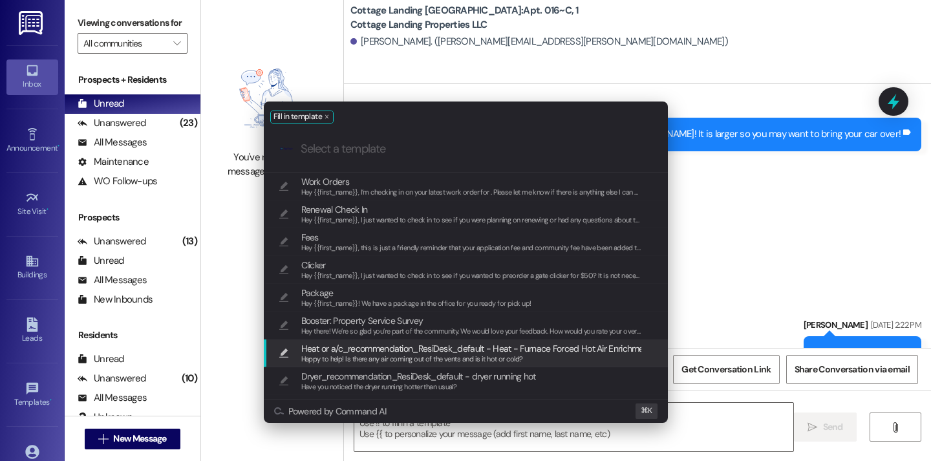
scroll to position [42025, 0]
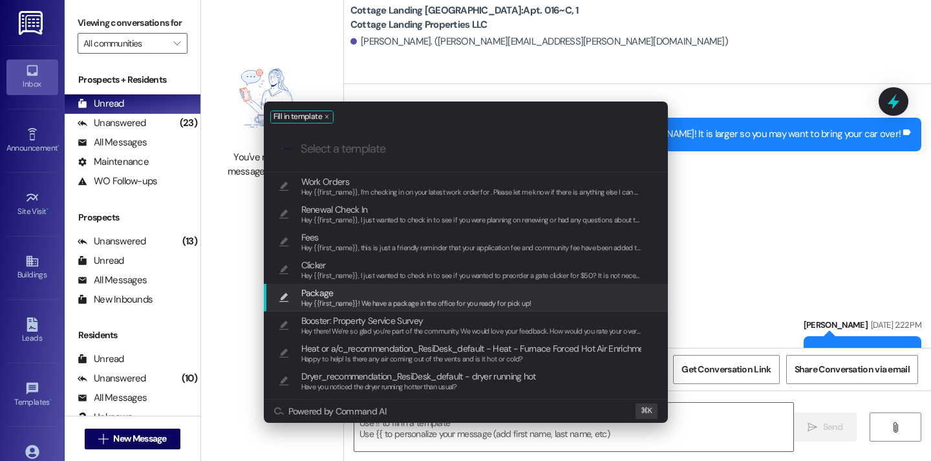
click at [484, 298] on div "Hey {{first_name}}! We have a package in the office for you ready for pick up!" at bounding box center [416, 304] width 230 height 12
type textarea "Hey {{first_name}}! We have a package in the office for you ready for pick up!"
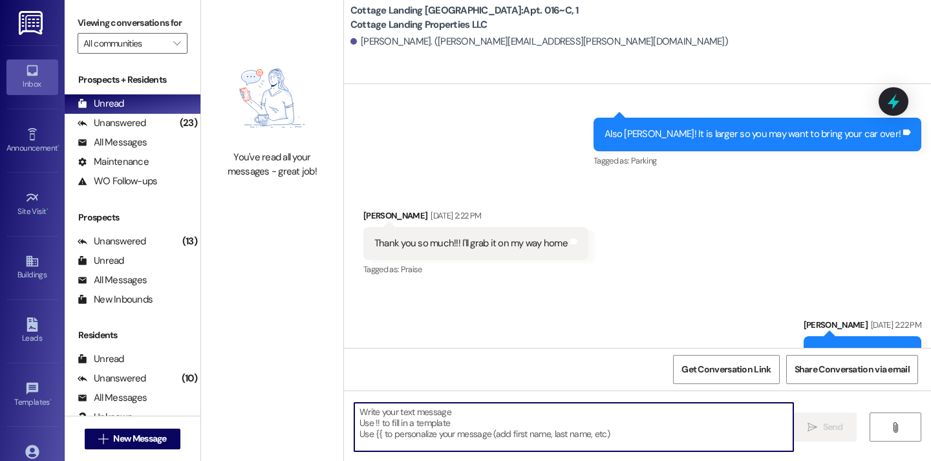
scroll to position [41815, 0]
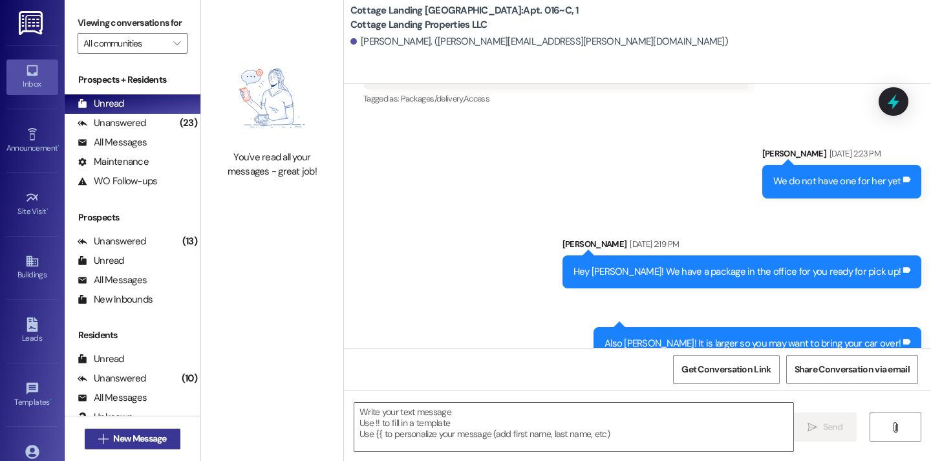
click at [171, 437] on button " New Message" at bounding box center [133, 439] width 96 height 21
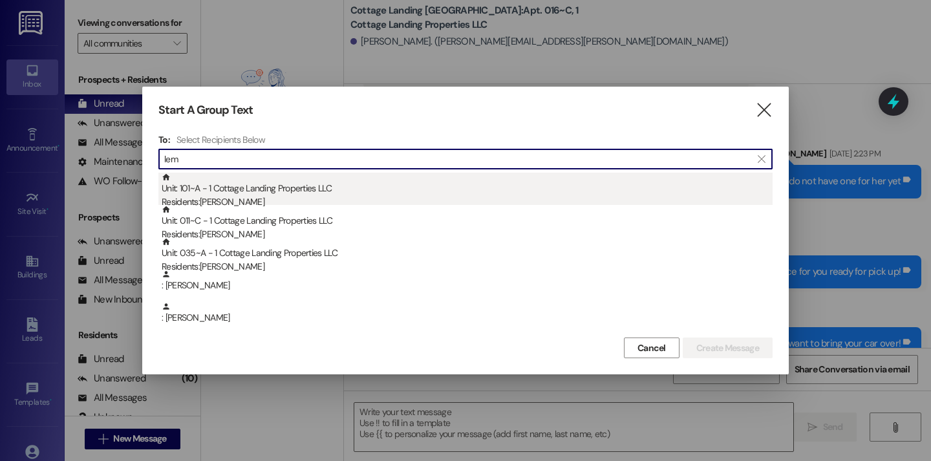
type input "lem"
click at [209, 194] on div "Unit: 101~A - 1 Cottage Landing Properties LLC Residents: Lily Lemoine" at bounding box center [467, 191] width 611 height 37
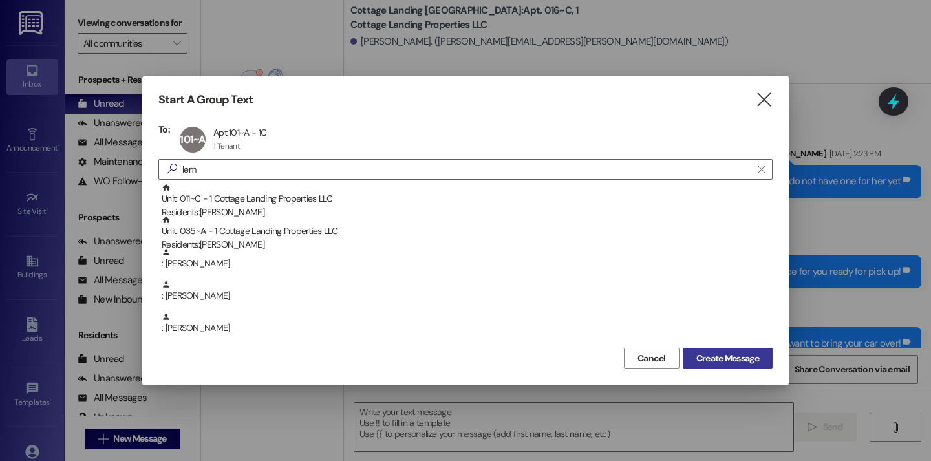
click at [728, 356] on span "Create Message" at bounding box center [728, 359] width 63 height 14
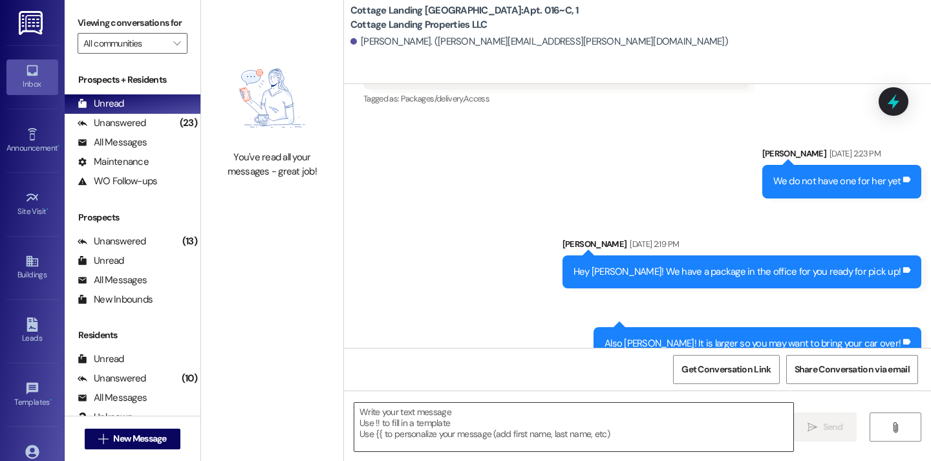
click at [559, 426] on textarea at bounding box center [573, 427] width 439 height 49
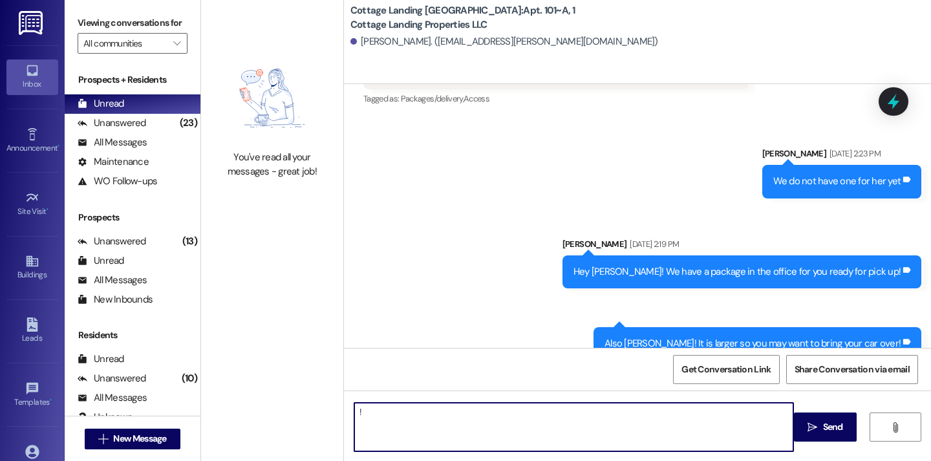
type textarea "!!"
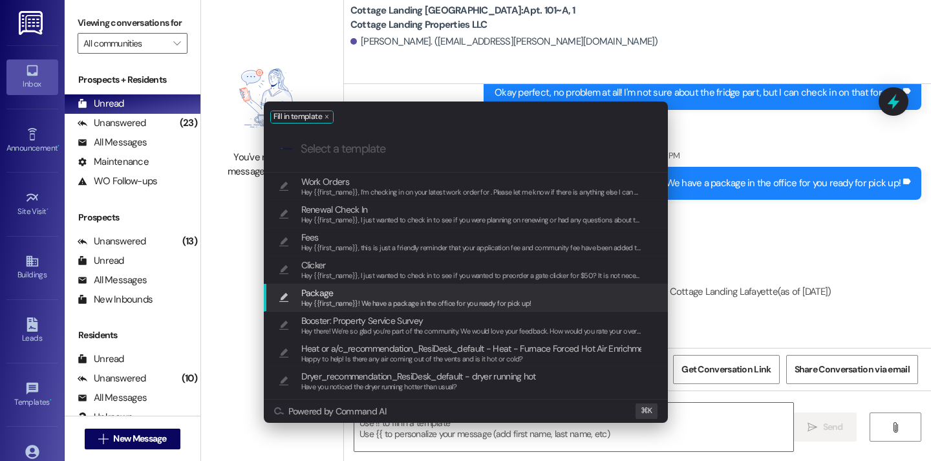
click at [456, 301] on span "Hey {{first_name}}! We have a package in the office for you ready for pick up!" at bounding box center [416, 303] width 230 height 9
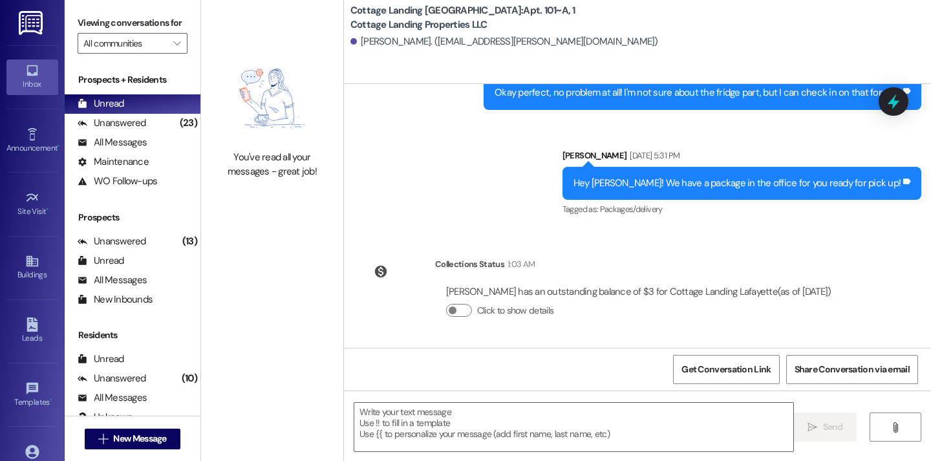
type textarea "Hey {{first_name}}! We have a package in the office for you ready for pick up!"
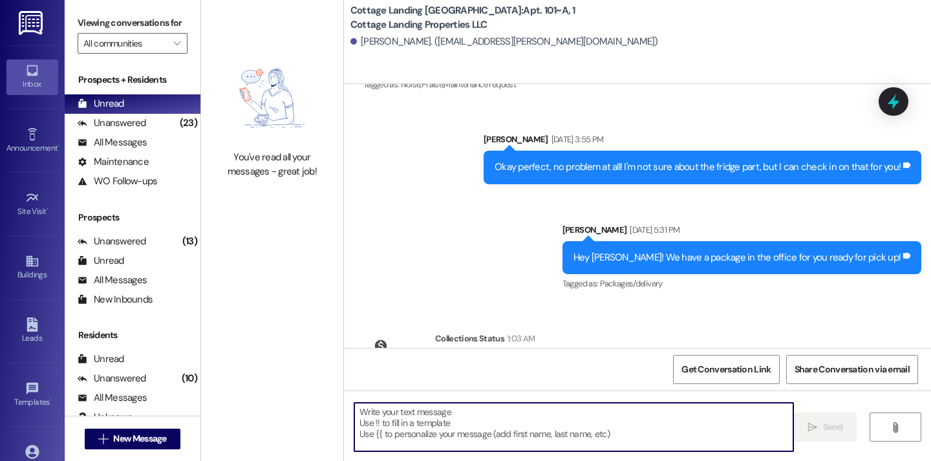
scroll to position [24466, 0]
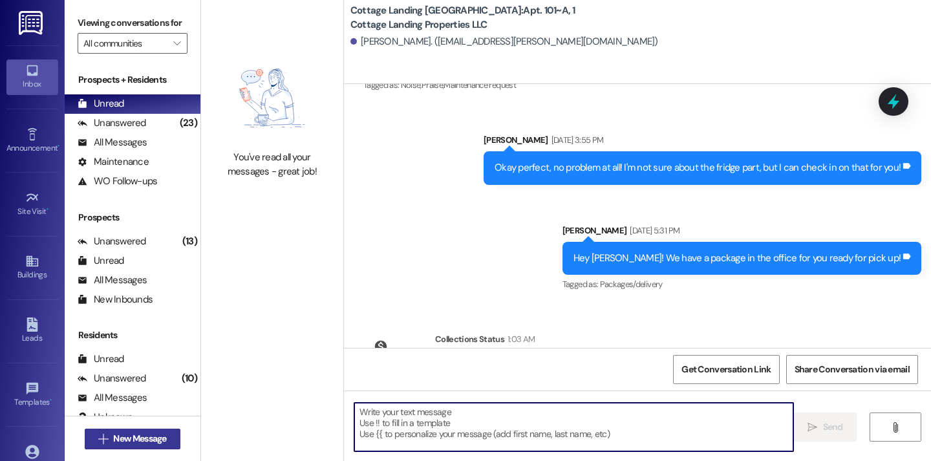
click at [167, 438] on button " New Message" at bounding box center [133, 439] width 96 height 21
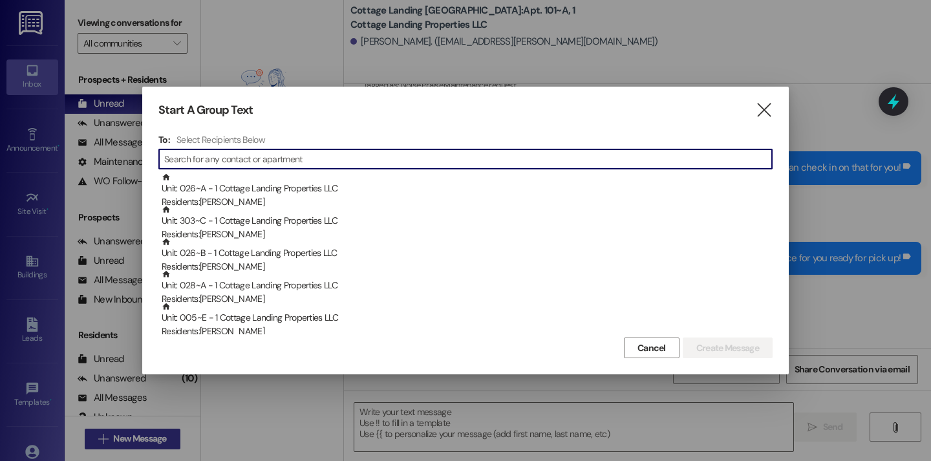
type input "e"
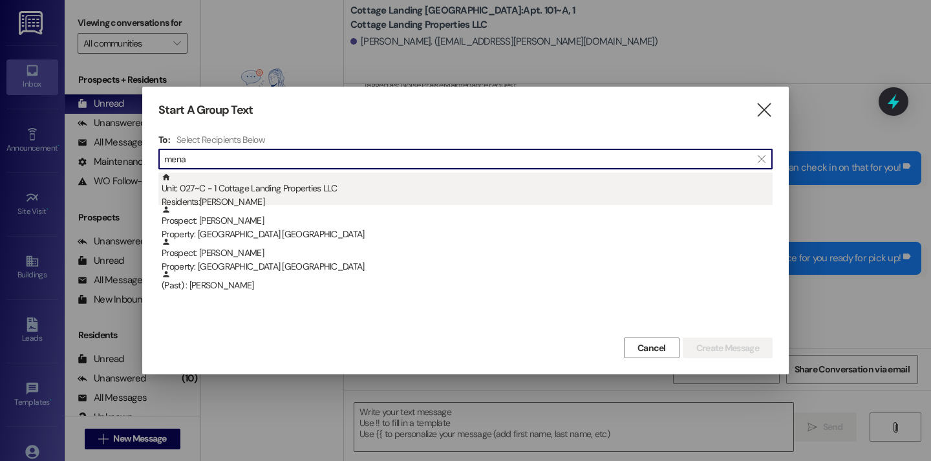
type input "mena"
click at [268, 182] on div "Unit: 027~C - 1 Cottage Landing Properties LLC Residents: Maci Menard" at bounding box center [467, 191] width 611 height 37
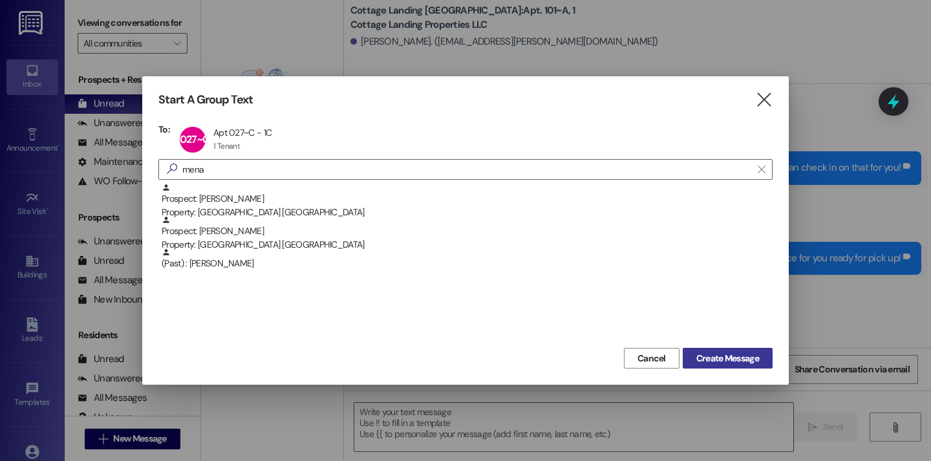
click at [752, 360] on span "Create Message" at bounding box center [728, 359] width 63 height 14
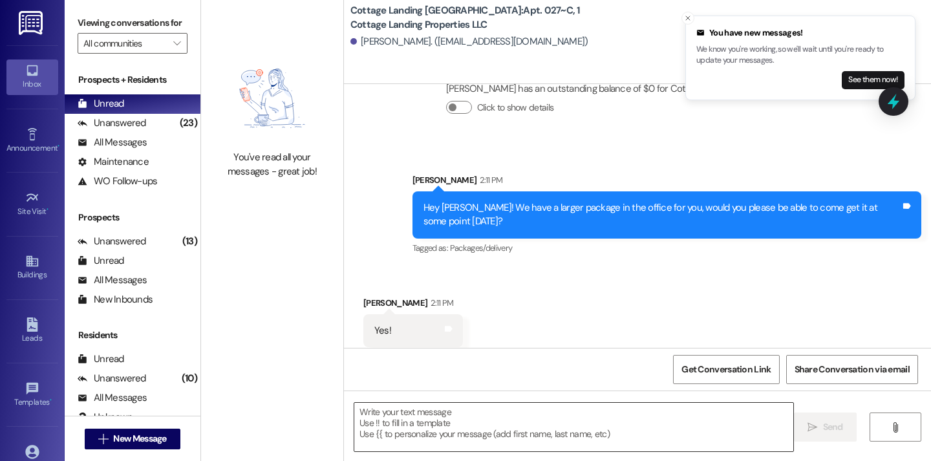
scroll to position [695, 0]
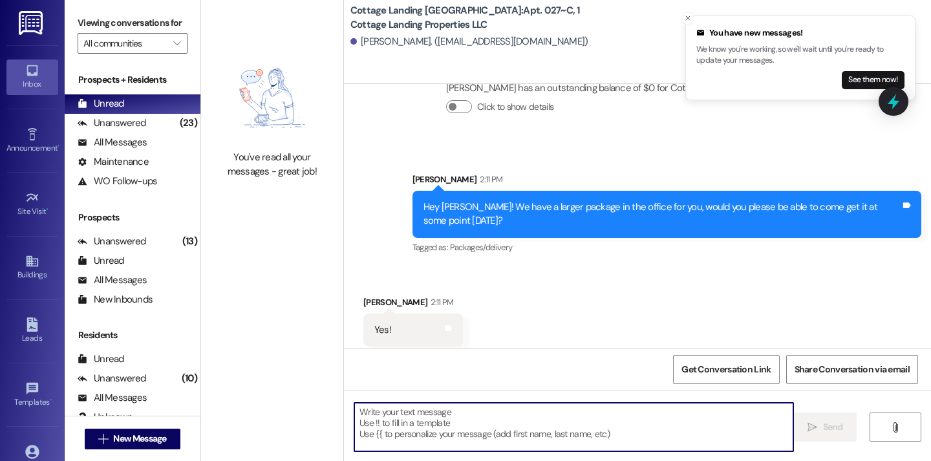
click at [526, 438] on textarea at bounding box center [573, 427] width 439 height 49
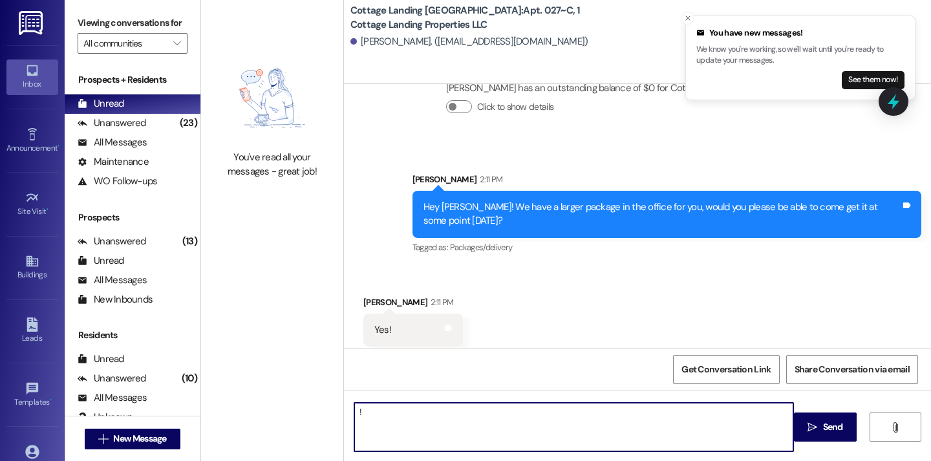
type textarea "!!"
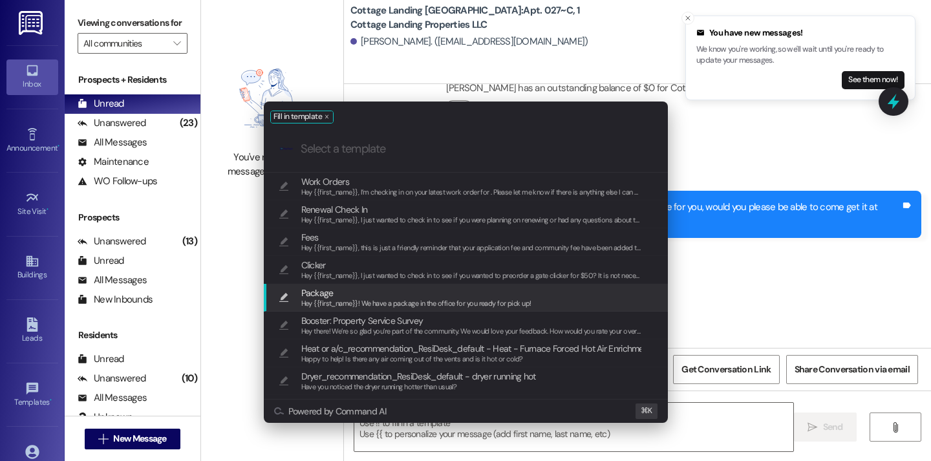
click at [475, 302] on span "Hey {{first_name}}! We have a package in the office for you ready for pick up!" at bounding box center [416, 303] width 230 height 9
type textarea "Hey {{first_name}}! We have a package in the office for you ready for pick up!"
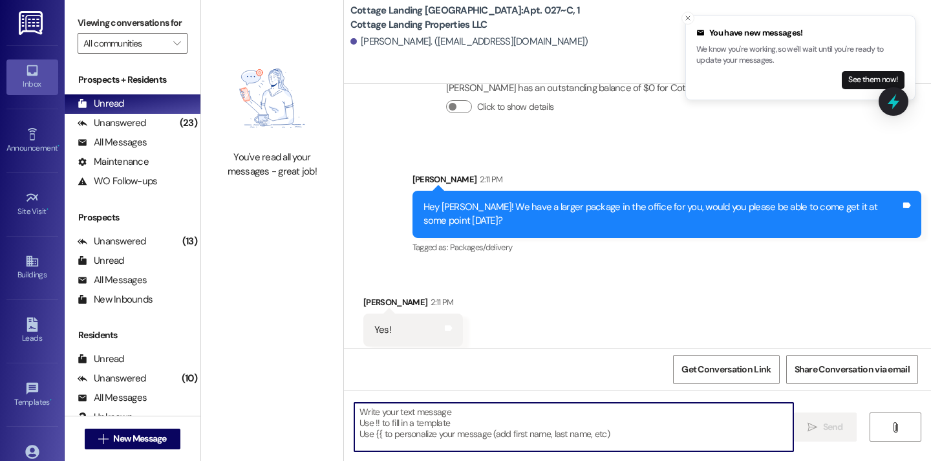
scroll to position [876, 0]
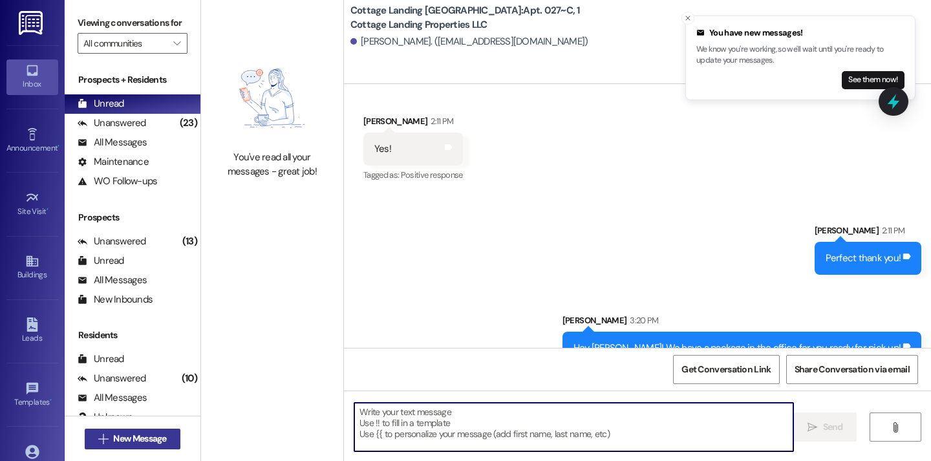
click at [176, 447] on button " New Message" at bounding box center [133, 439] width 96 height 21
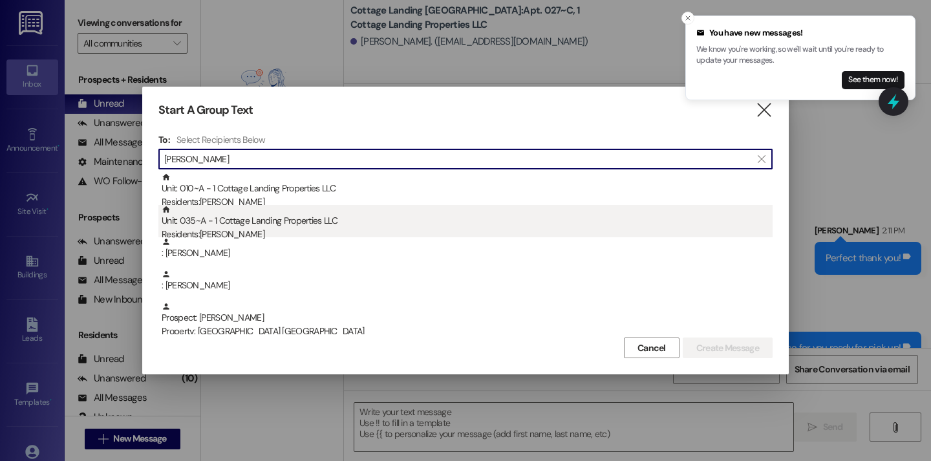
type input "cole"
click at [239, 230] on div "Residents: Tristan Coleman" at bounding box center [467, 235] width 611 height 14
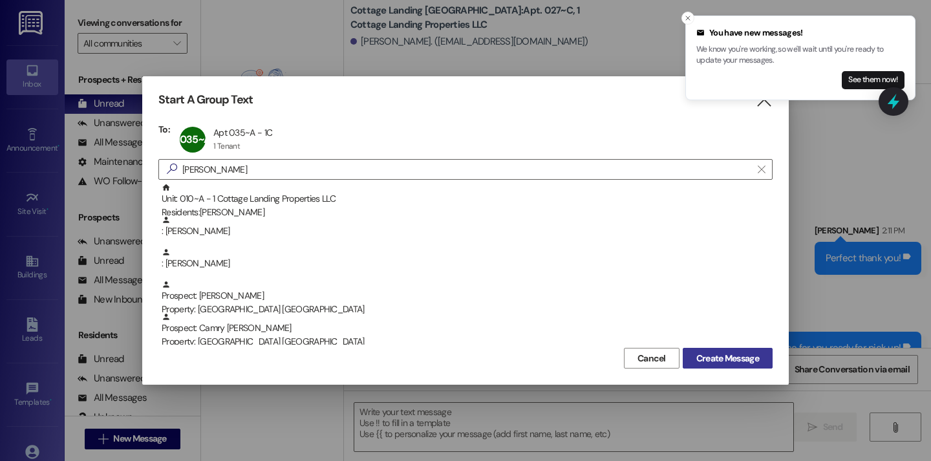
click at [759, 354] on span "Create Message" at bounding box center [728, 359] width 68 height 14
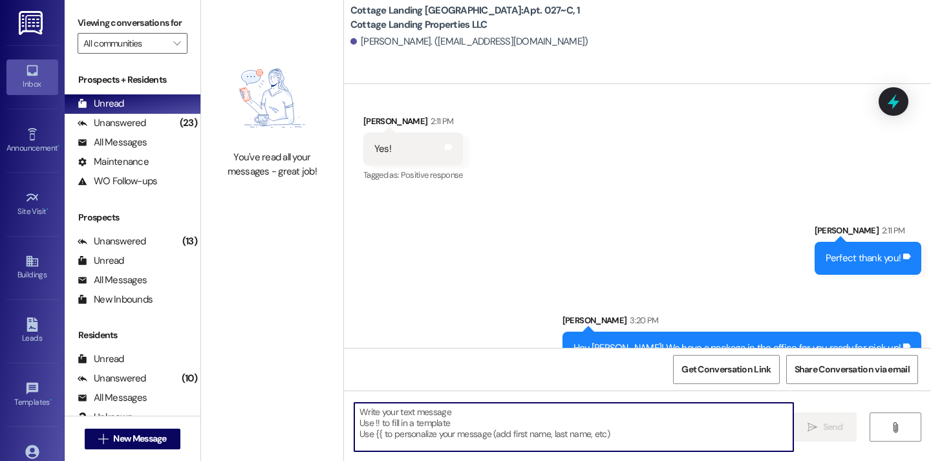
click at [577, 435] on textarea at bounding box center [573, 427] width 439 height 49
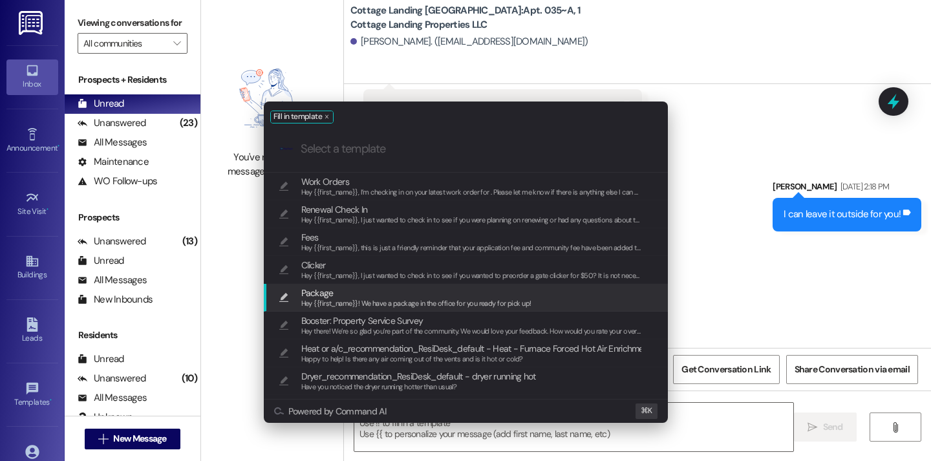
scroll to position [47439, 0]
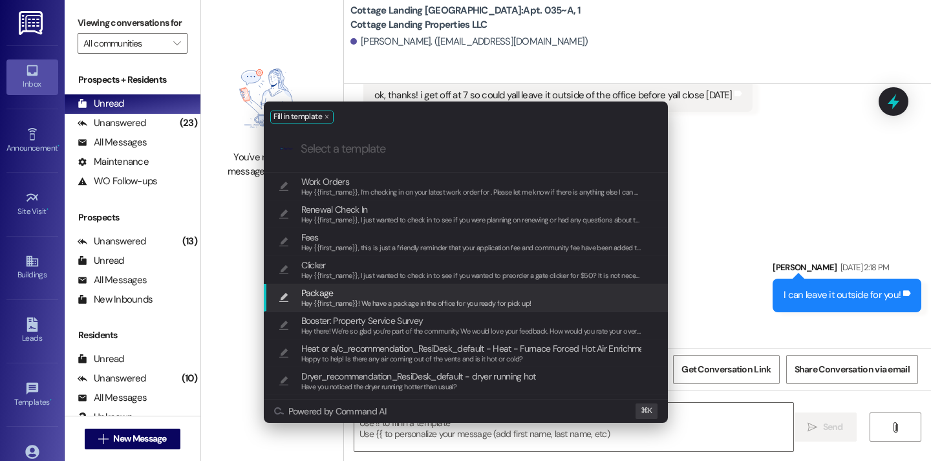
click at [472, 303] on span "Hey {{first_name}}! We have a package in the office for you ready for pick up!" at bounding box center [416, 303] width 230 height 9
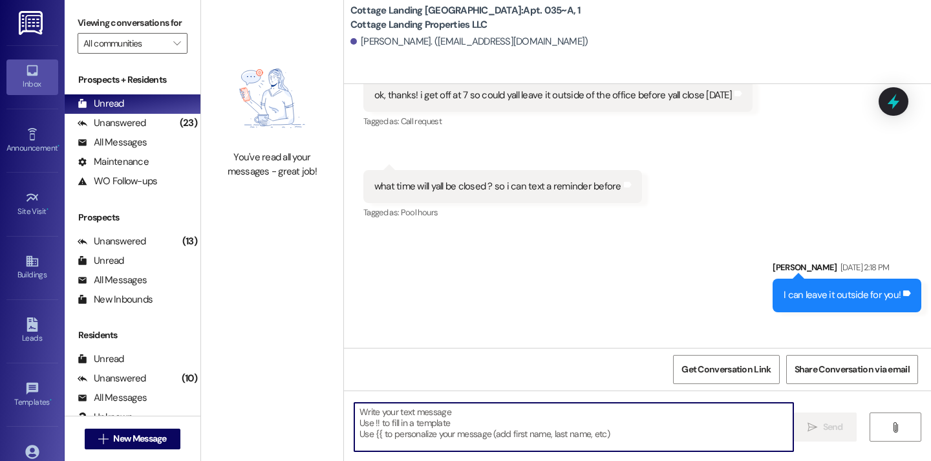
type textarea "Hey {{first_name}}! We have a package in the office for you ready for pick up!"
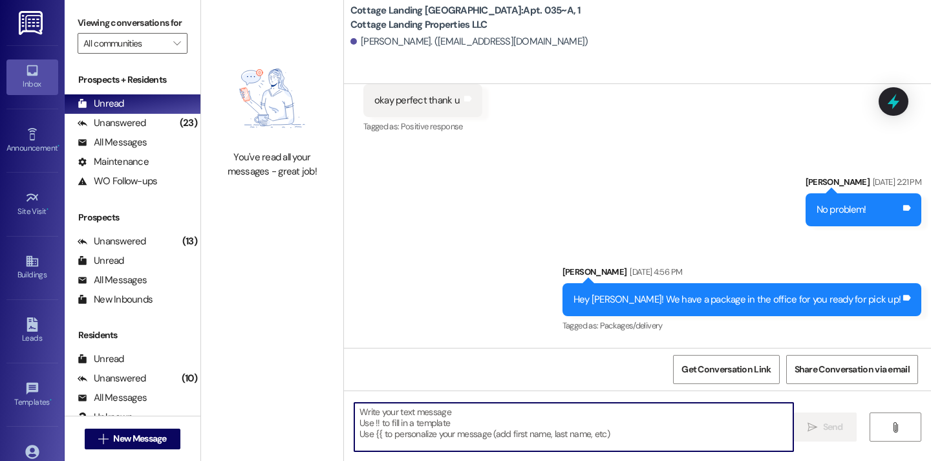
scroll to position [47851, 0]
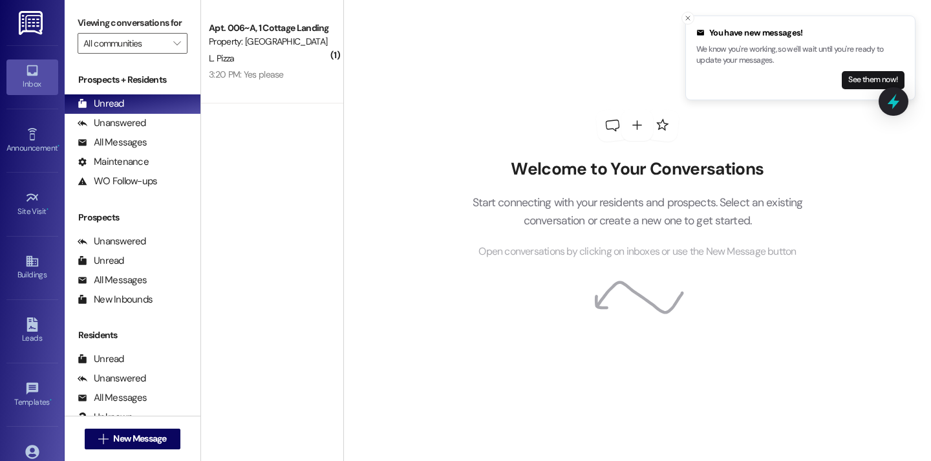
click at [310, 91] on div "Apt. 006~A, 1 Cottage Landing Properties LLC Property: [GEOGRAPHIC_DATA] [GEOGR…" at bounding box center [272, 51] width 142 height 103
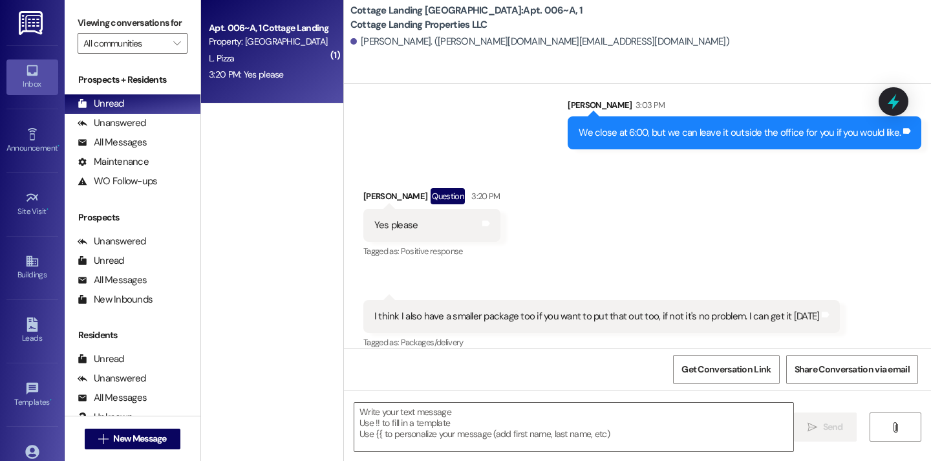
scroll to position [944, 0]
click at [457, 422] on textarea at bounding box center [573, 427] width 439 height 49
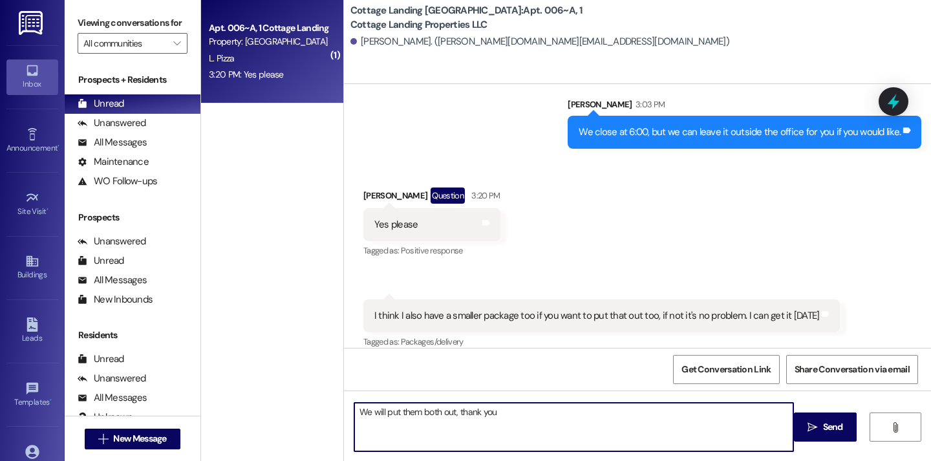
type textarea "We will put them both out, thank you!"
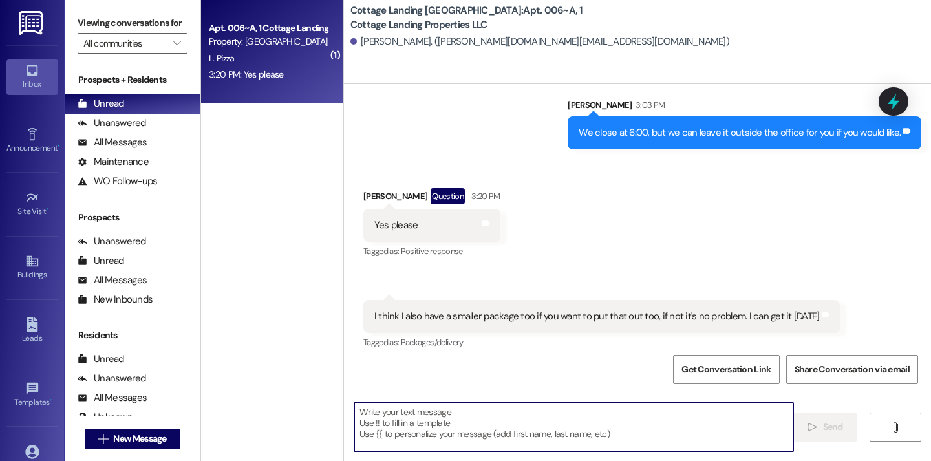
scroll to position [1034, 0]
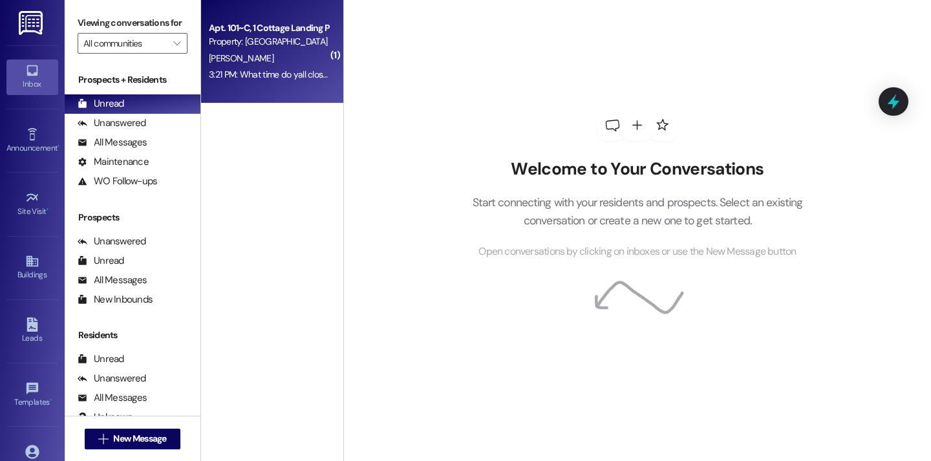
click at [239, 86] on div "Apt. 101~C, 1 Cottage Landing Properties LLC Property: [GEOGRAPHIC_DATA] [GEOGR…" at bounding box center [272, 51] width 142 height 103
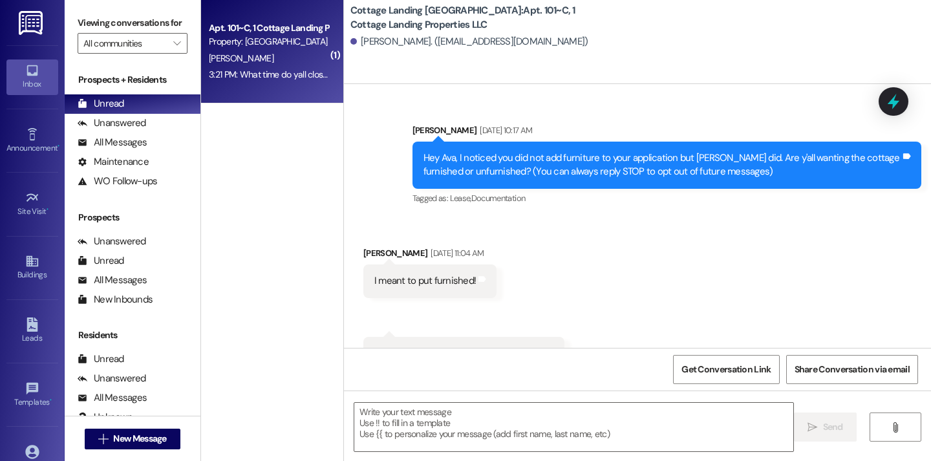
scroll to position [19106, 0]
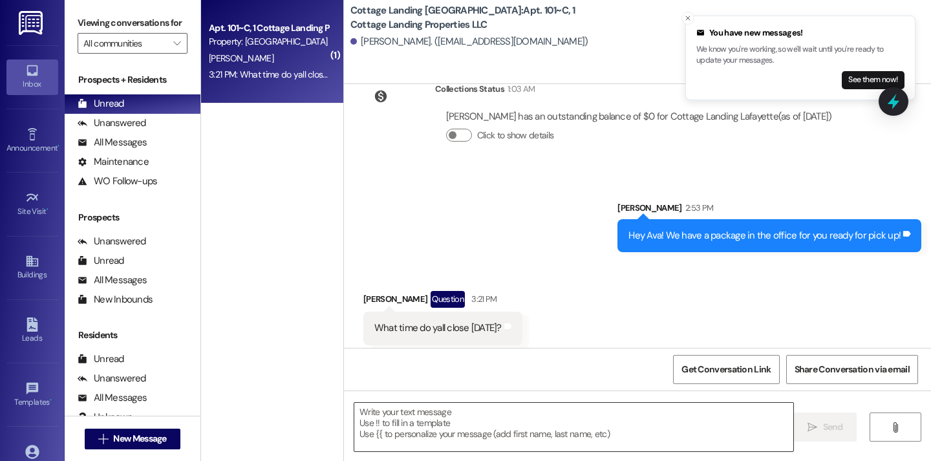
click at [384, 437] on textarea at bounding box center [573, 427] width 439 height 49
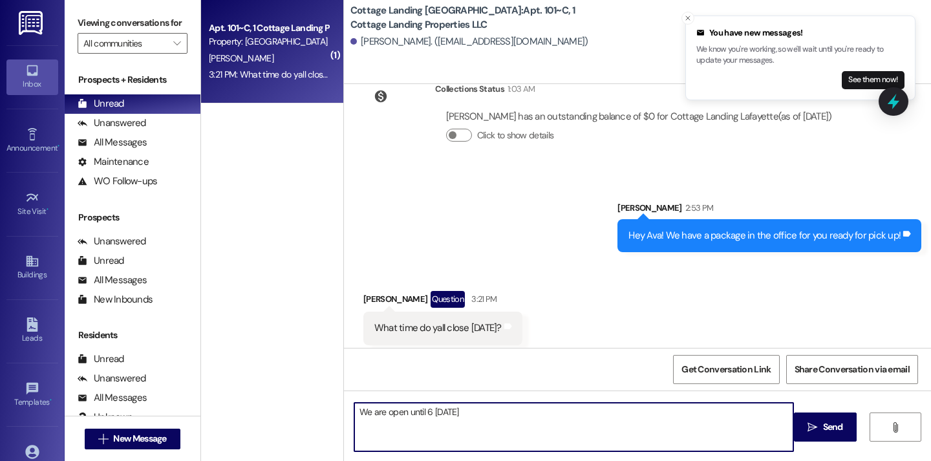
type textarea "We are open until 6 [DATE]!"
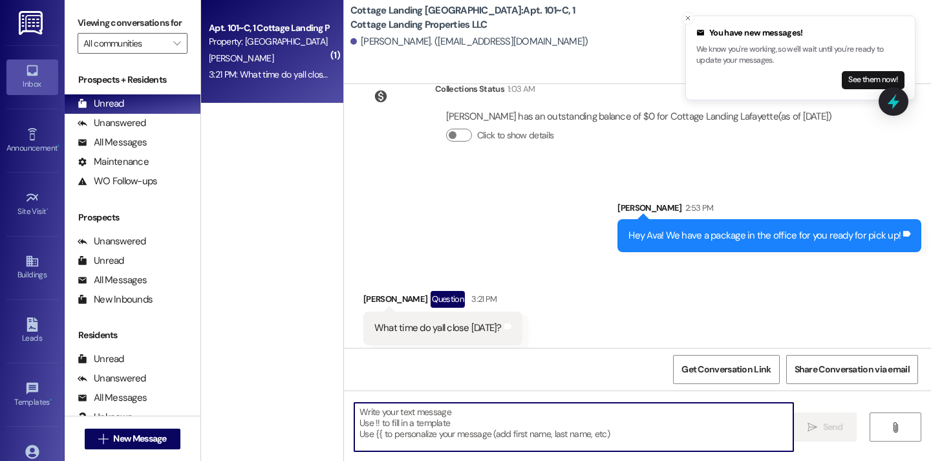
scroll to position [19196, 0]
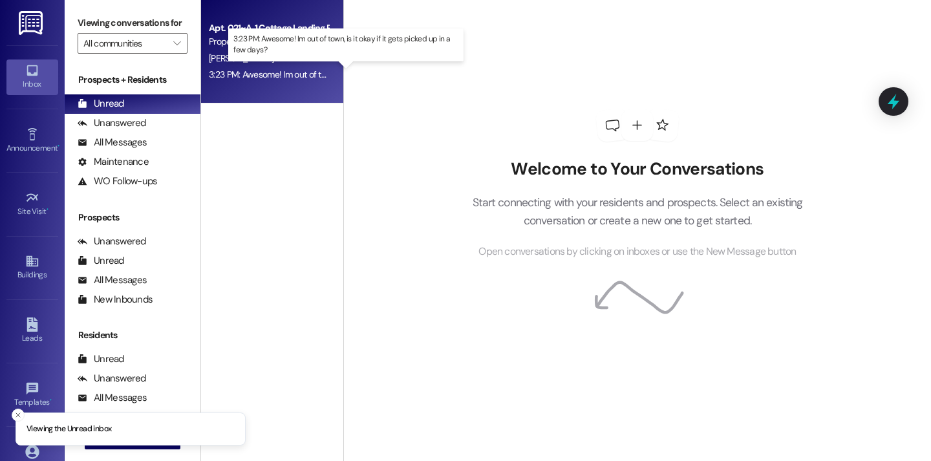
click at [266, 70] on div "3:23 PM: Awesome! Im out of town, is it okay if it gets picked up in a few days…" at bounding box center [355, 75] width 292 height 12
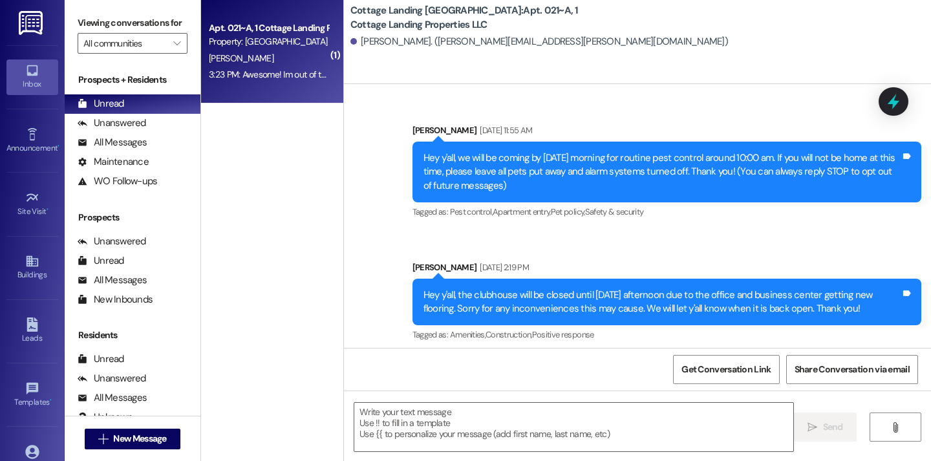
scroll to position [18924, 0]
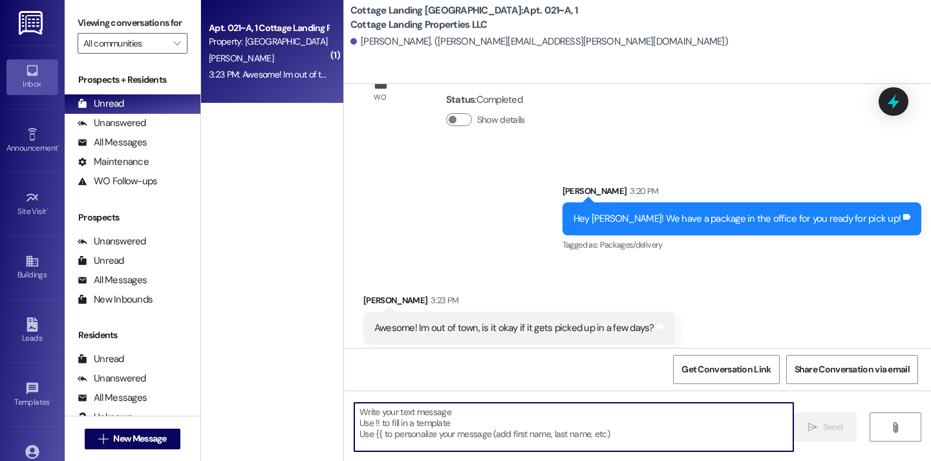
click at [454, 439] on textarea at bounding box center [573, 427] width 439 height 49
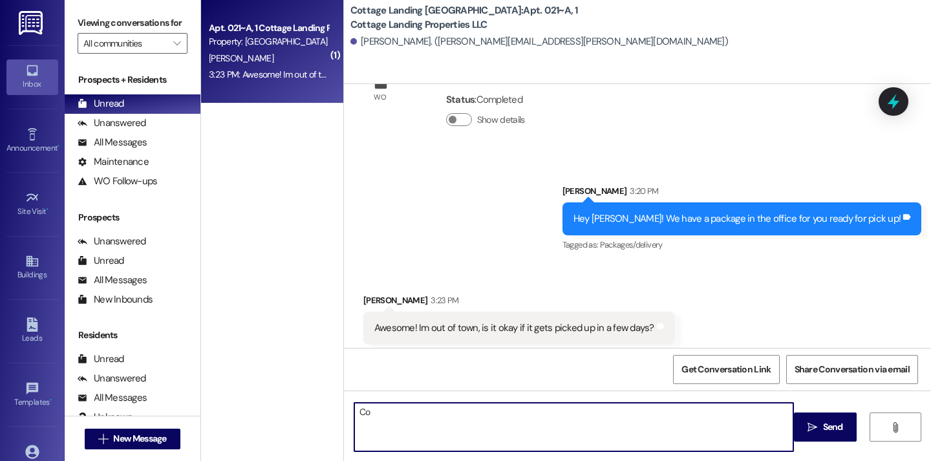
type textarea "C"
type textarea "Yes unless you could get one of your roommates to pick it up for you!"
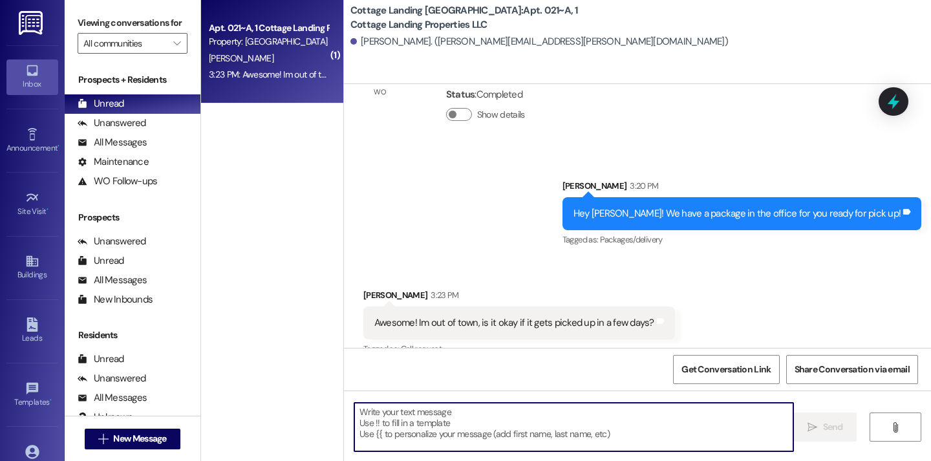
scroll to position [19014, 0]
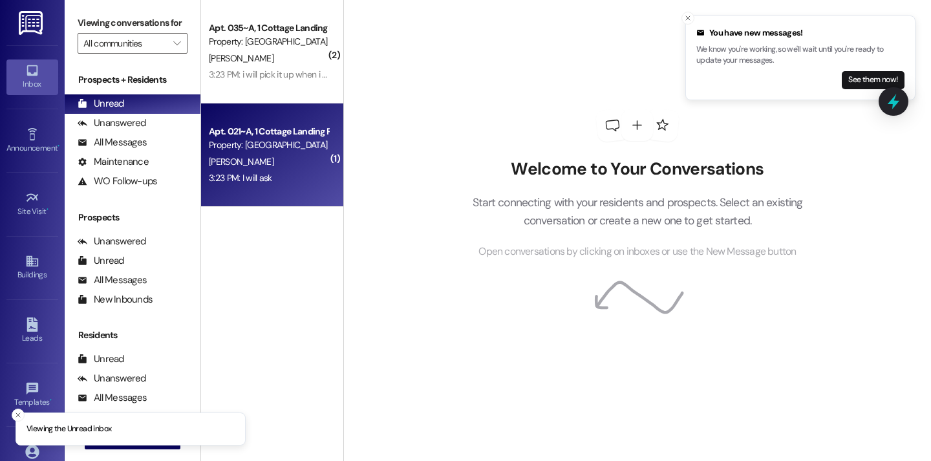
click at [288, 184] on div "3:23 PM: I will ask 3:23 PM: I will ask" at bounding box center [269, 178] width 122 height 16
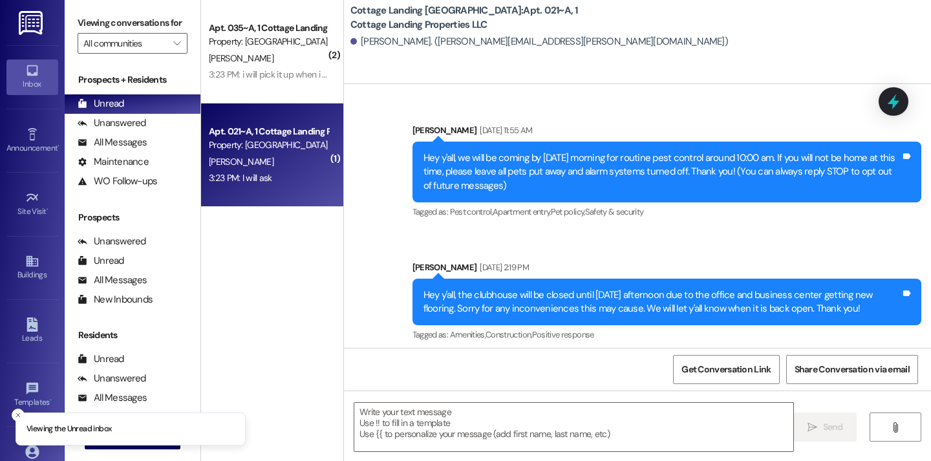
scroll to position [19123, 0]
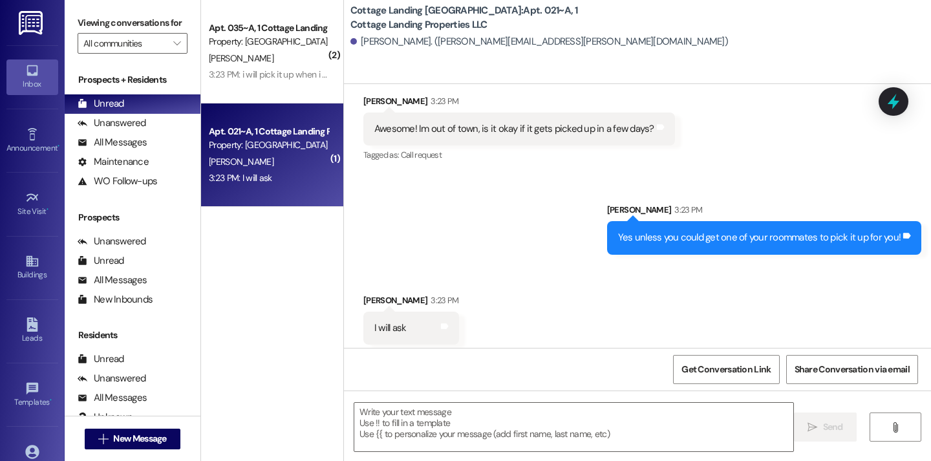
click at [423, 398] on div " Send " at bounding box center [637, 439] width 587 height 97
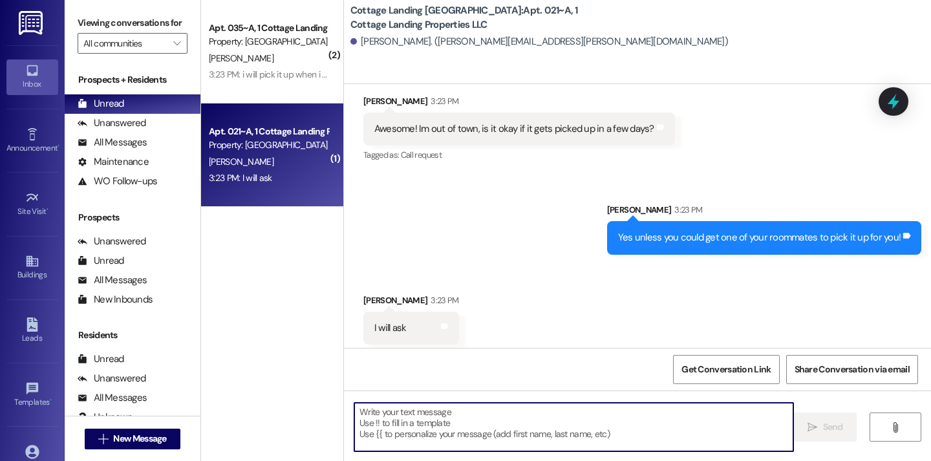
click at [421, 407] on textarea at bounding box center [573, 427] width 439 height 49
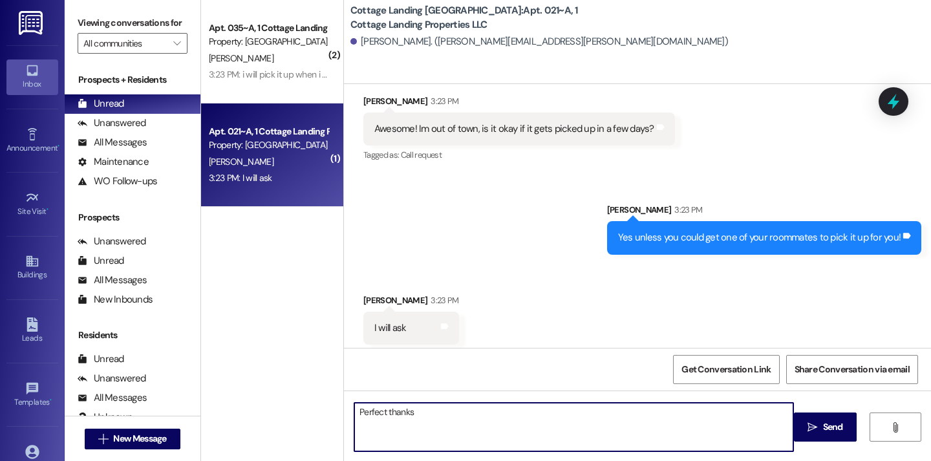
type textarea "Perfect thanks!"
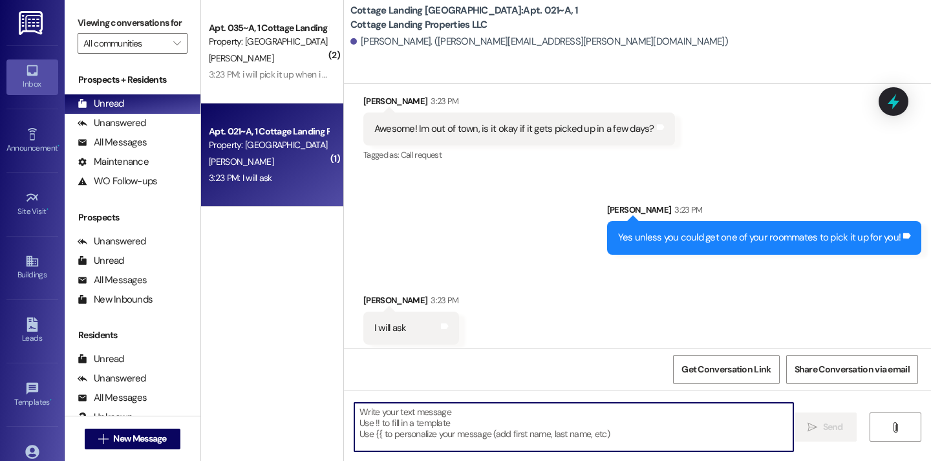
scroll to position [19213, 0]
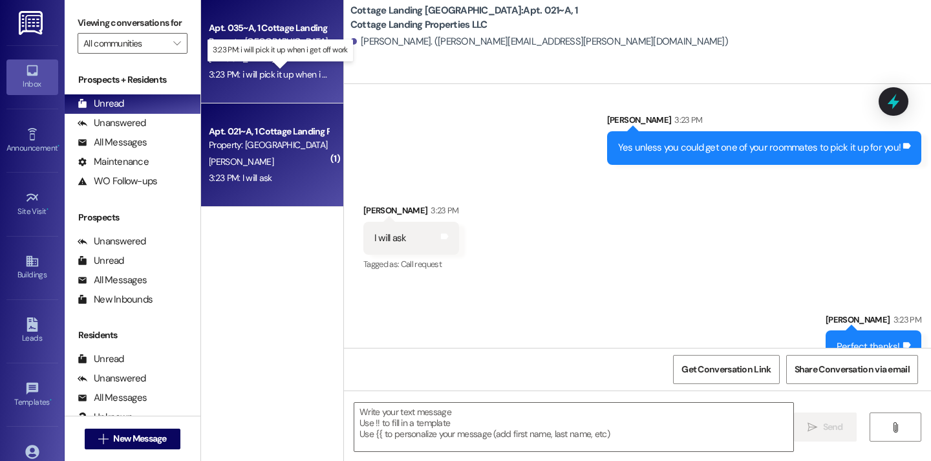
click at [277, 72] on div "3:23 PM: i will pick it up when i get off work 3:23 PM: i will pick it up when …" at bounding box center [288, 75] width 158 height 12
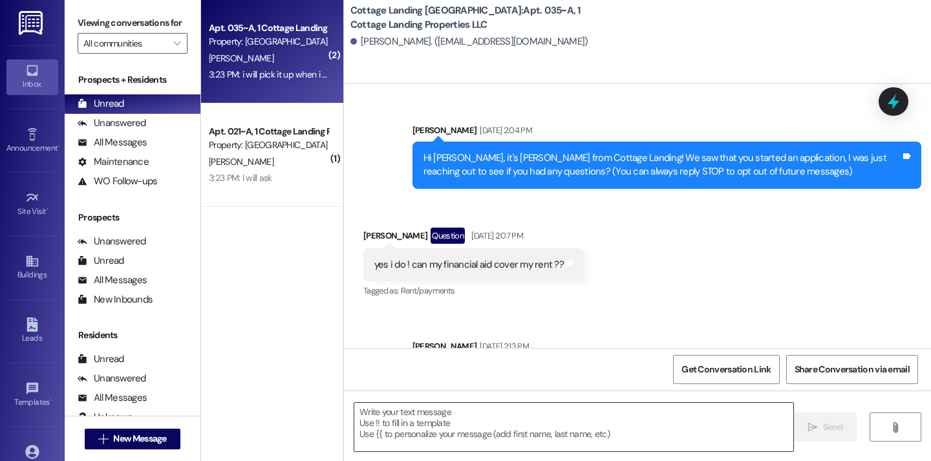
scroll to position [48070, 0]
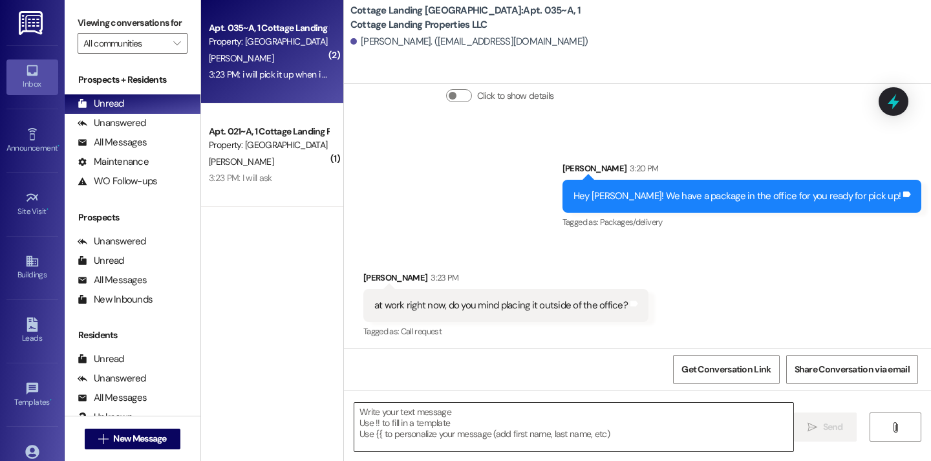
click at [471, 433] on textarea at bounding box center [573, 427] width 439 height 49
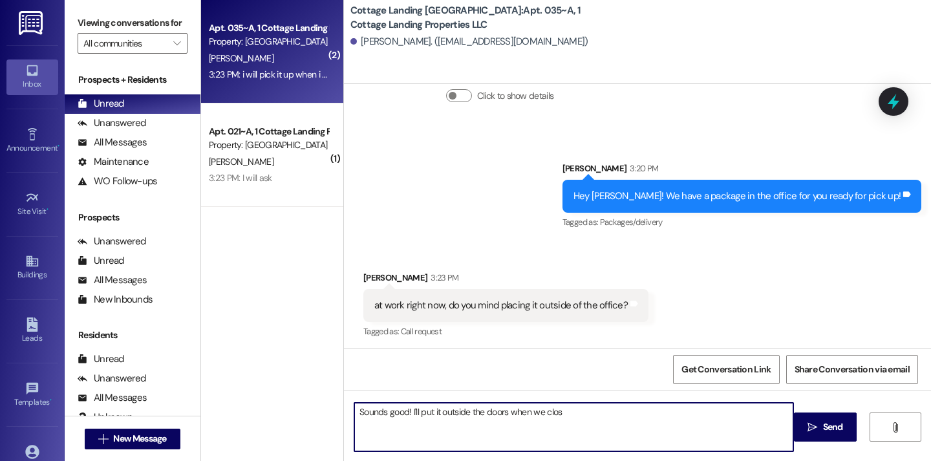
type textarea "Sounds good! I'll put it outside the doors when we close"
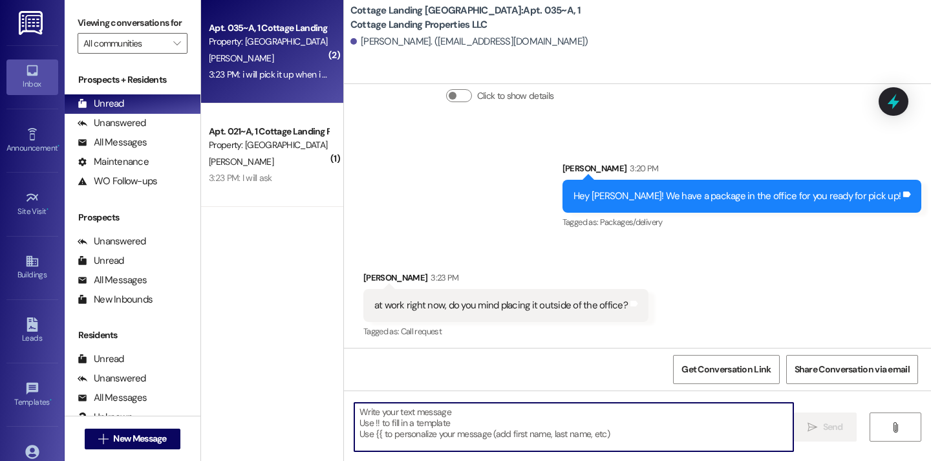
scroll to position [48160, 0]
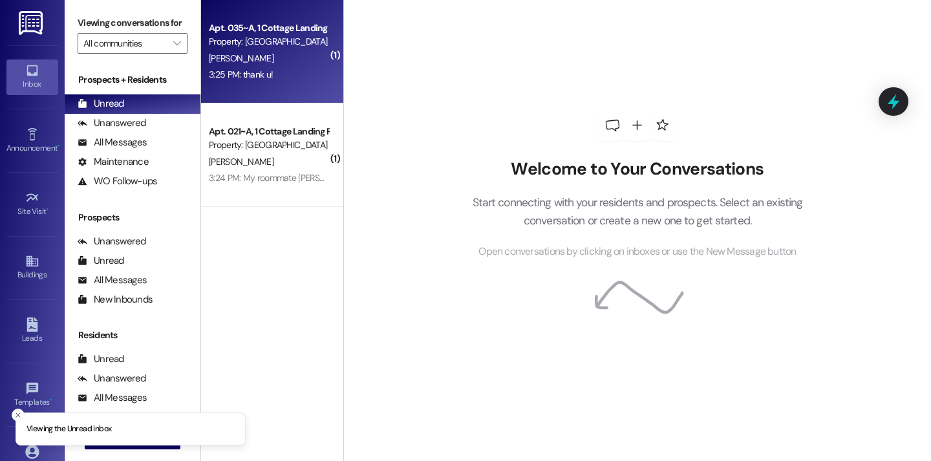
click at [309, 58] on div "[PERSON_NAME]" at bounding box center [269, 58] width 122 height 16
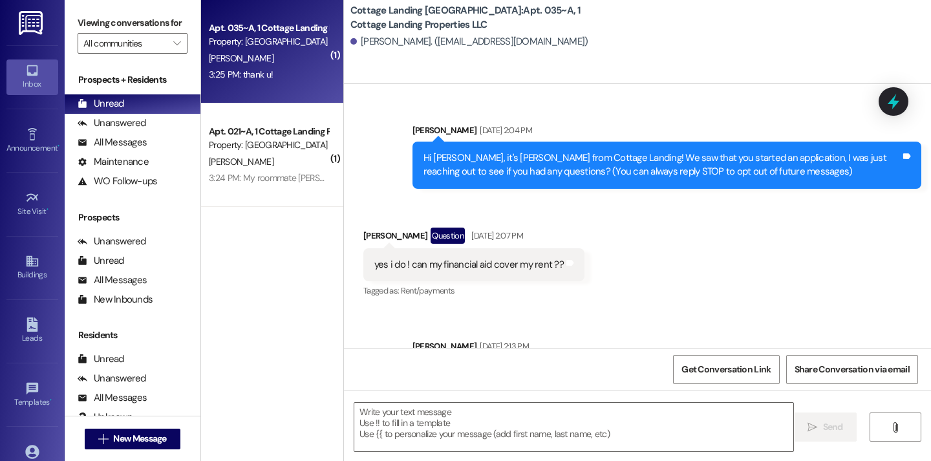
scroll to position [48269, 0]
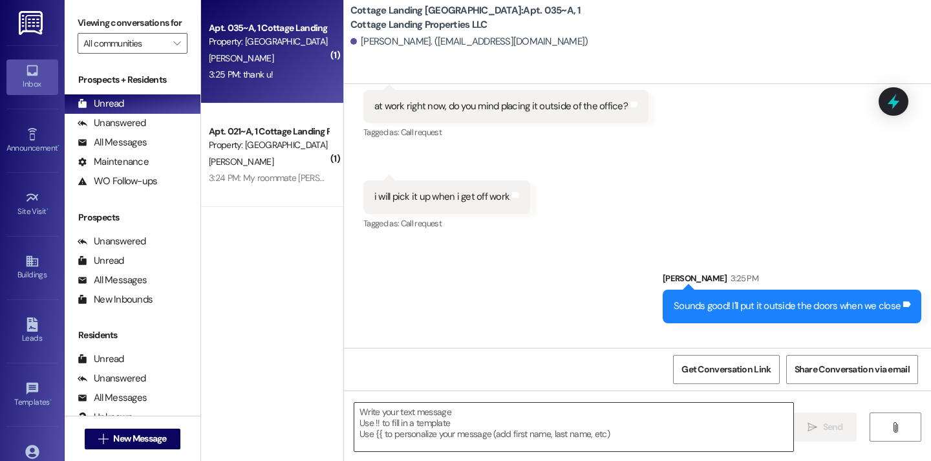
click at [411, 431] on textarea at bounding box center [573, 427] width 439 height 49
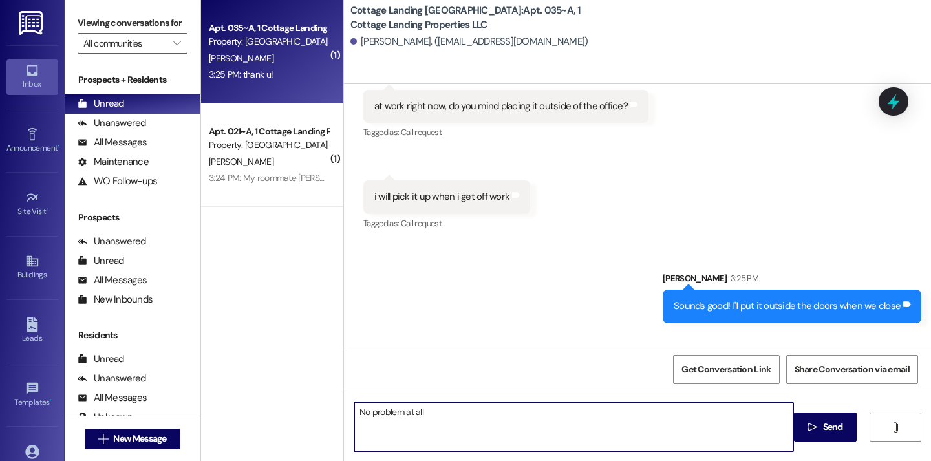
type textarea "No problem at all!"
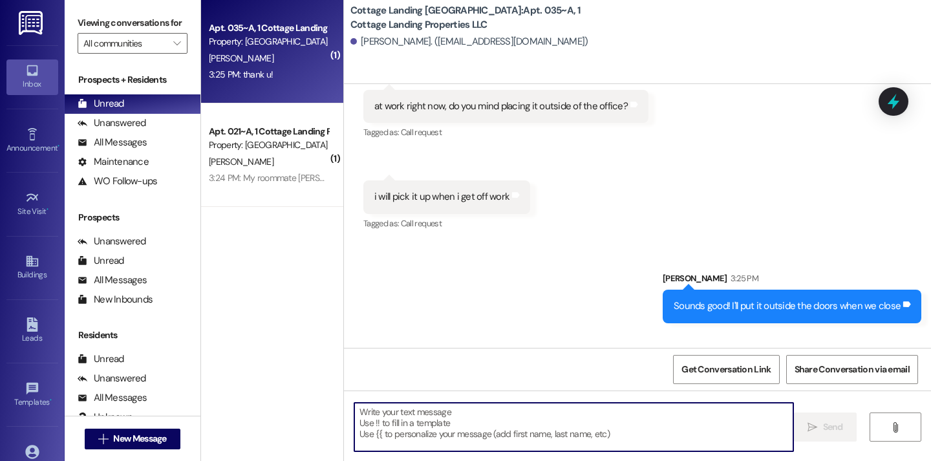
scroll to position [48360, 0]
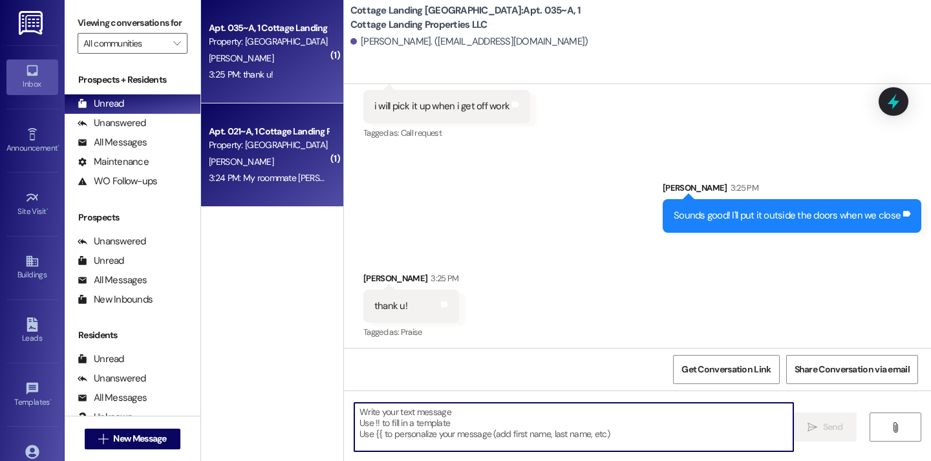
click at [246, 188] on div "Apt. 021~A, 1 Cottage Landing Properties LLC Property: Cottage Landing Lafayett…" at bounding box center [272, 154] width 142 height 103
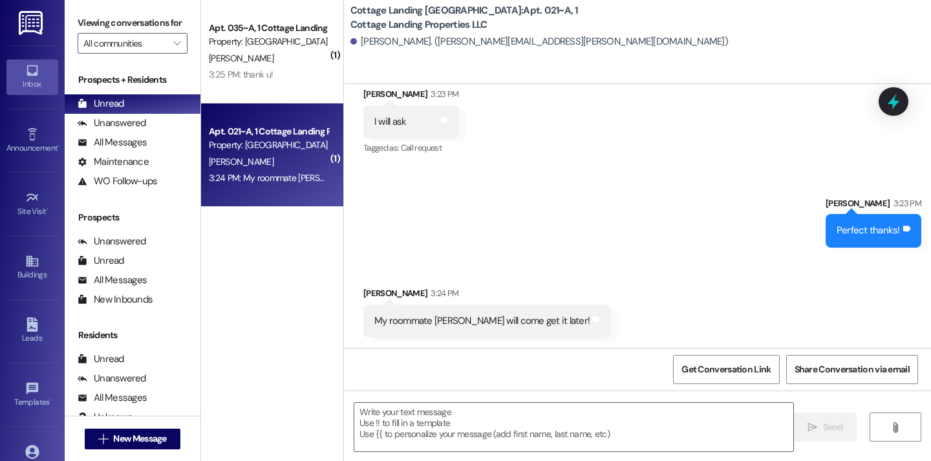
scroll to position [19304, 0]
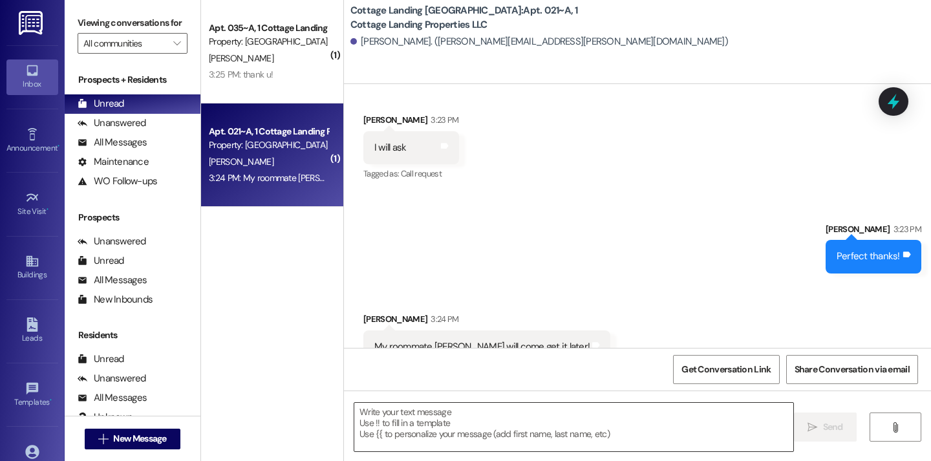
click at [460, 433] on textarea at bounding box center [573, 427] width 439 height 49
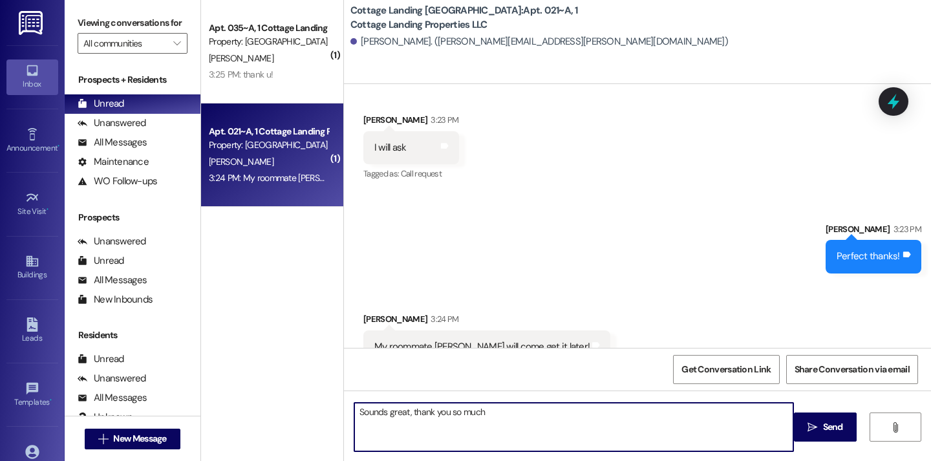
type textarea "Sounds great, thank you so much!"
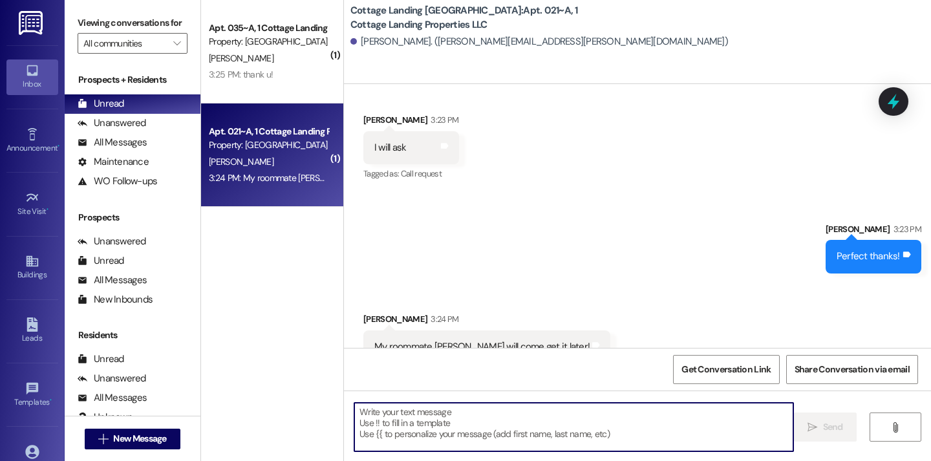
scroll to position [19393, 0]
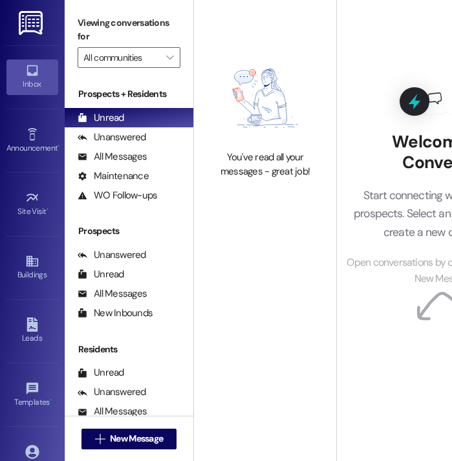
click at [3, 248] on div "Inbox Go to Inbox Announcement • Send A Text Announcement Site Visit • Go to Si…" at bounding box center [32, 230] width 65 height 461
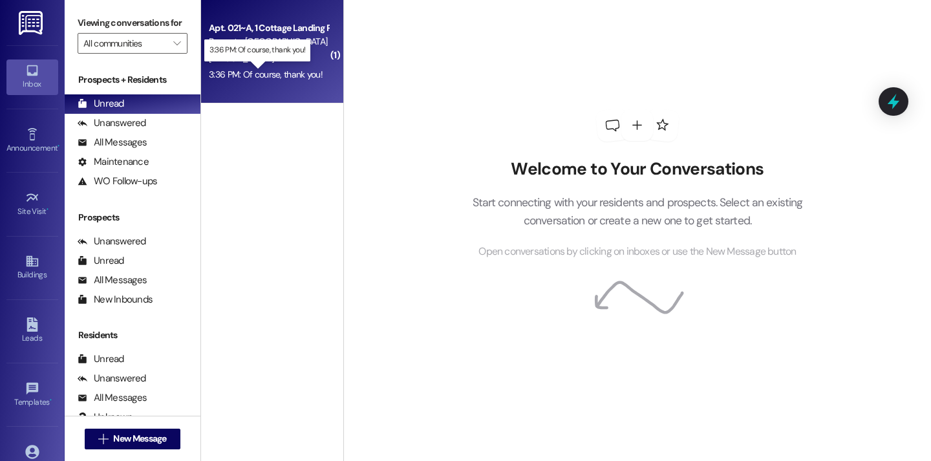
click at [279, 77] on div "3:36 PM: Of course, thank you! 3:36 PM: Of course, thank you!" at bounding box center [266, 75] width 114 height 12
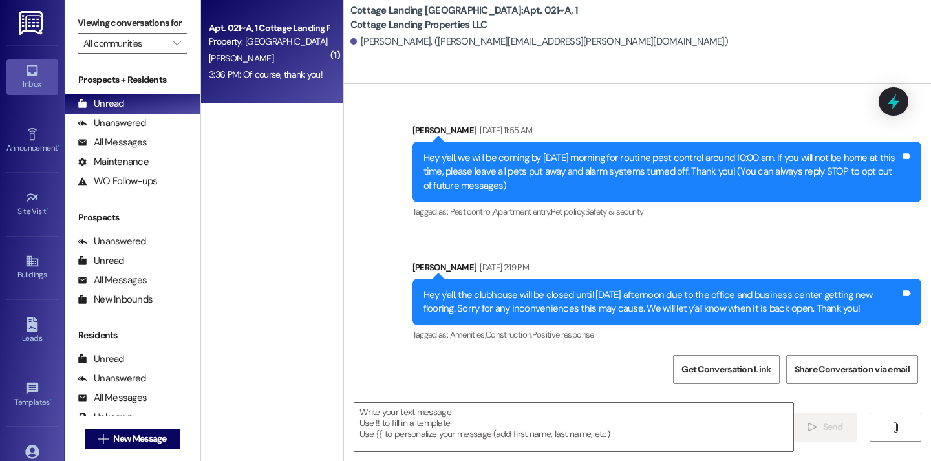
scroll to position [19503, 0]
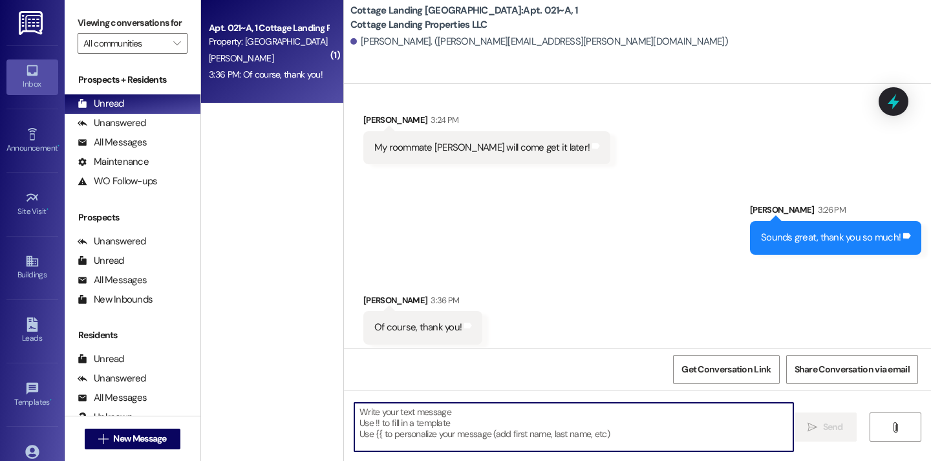
click at [409, 422] on textarea at bounding box center [573, 427] width 439 height 49
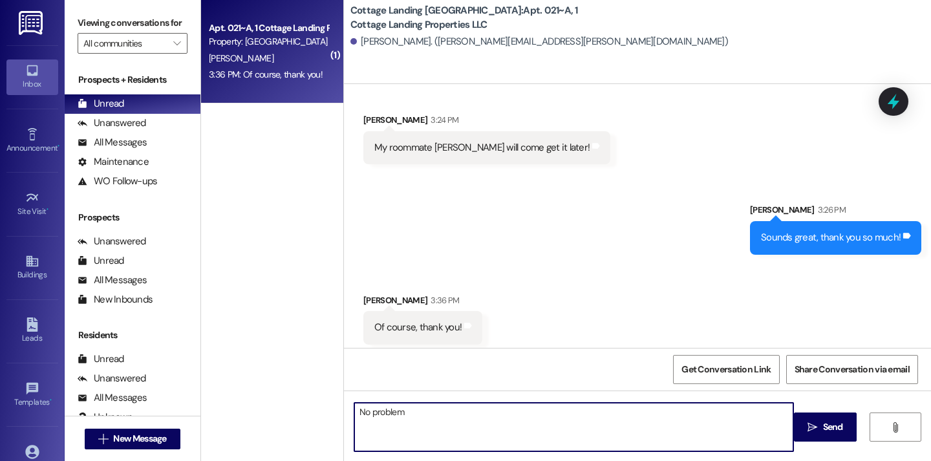
type textarea "No problem!"
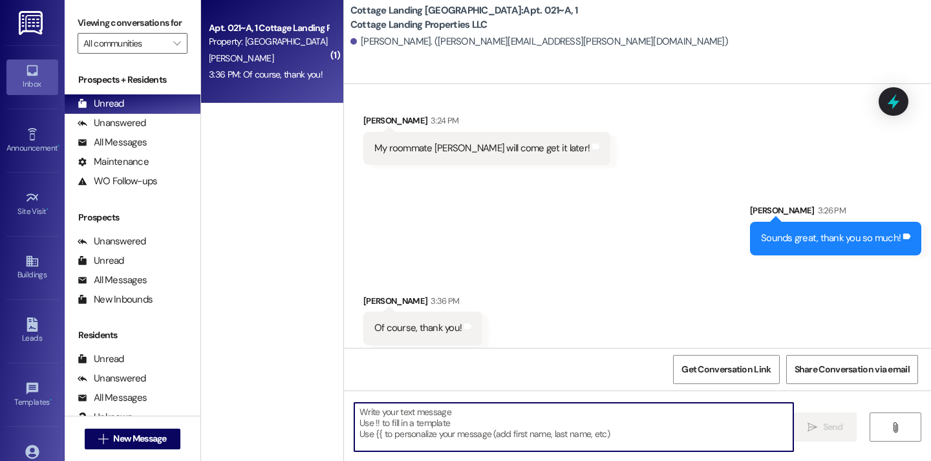
scroll to position [19593, 0]
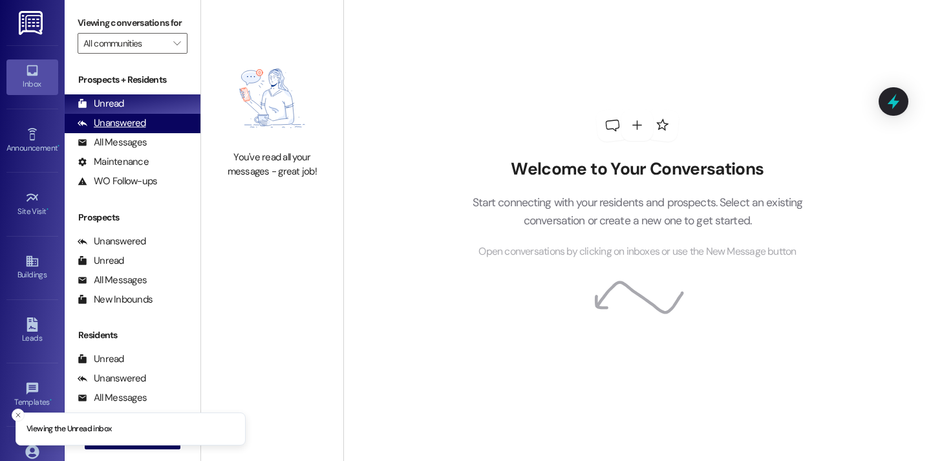
click at [145, 133] on div "Unanswered (0)" at bounding box center [133, 123] width 136 height 19
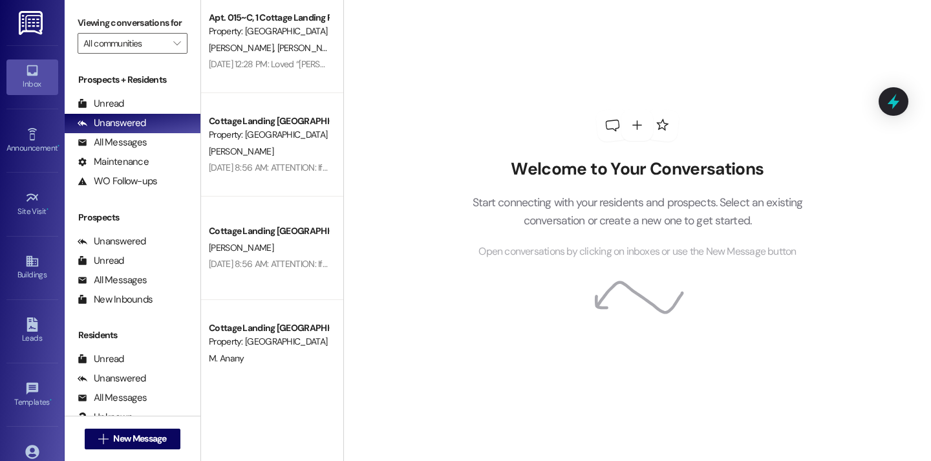
scroll to position [1183, 0]
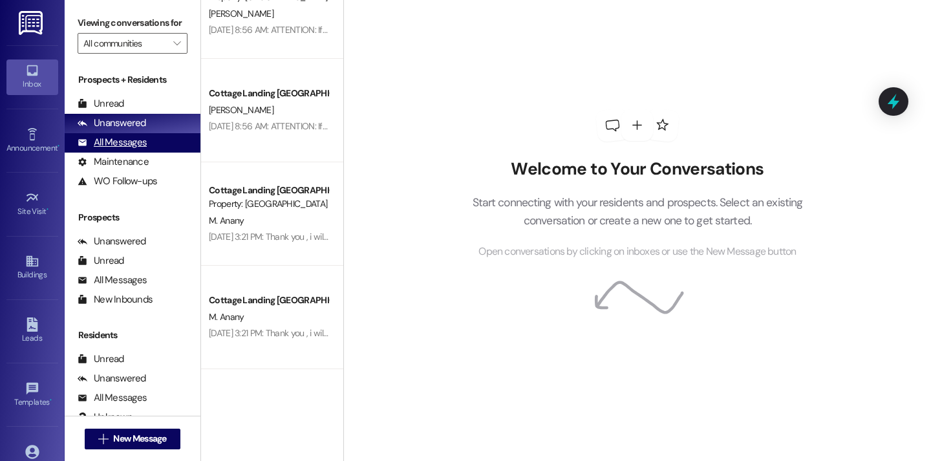
click at [159, 153] on div "All Messages (undefined)" at bounding box center [133, 142] width 136 height 19
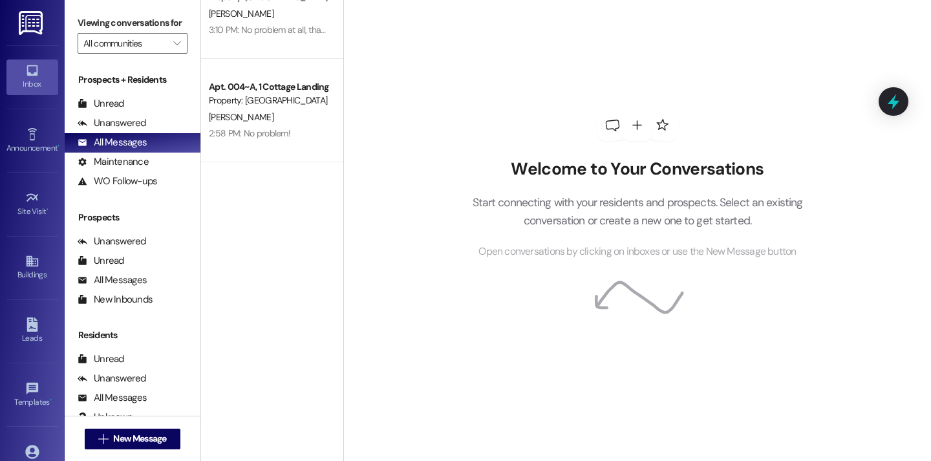
scroll to position [0, 0]
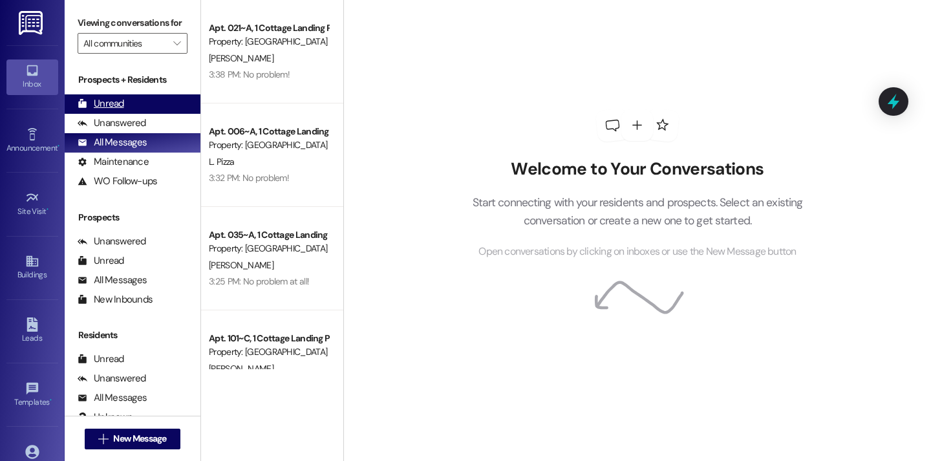
click at [96, 111] on div "Unread" at bounding box center [101, 104] width 47 height 14
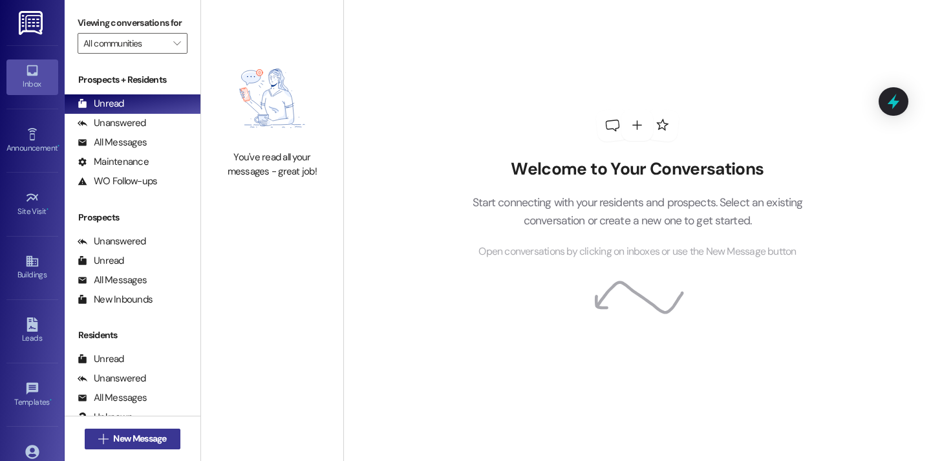
click at [157, 434] on span "New Message" at bounding box center [139, 439] width 53 height 14
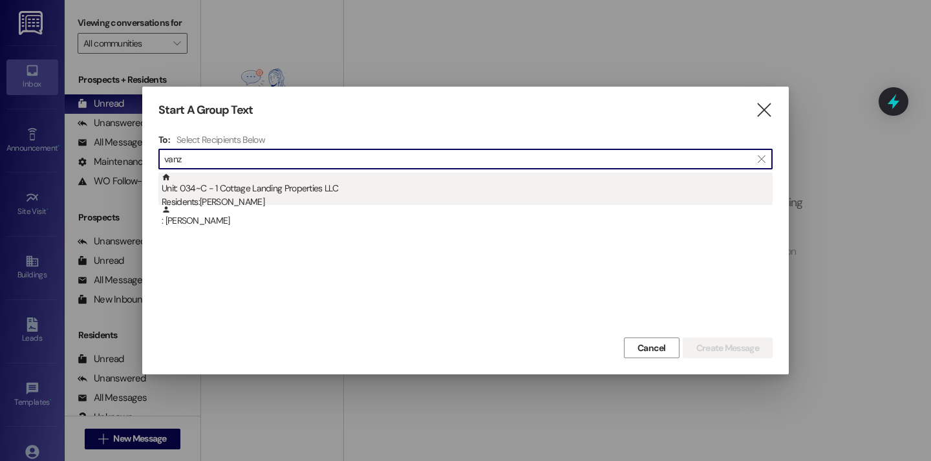
type input "vanz"
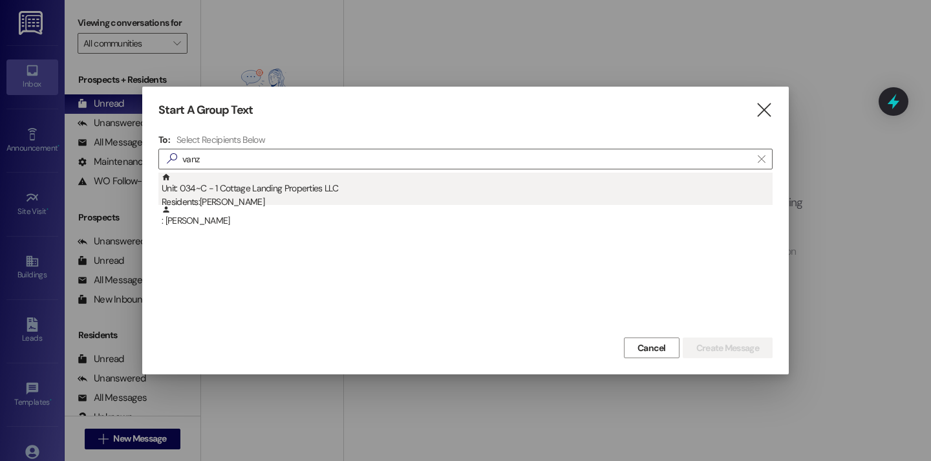
click at [310, 197] on div "Residents: Robert Vanzant" at bounding box center [467, 202] width 611 height 14
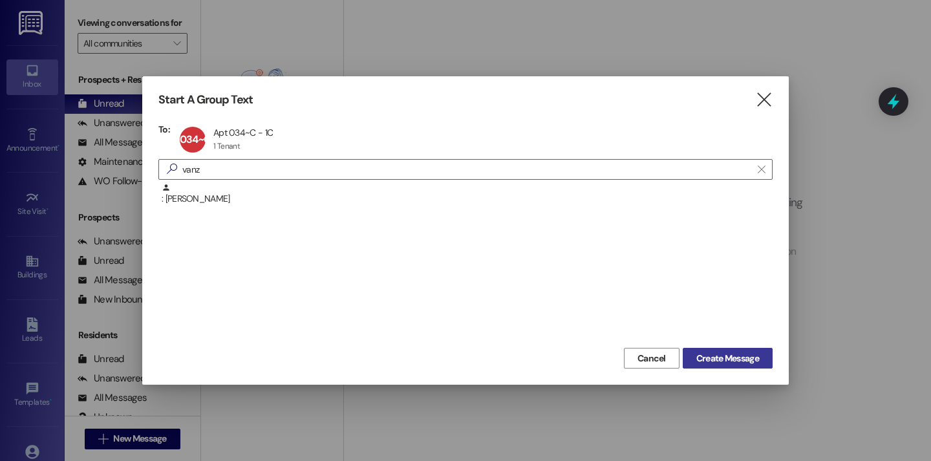
click at [731, 357] on span "Create Message" at bounding box center [728, 359] width 63 height 14
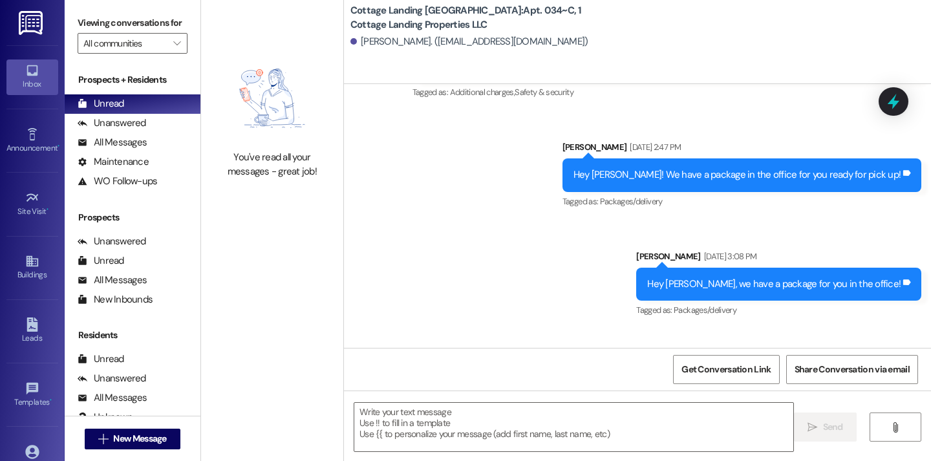
scroll to position [22309, 0]
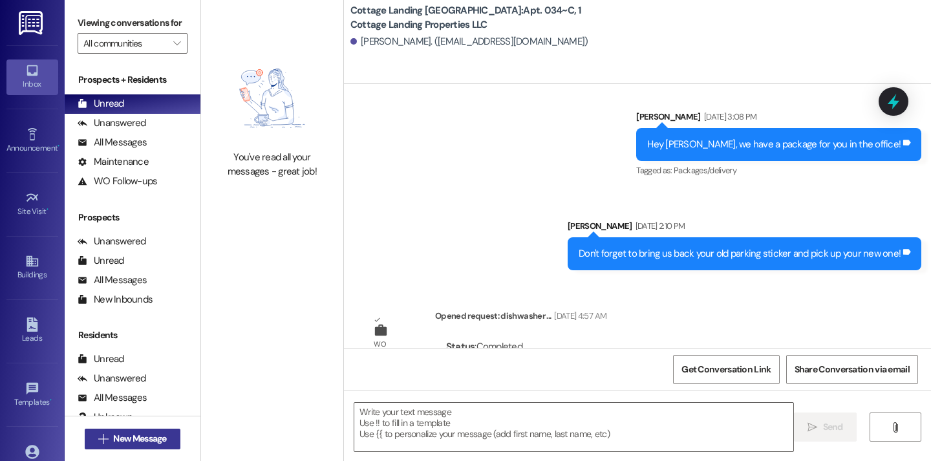
click at [130, 430] on button " New Message" at bounding box center [133, 439] width 96 height 21
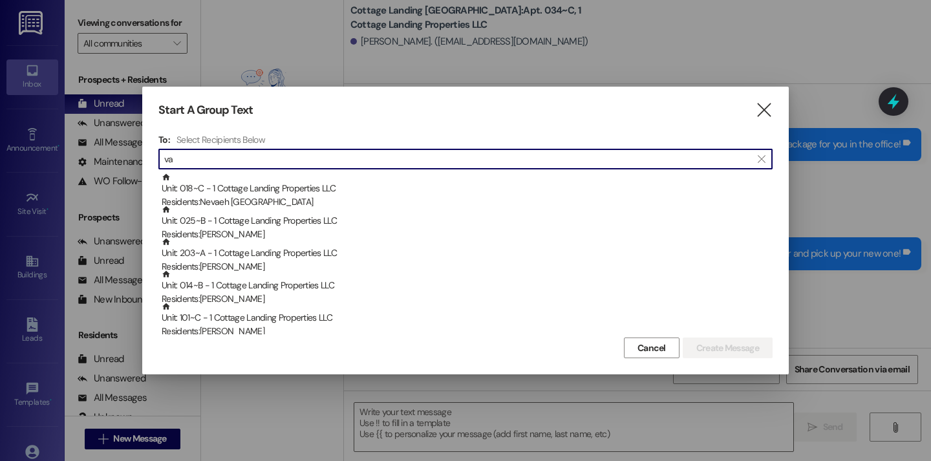
type input "v"
type input "3"
click at [767, 115] on icon "" at bounding box center [763, 110] width 17 height 14
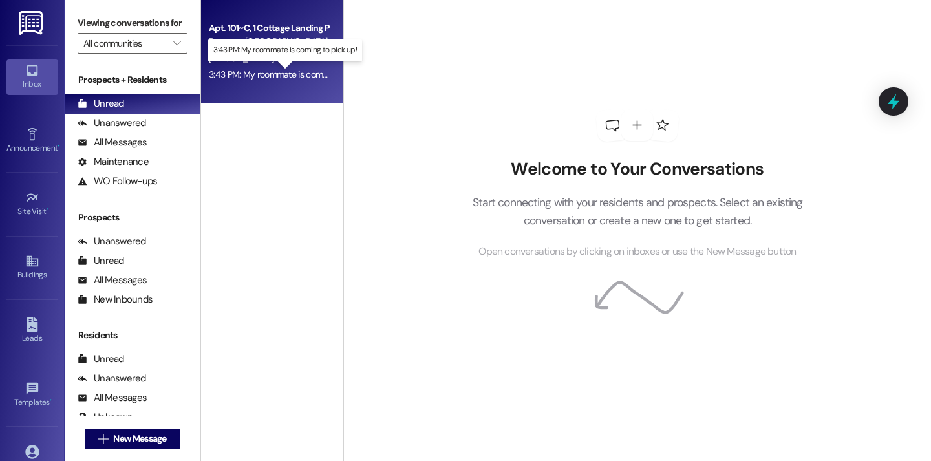
click at [296, 77] on div "3:43 PM: My roommate is coming to pick up! 3:43 PM: My roommate is coming to pi…" at bounding box center [292, 75] width 167 height 12
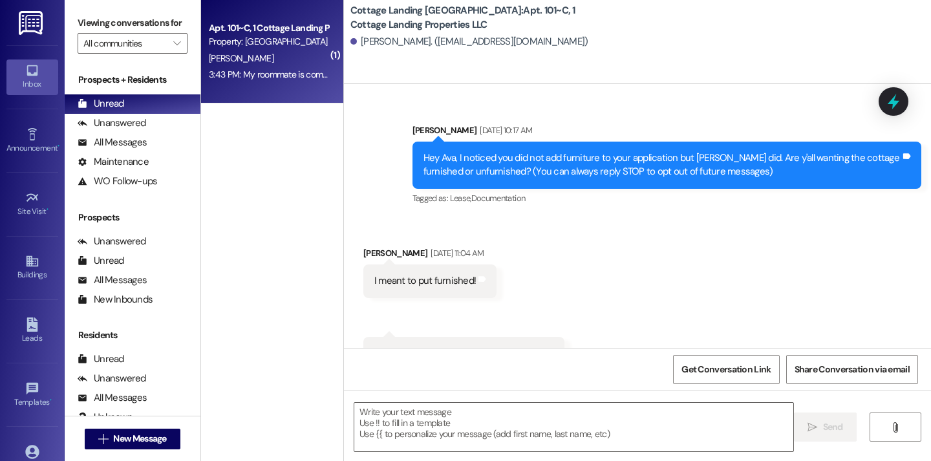
scroll to position [19285, 0]
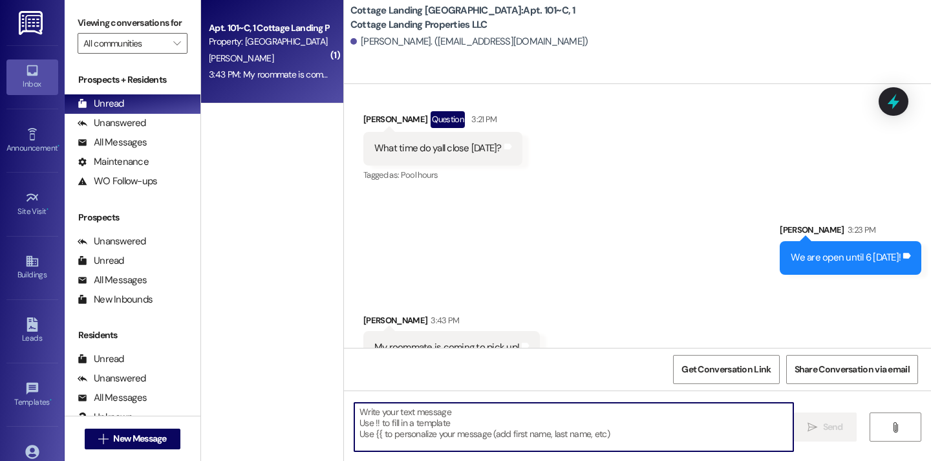
click at [380, 417] on textarea at bounding box center [573, 427] width 439 height 49
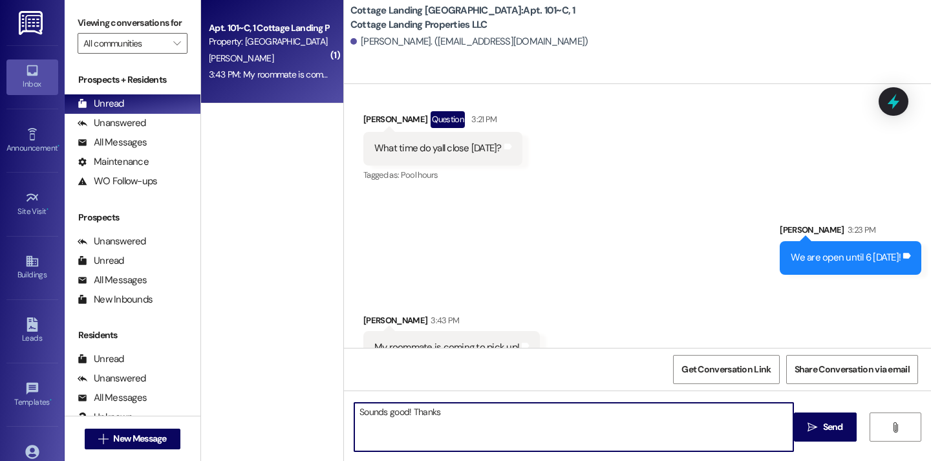
type textarea "Sounds good! Thanks"
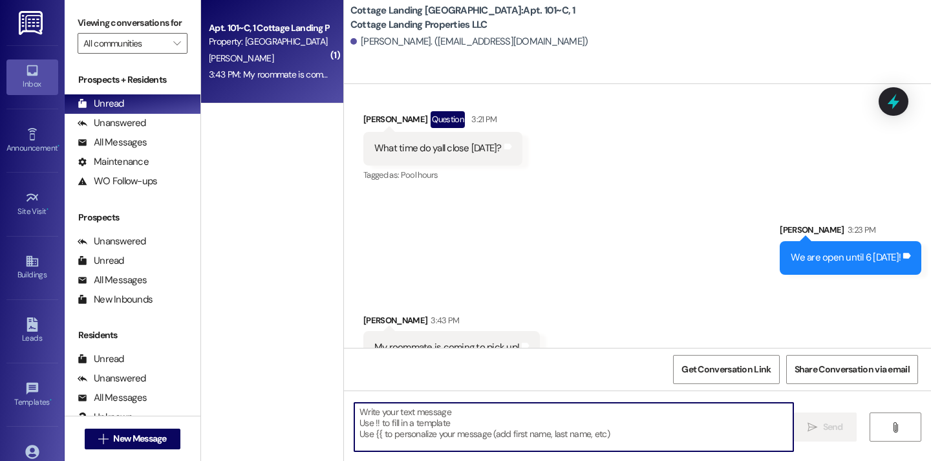
scroll to position [19376, 0]
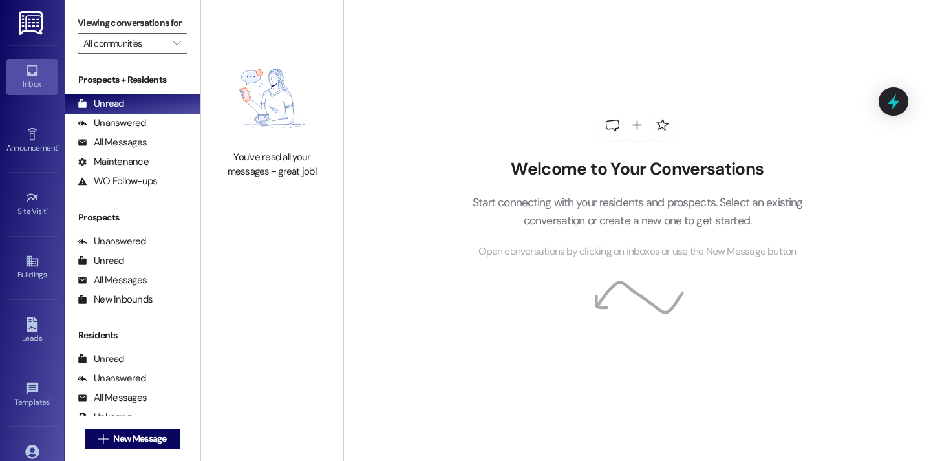
click at [184, 0] on div "Viewing conversations for All communities " at bounding box center [133, 33] width 136 height 67
